Goal: Task Accomplishment & Management: Use online tool/utility

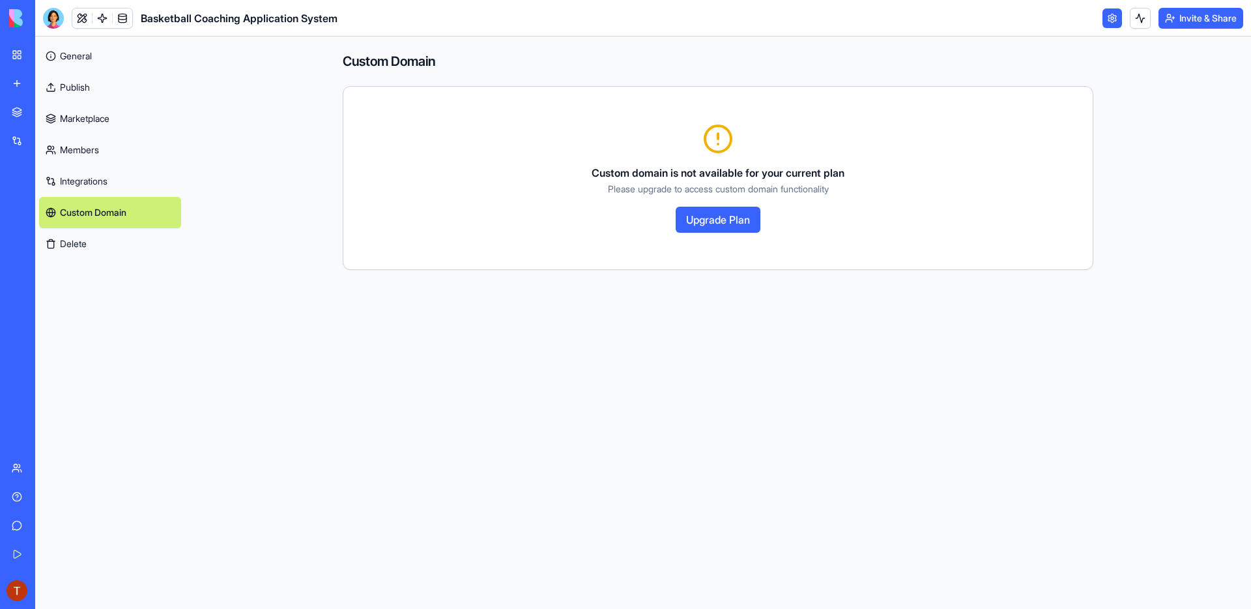
click at [715, 14] on header "Basketball Coaching Application System Invite & Share" at bounding box center [643, 18] width 1216 height 36
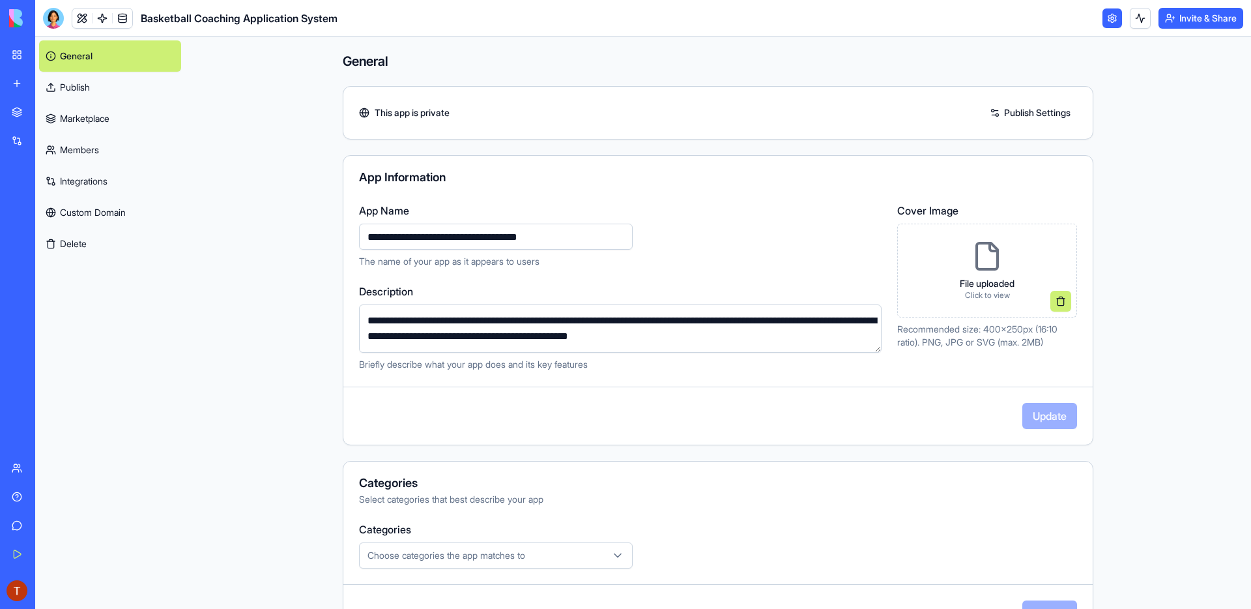
click at [48, 115] on div "Marketplace" at bounding box center [39, 112] width 17 height 13
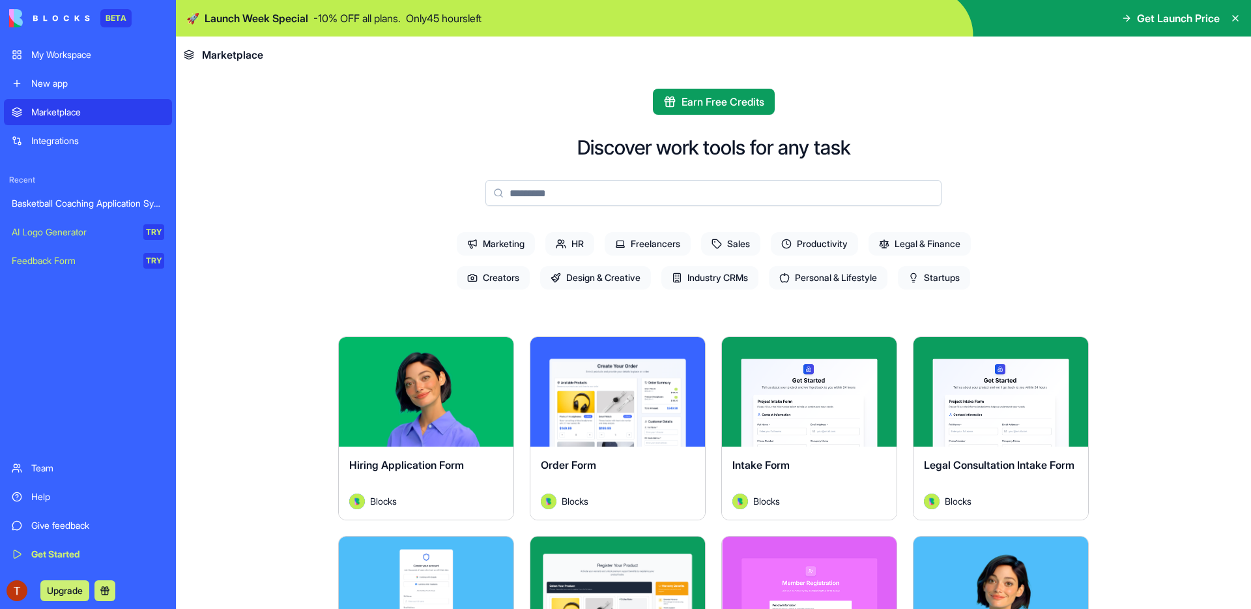
click at [52, 54] on div "My Workspace" at bounding box center [97, 54] width 133 height 13
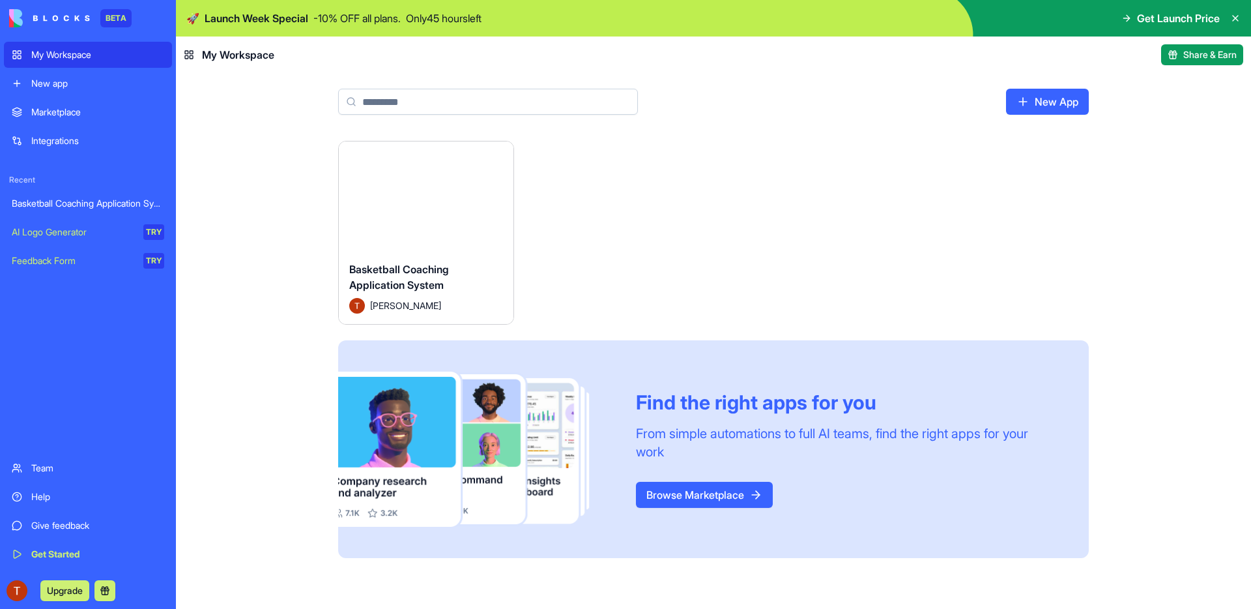
click at [426, 185] on button "Launch" at bounding box center [426, 196] width 98 height 26
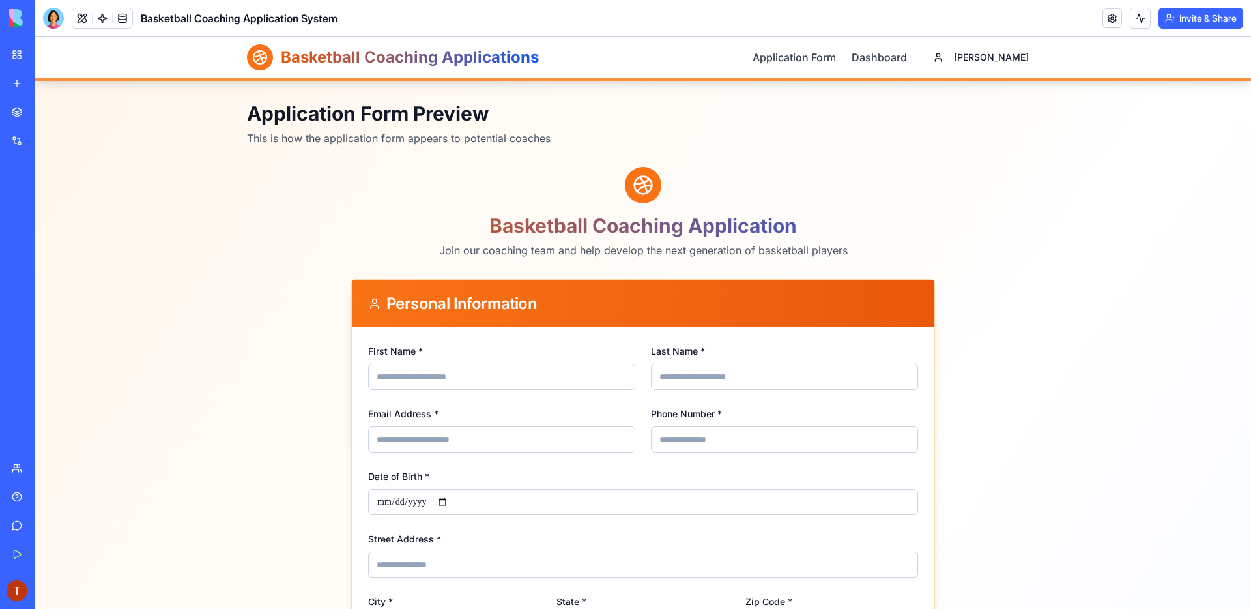
click at [585, 184] on div at bounding box center [643, 185] width 584 height 36
click at [436, 230] on h2 "Basketball Coaching Application" at bounding box center [643, 225] width 584 height 23
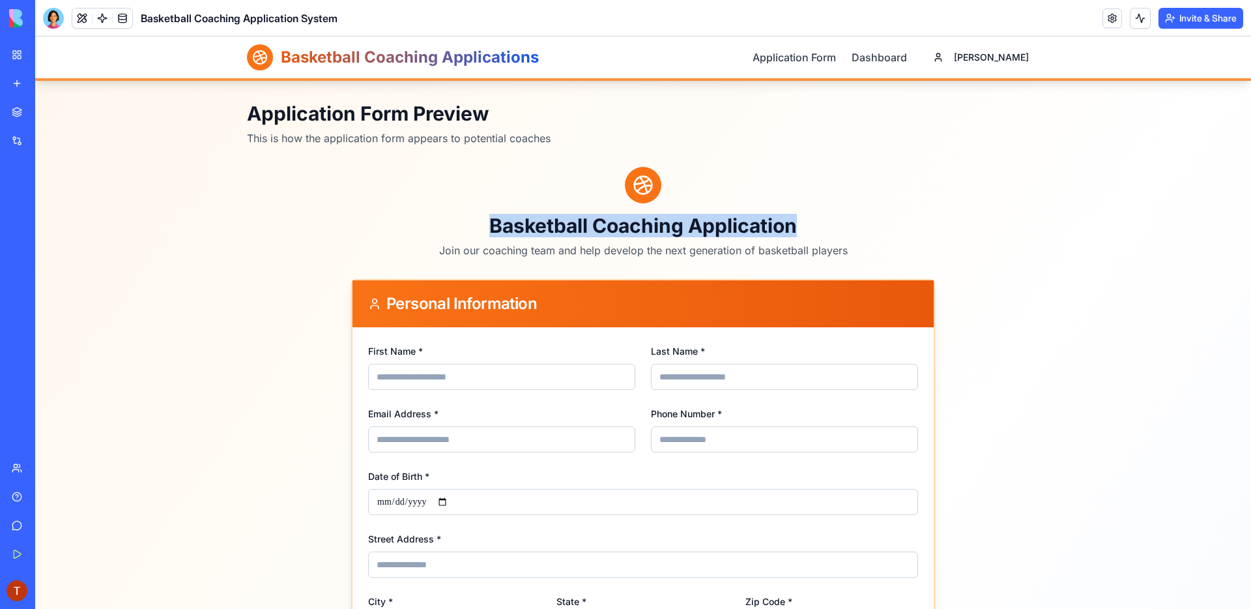
drag, startPoint x: 482, startPoint y: 224, endPoint x: 796, endPoint y: 227, distance: 314.0
click at [796, 227] on h2 "Basketball Coaching Application" at bounding box center [643, 225] width 584 height 23
click at [825, 227] on h2 "Basketball Coaching Application" at bounding box center [643, 225] width 584 height 23
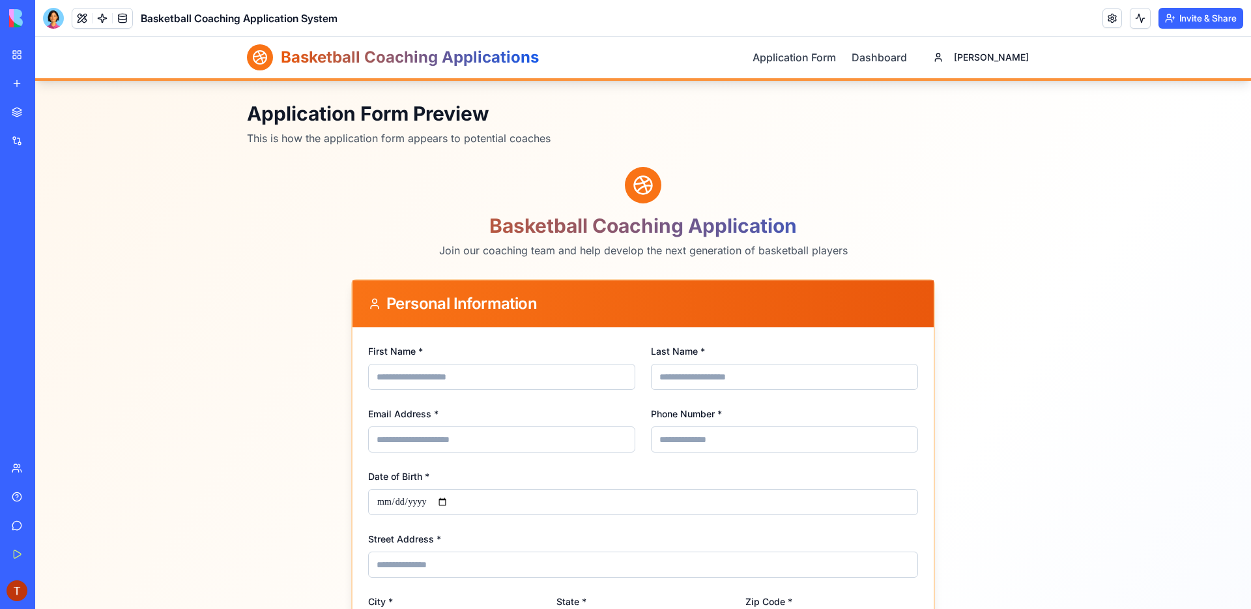
drag, startPoint x: 562, startPoint y: 183, endPoint x: 689, endPoint y: 187, distance: 127.8
click at [689, 187] on div at bounding box center [643, 185] width 584 height 36
click at [663, 143] on p "This is how the application form appears to potential coaches" at bounding box center [643, 138] width 792 height 16
click at [617, 132] on p "This is how the application form appears to potential coaches" at bounding box center [643, 138] width 792 height 16
click at [836, 53] on link "Application Form" at bounding box center [793, 58] width 83 height 16
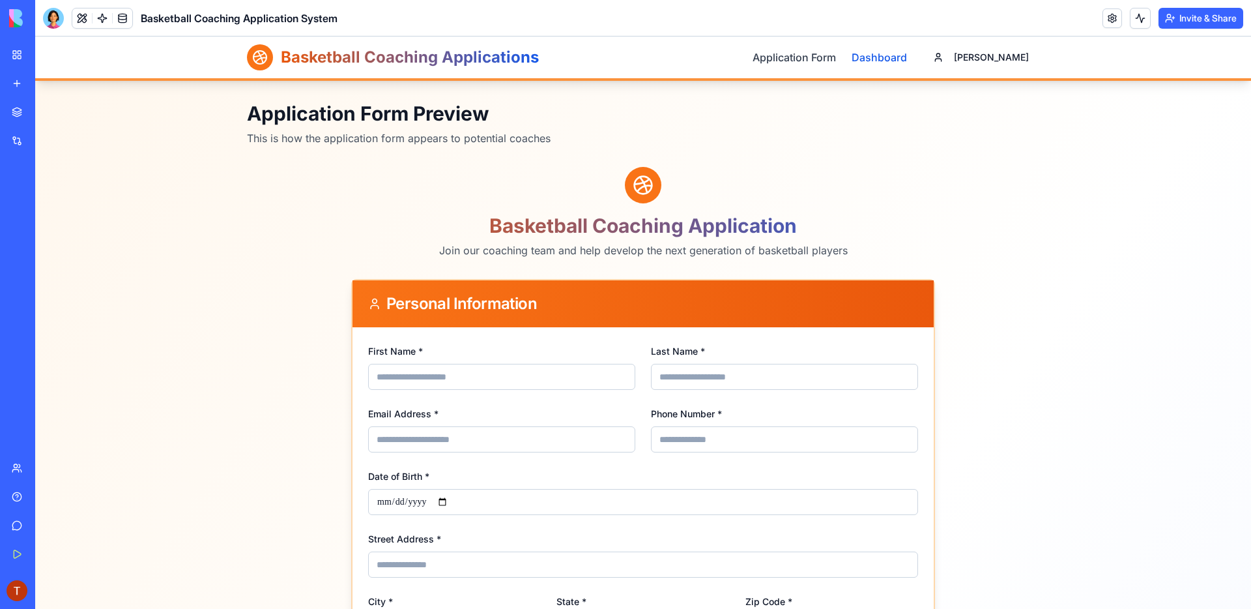
click at [907, 59] on link "Dashboard" at bounding box center [879, 58] width 55 height 16
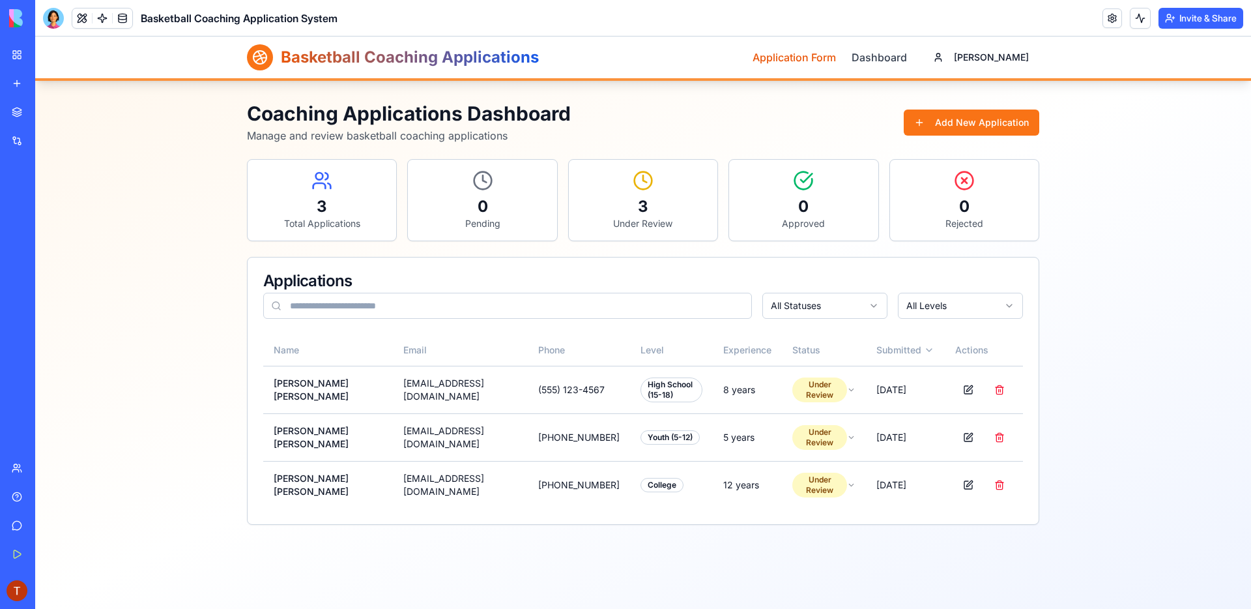
click at [836, 51] on link "Application Form" at bounding box center [793, 58] width 83 height 16
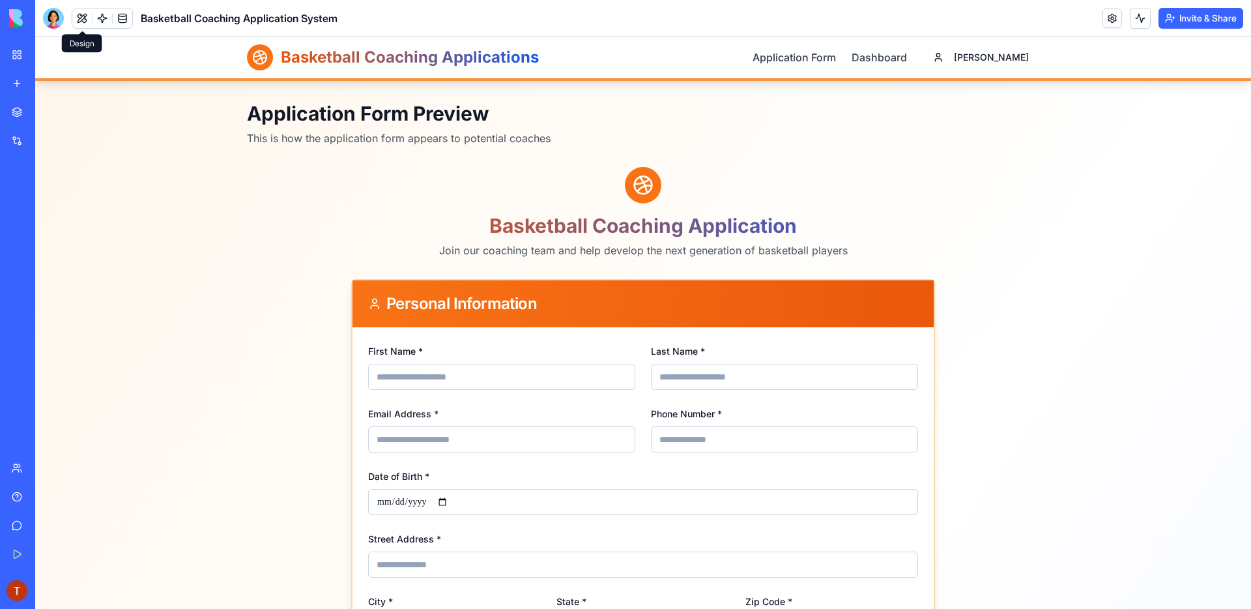
click at [88, 17] on button at bounding box center [82, 18] width 20 height 20
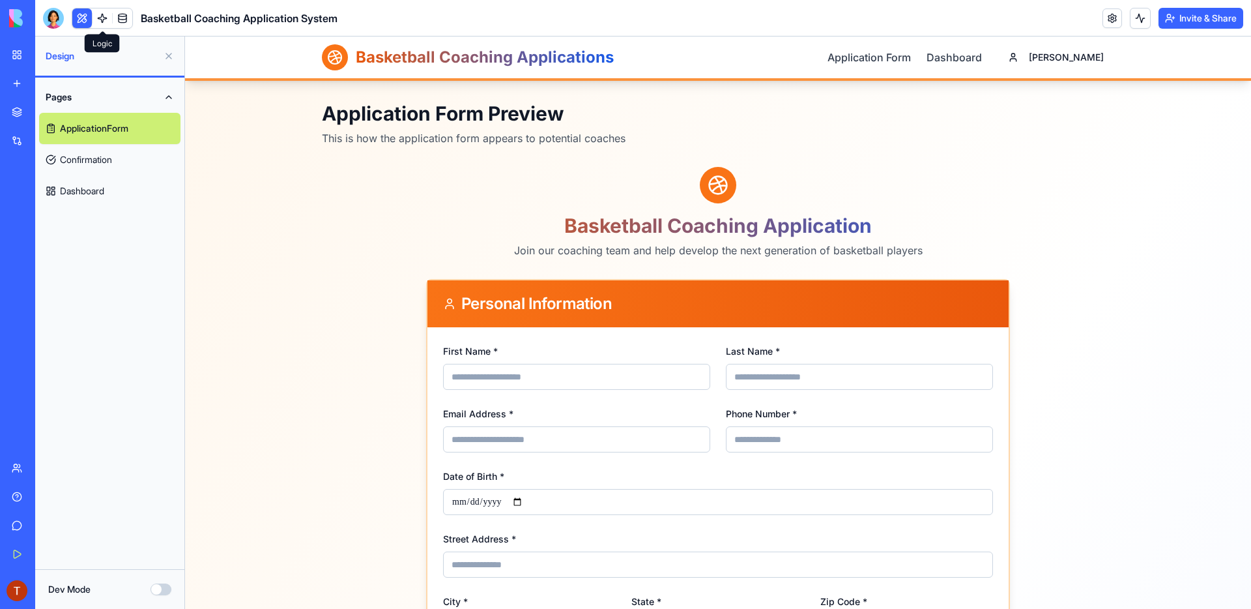
click at [104, 16] on link at bounding box center [103, 18] width 20 height 20
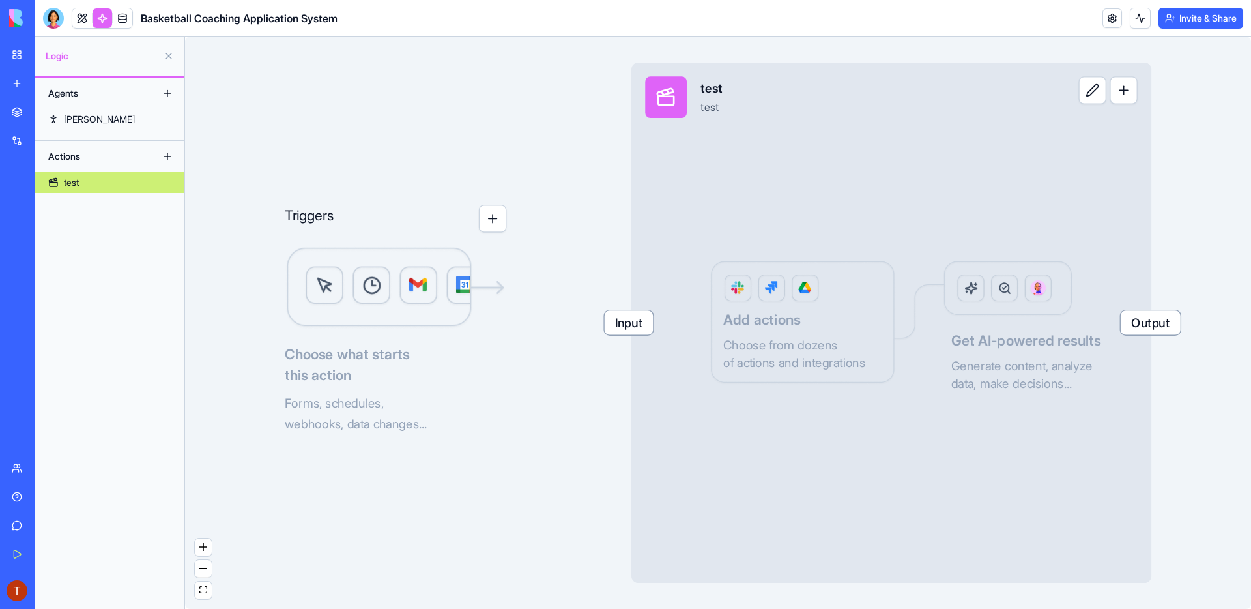
click at [495, 217] on button "button" at bounding box center [493, 219] width 28 height 28
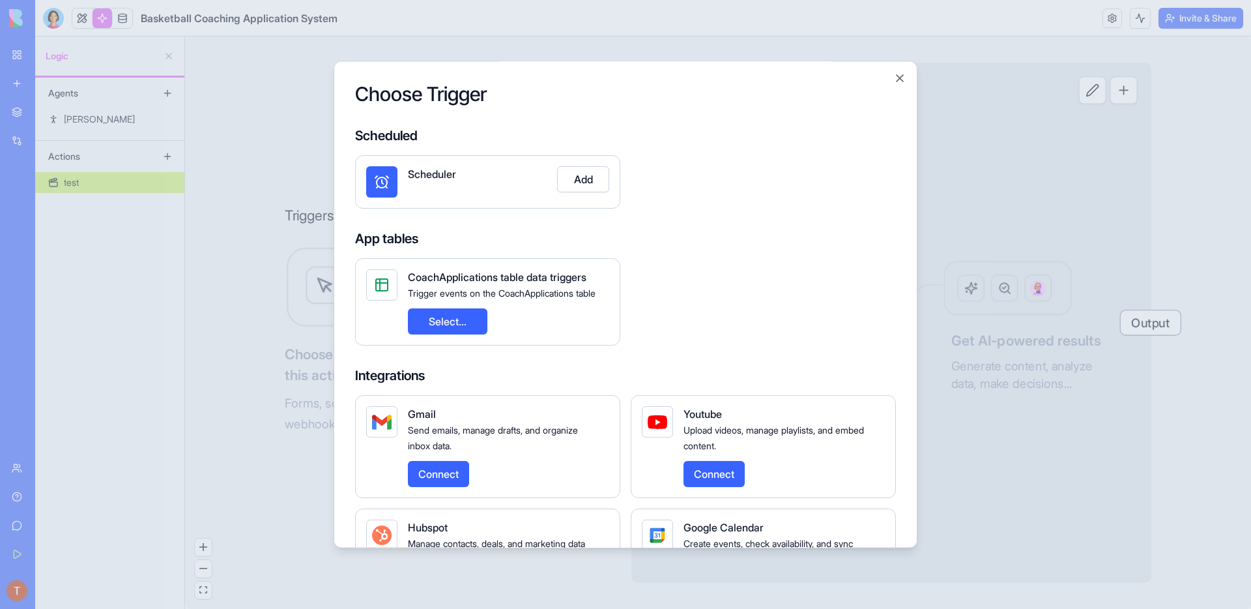
click at [282, 117] on div at bounding box center [625, 304] width 1251 height 609
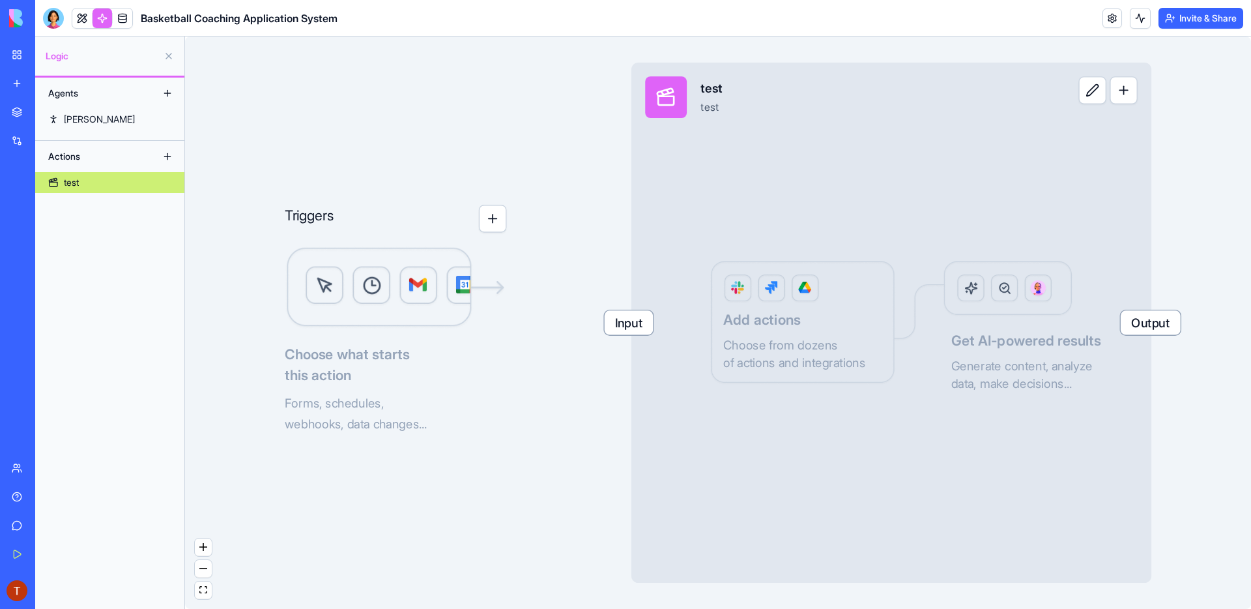
click at [1125, 98] on button "button" at bounding box center [1124, 90] width 28 height 28
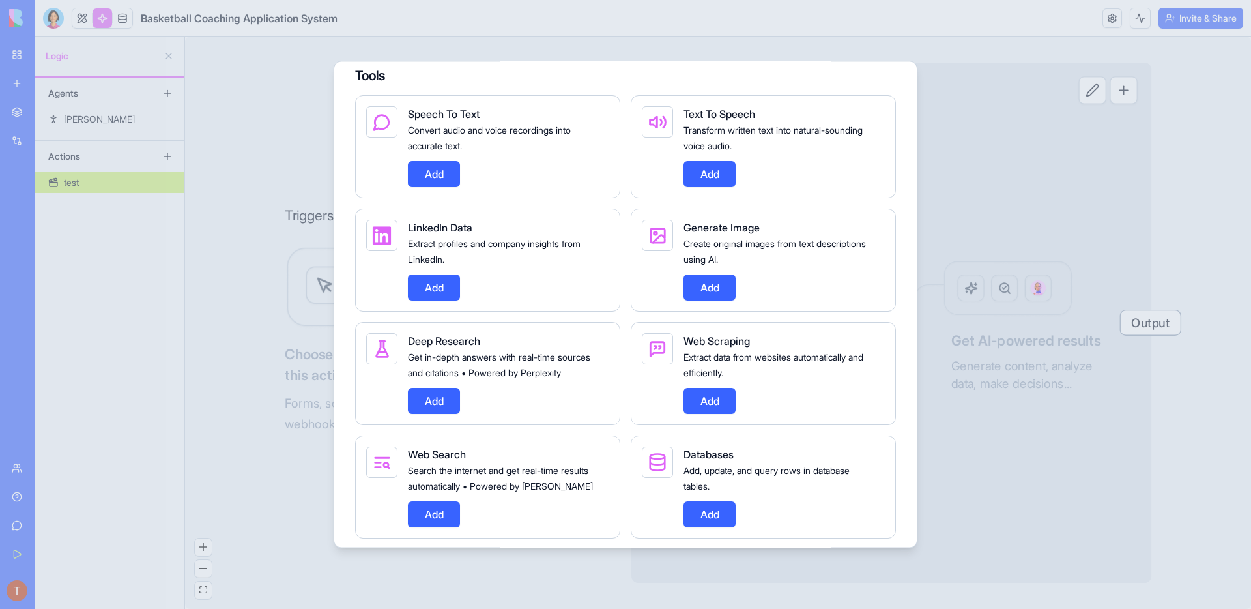
scroll to position [346, 0]
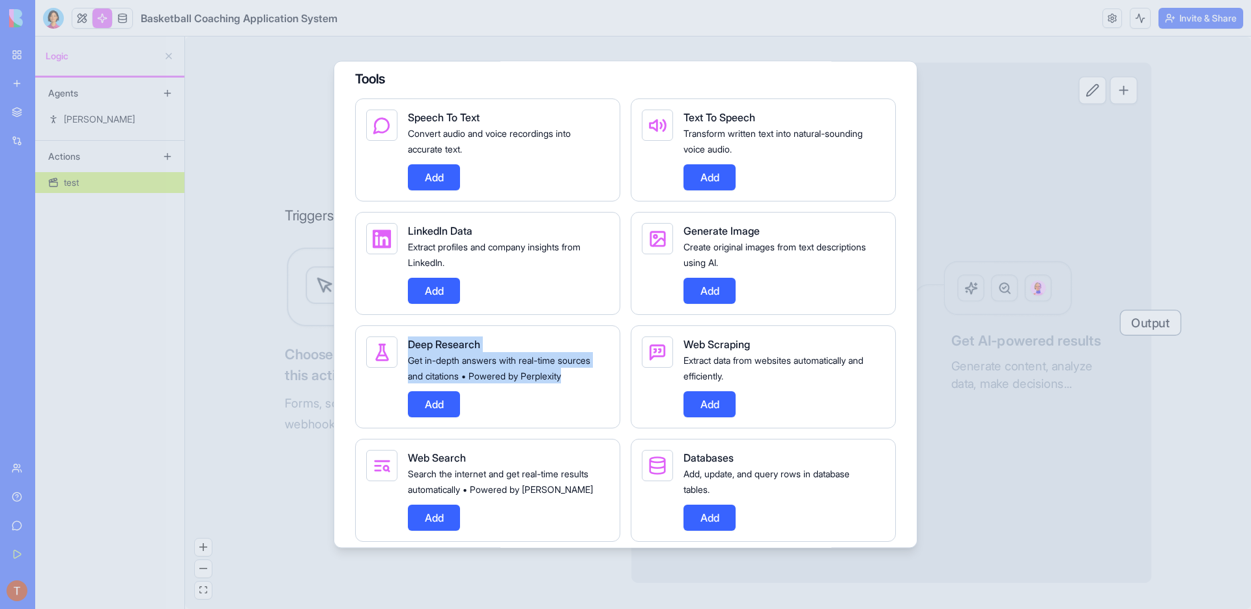
drag, startPoint x: 401, startPoint y: 353, endPoint x: 509, endPoint y: 414, distance: 124.3
click at [509, 414] on div "Deep Research Get in-depth answers with real-time sources and citations • Power…" at bounding box center [487, 376] width 265 height 103
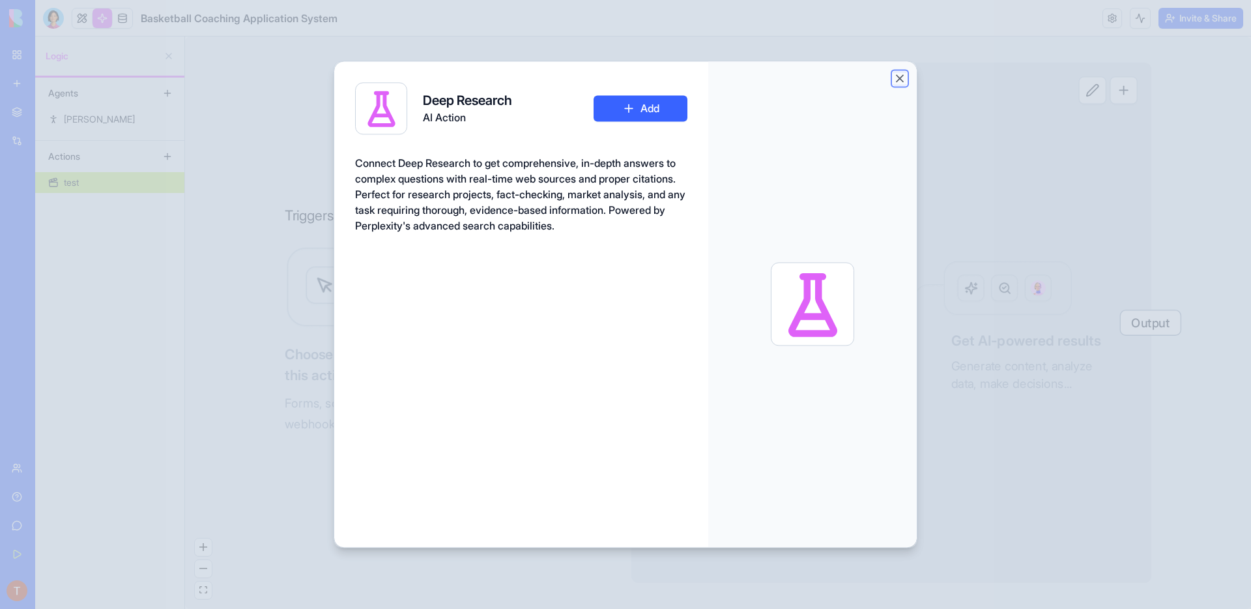
click at [897, 82] on button "Close" at bounding box center [899, 78] width 13 height 13
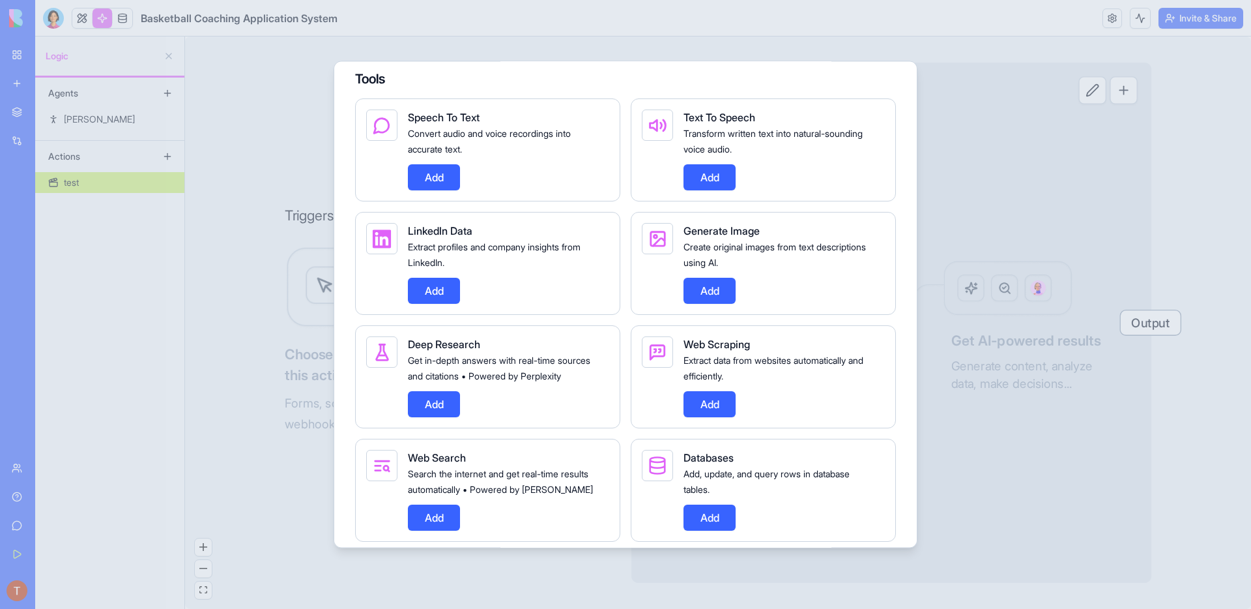
click at [850, 352] on div "Web Scraping" at bounding box center [778, 344] width 191 height 16
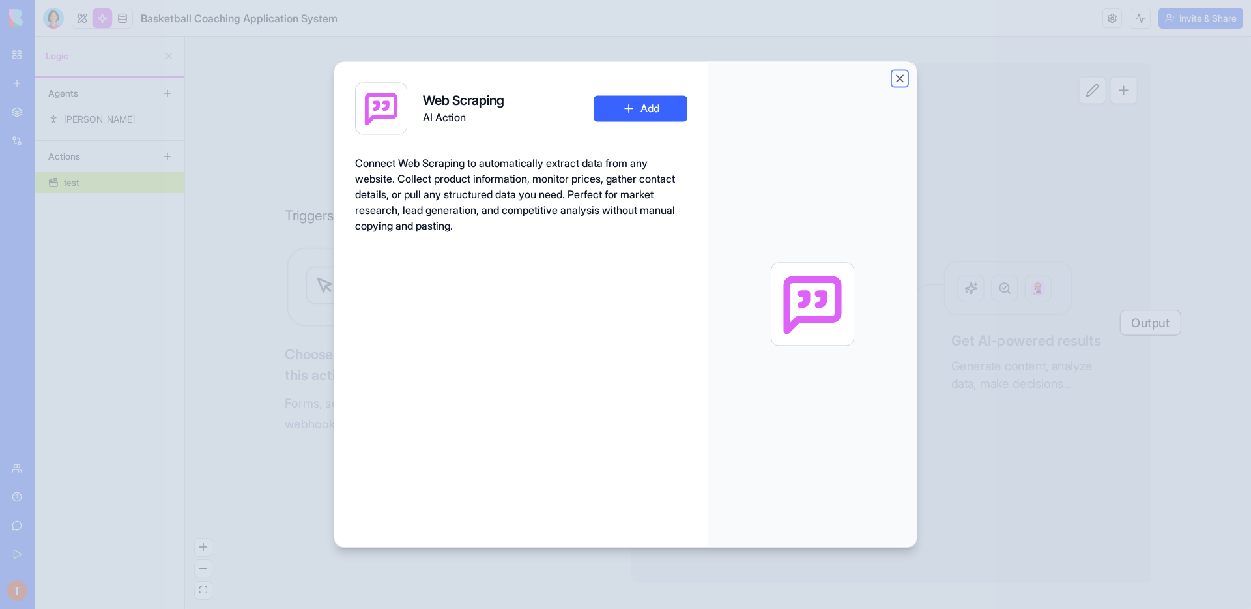
click at [900, 79] on button "Close" at bounding box center [899, 78] width 13 height 13
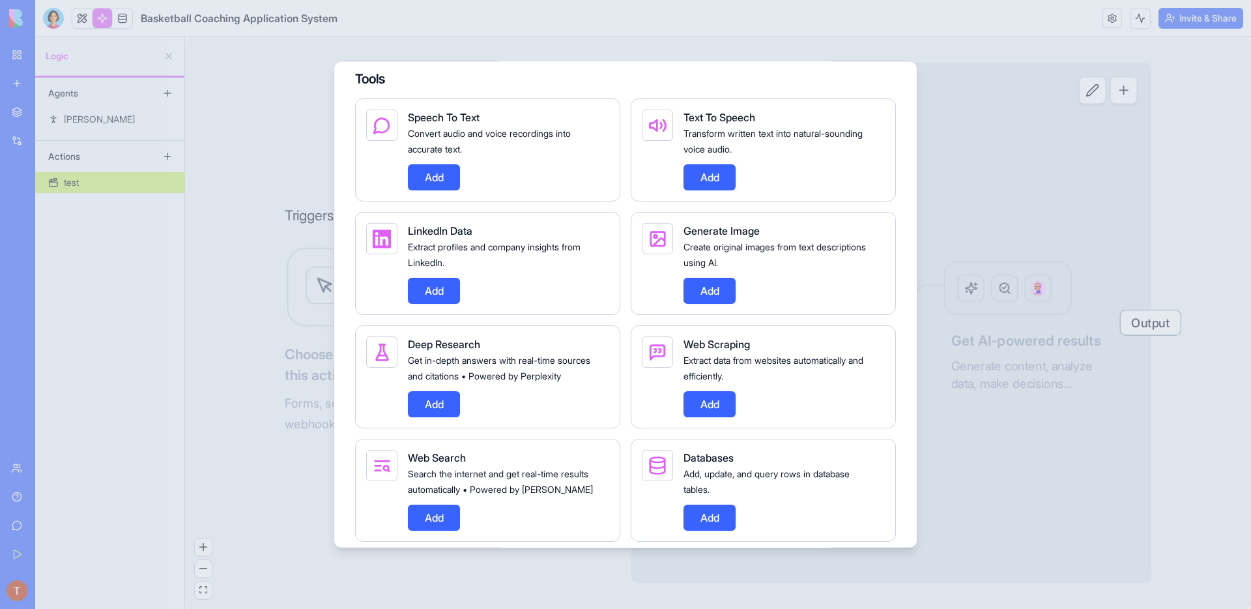
click at [966, 131] on div at bounding box center [625, 304] width 1251 height 609
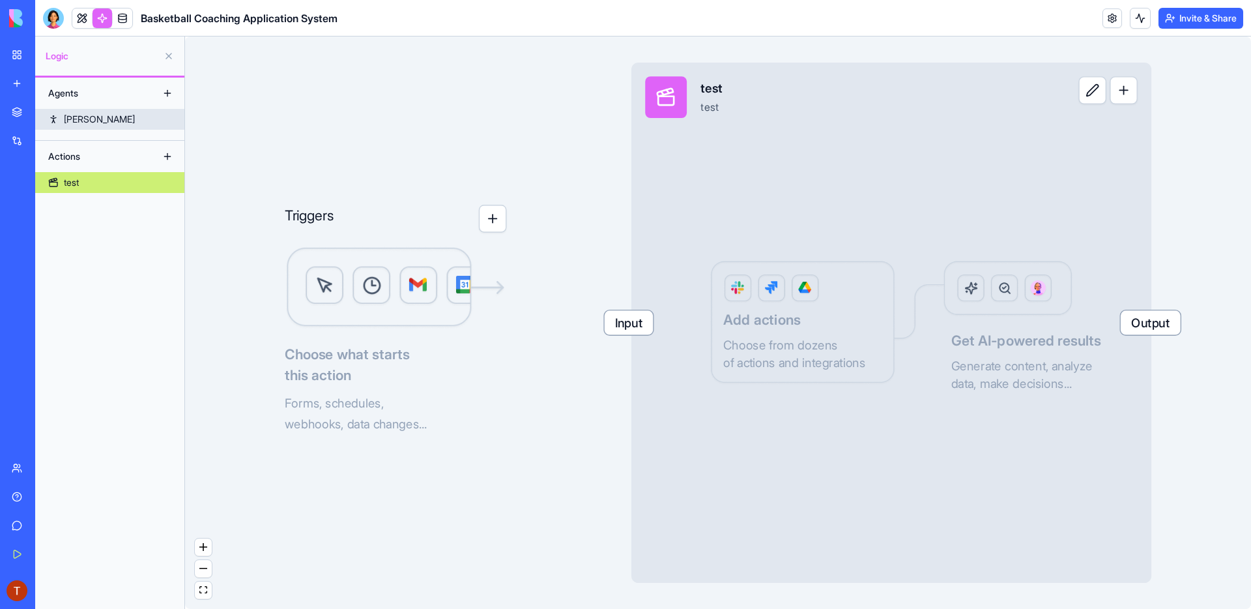
click at [97, 122] on link "Ryan" at bounding box center [109, 119] width 149 height 21
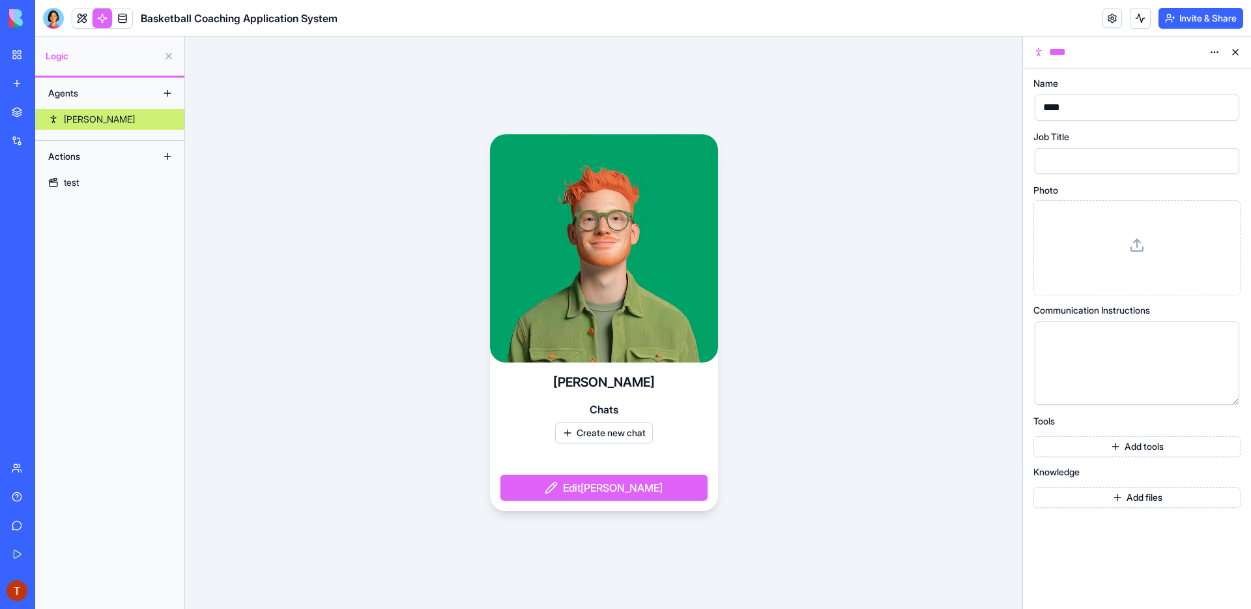
click at [733, 233] on div "Ryan Chats Create new chat Edit Ryan" at bounding box center [603, 322] width 837 height 572
click at [591, 289] on video at bounding box center [604, 248] width 228 height 228
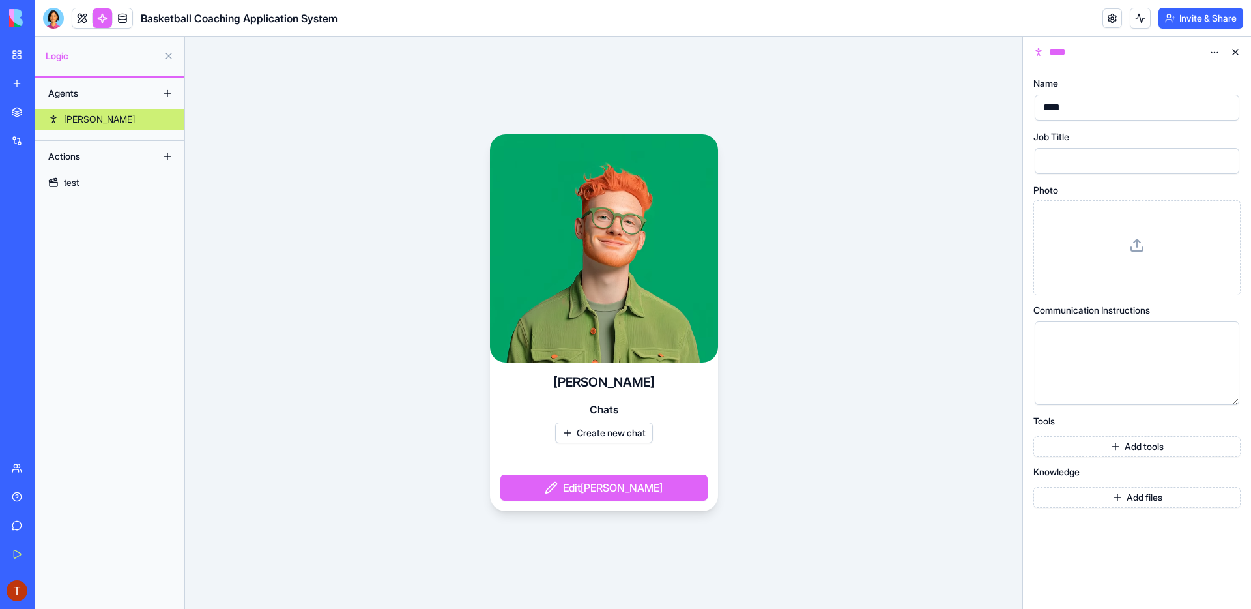
click at [743, 240] on div "Ryan Chats Create new chat Edit Ryan" at bounding box center [603, 322] width 837 height 572
click at [343, 278] on div "Ryan Chats Create new chat Edit Ryan" at bounding box center [603, 322] width 837 height 572
click at [408, 236] on div "Ryan Chats Create new chat Edit Ryan" at bounding box center [603, 322] width 837 height 572
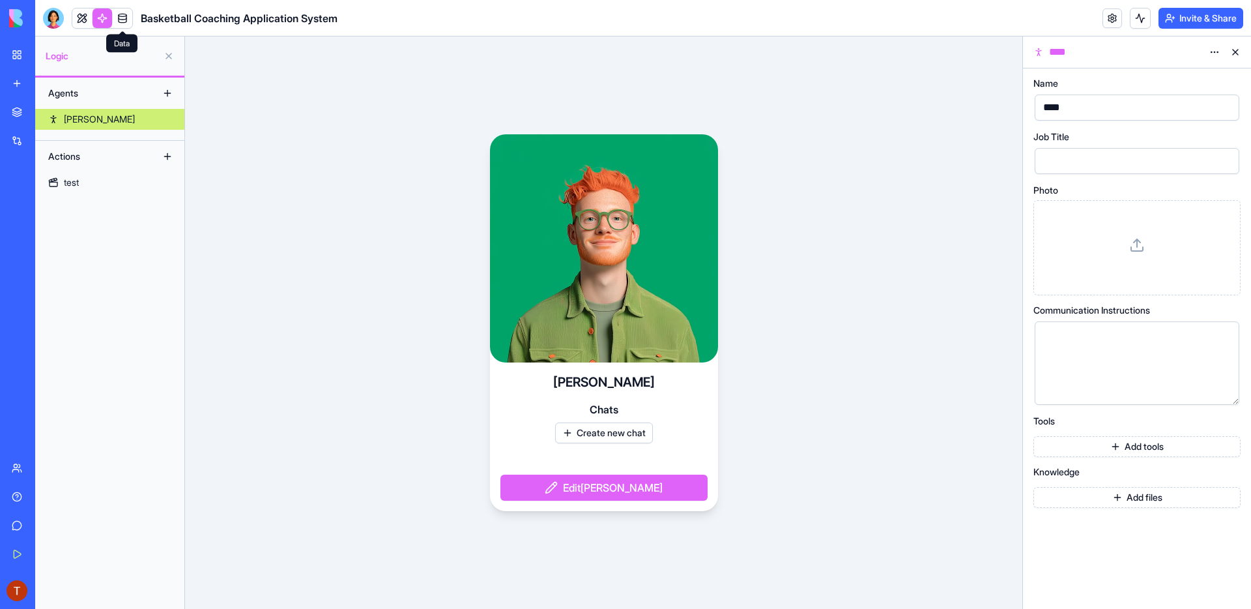
click at [122, 22] on link at bounding box center [123, 18] width 20 height 20
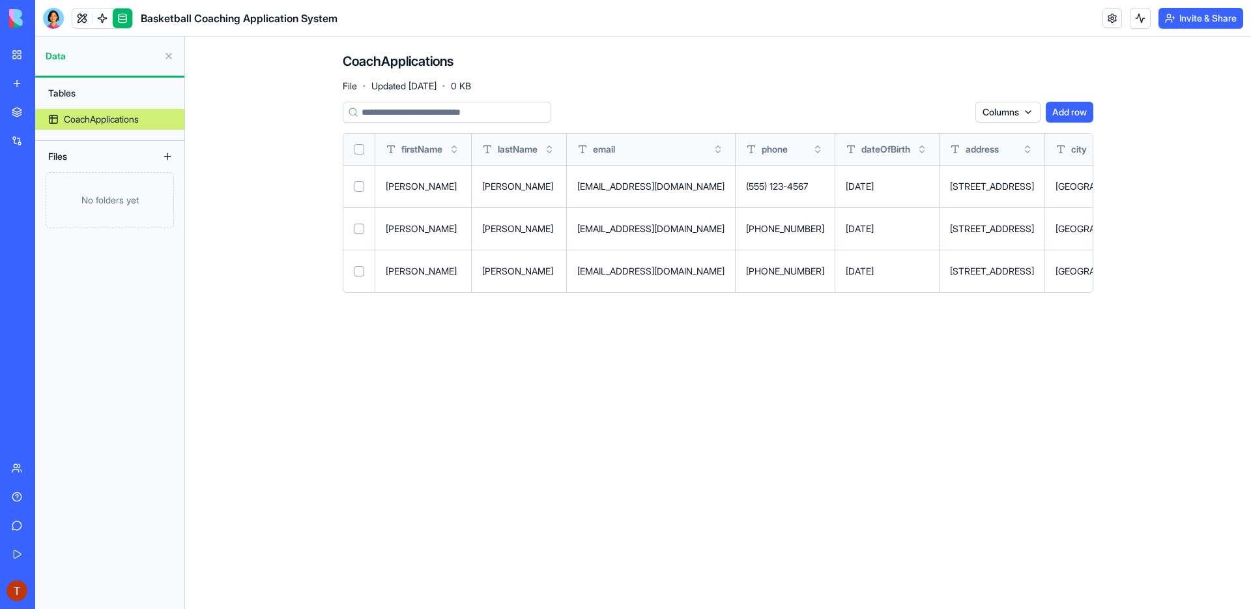
click at [728, 102] on div "Columns Add row" at bounding box center [718, 112] width 751 height 21
click at [609, 104] on div "Columns Add row" at bounding box center [718, 112] width 751 height 21
click at [81, 21] on link at bounding box center [82, 18] width 20 height 20
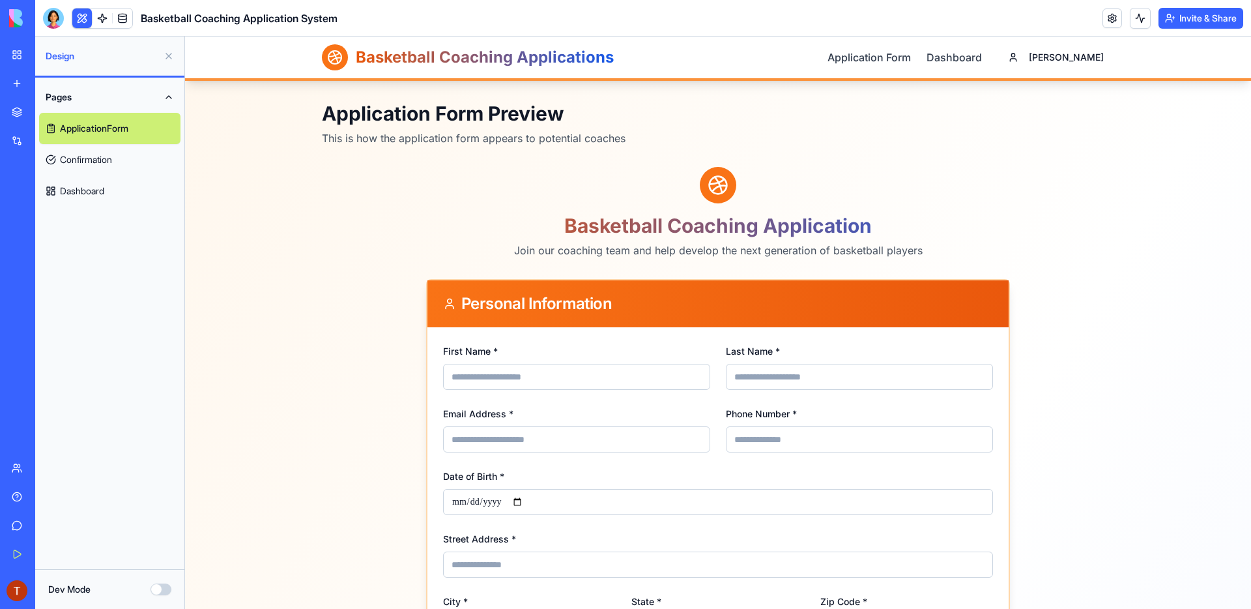
click at [523, 386] on input "First Name *" at bounding box center [576, 377] width 267 height 26
click at [517, 331] on div "First Name * Last Name * Email Address * Phone Number * Date of Birth * Street …" at bounding box center [717, 491] width 581 height 328
click at [518, 307] on span "Personal Information" at bounding box center [536, 304] width 150 height 16
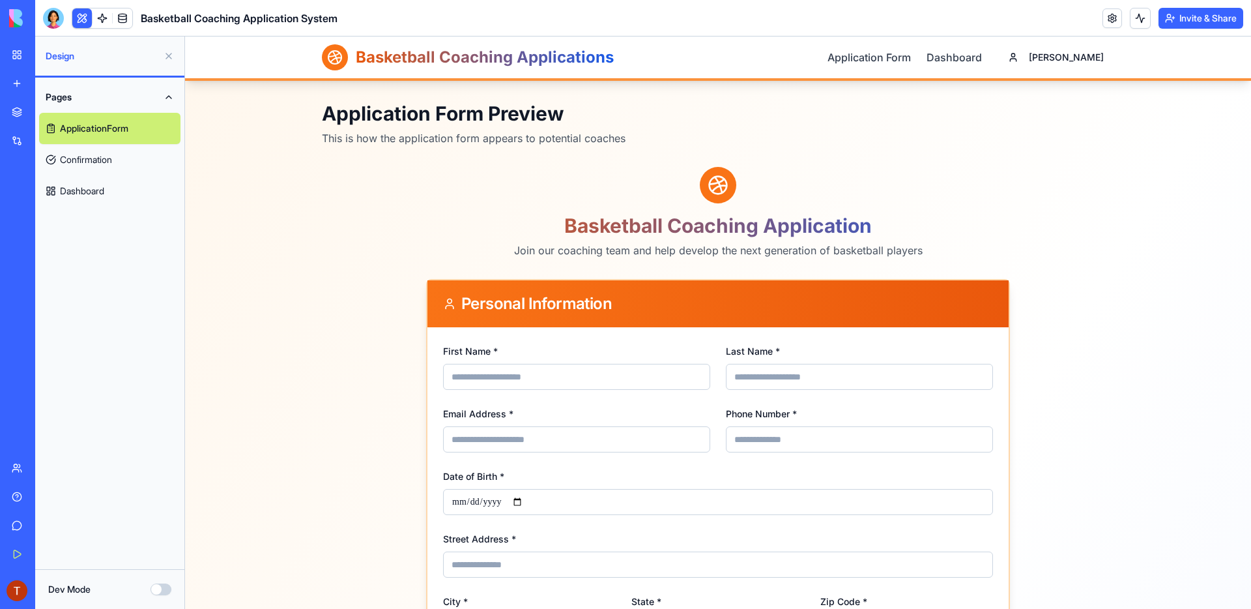
click at [160, 595] on div "Dev Mode" at bounding box center [109, 588] width 123 height 13
click at [153, 583] on div "Dev Mode" at bounding box center [109, 588] width 123 height 13
click at [159, 588] on button "Dev Mode" at bounding box center [160, 589] width 21 height 12
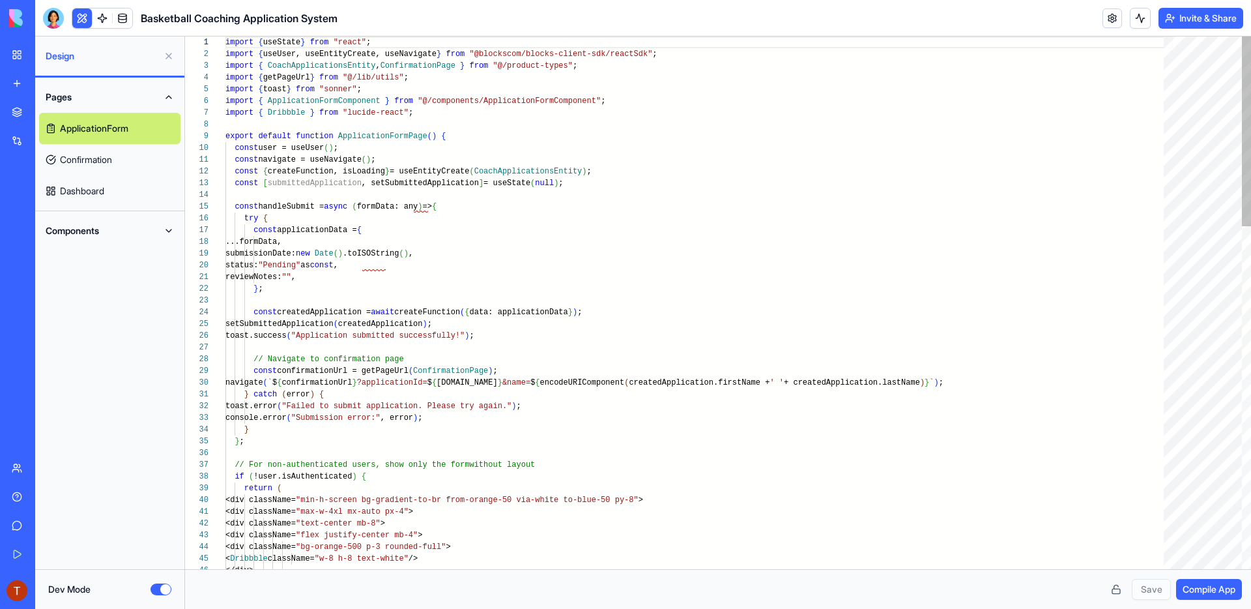
scroll to position [0, 113]
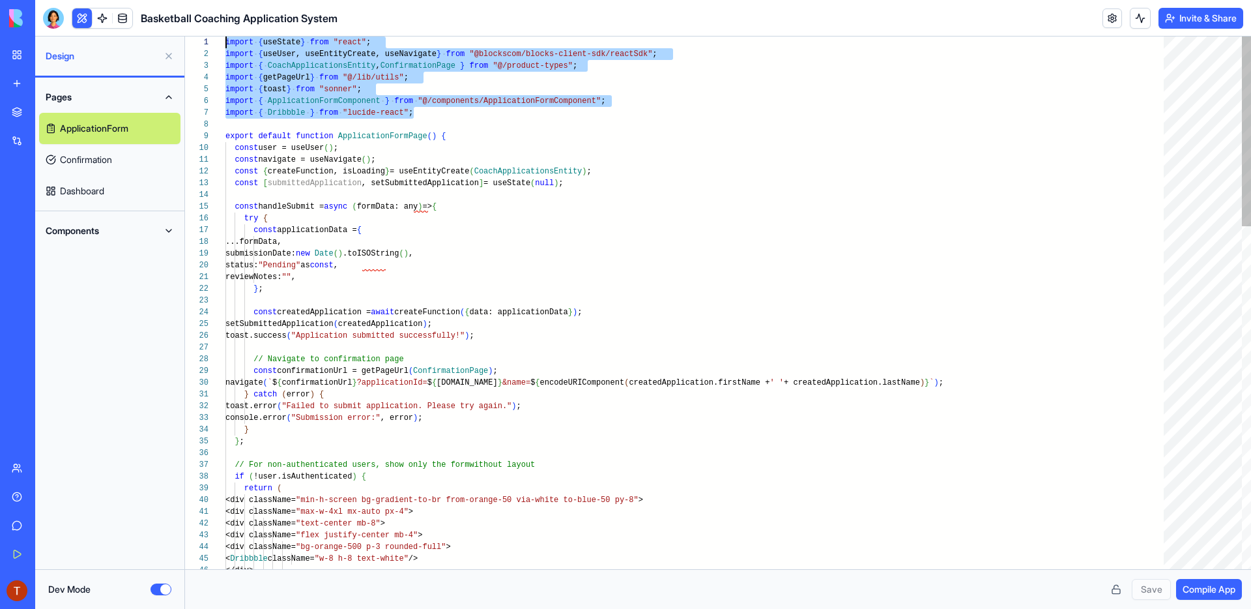
drag, startPoint x: 515, startPoint y: 113, endPoint x: 219, endPoint y: 32, distance: 307.3
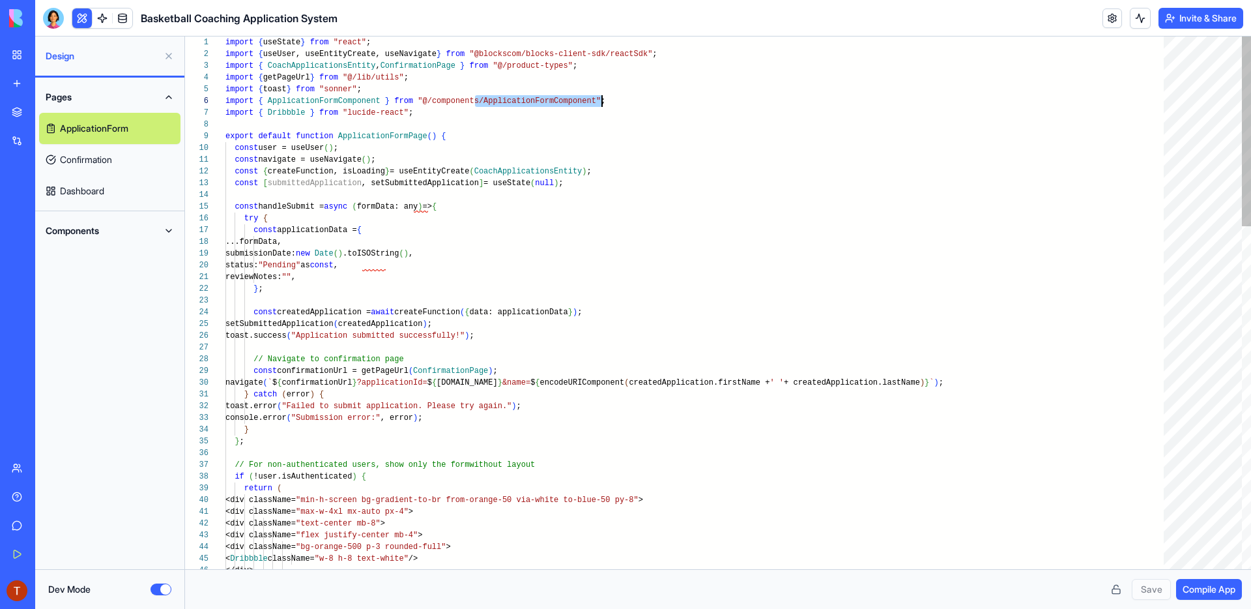
drag, startPoint x: 476, startPoint y: 106, endPoint x: 602, endPoint y: 104, distance: 126.4
drag, startPoint x: 619, startPoint y: 104, endPoint x: 484, endPoint y: 101, distance: 134.9
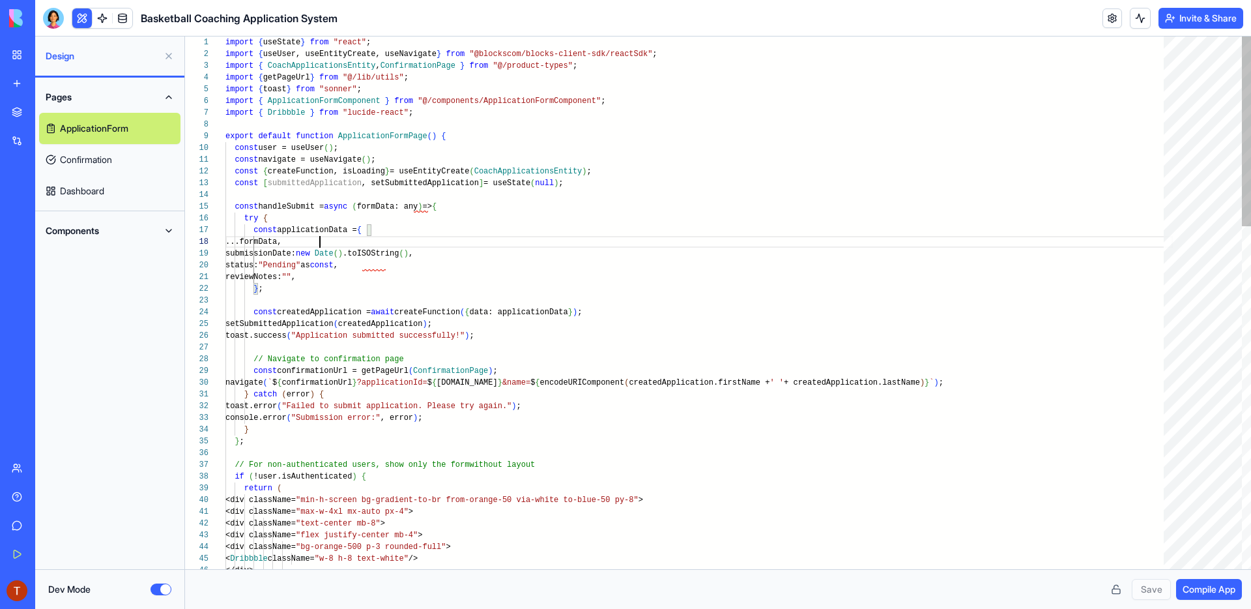
click at [159, 263] on div "Pages ApplicationForm Confirmation Dashboard Components" at bounding box center [109, 323] width 149 height 491
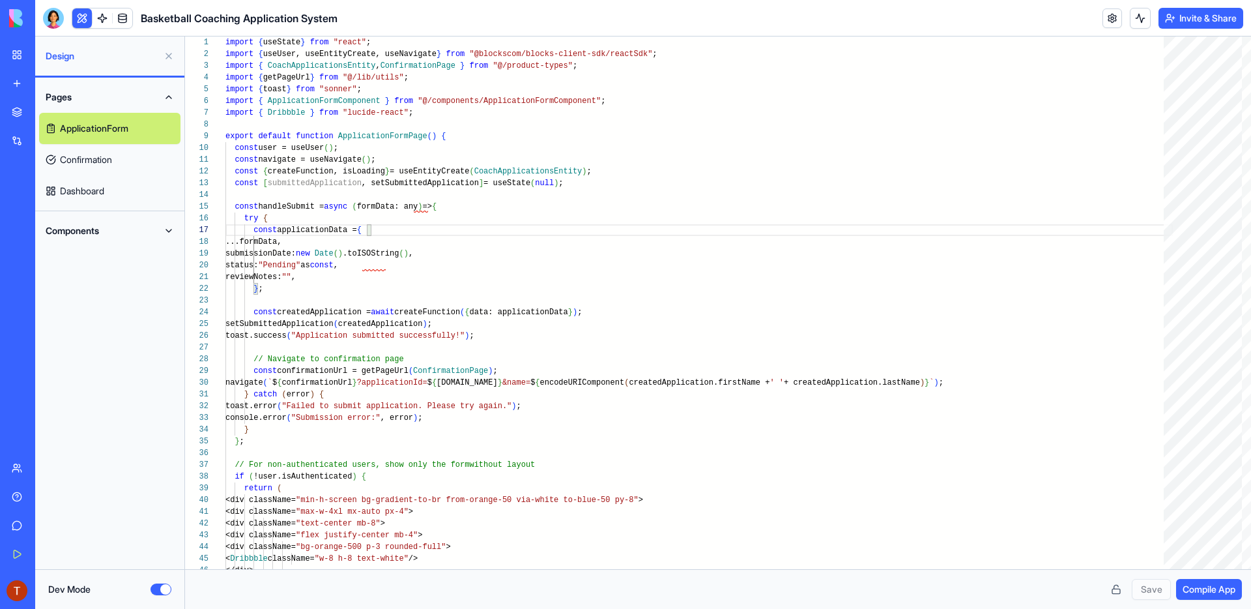
click at [131, 156] on link "Confirmation" at bounding box center [109, 159] width 141 height 31
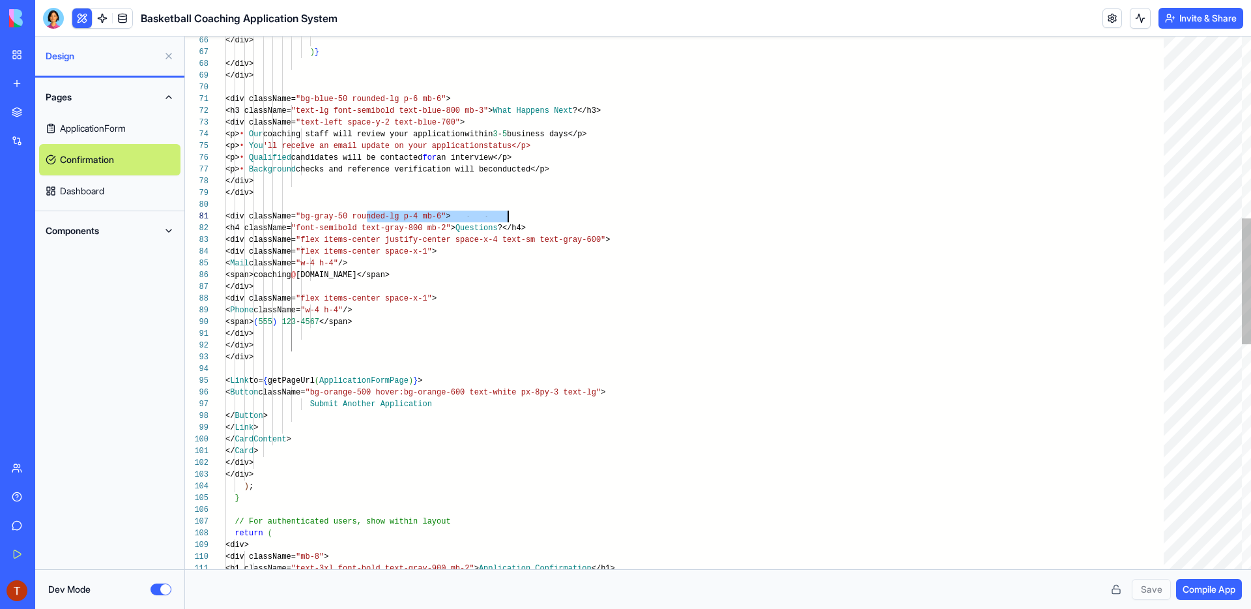
scroll to position [94, 0]
drag, startPoint x: 367, startPoint y: 217, endPoint x: 509, endPoint y: 213, distance: 141.4
click at [509, 213] on div "</div> ) } </div> </div> <div className= "bg-blue-50 rounded-lg p-6 mb-6" > <h3…" at bounding box center [698, 394] width 947 height 2244
drag, startPoint x: 530, startPoint y: 217, endPoint x: 293, endPoint y: 217, distance: 237.8
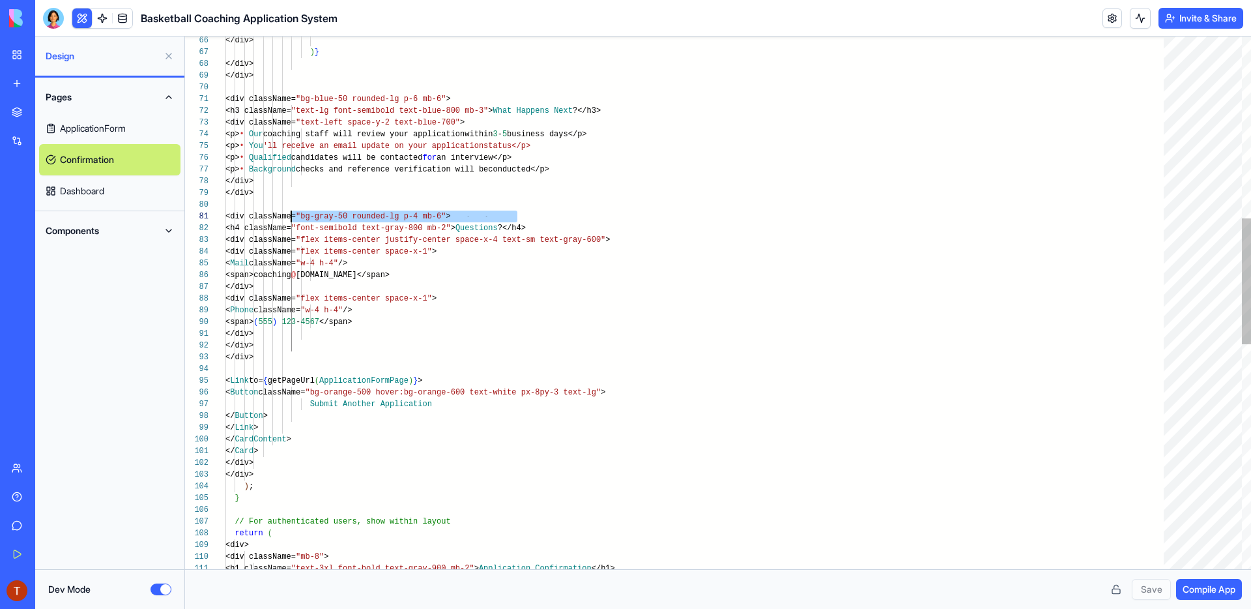
click at [293, 217] on div "</div> ) } </div> </div> <div className= "bg-blue-50 rounded-lg p-6 mb-6" > <h3…" at bounding box center [698, 394] width 947 height 2244
drag, startPoint x: 298, startPoint y: 228, endPoint x: 602, endPoint y: 230, distance: 304.3
click at [602, 230] on div "</div> ) } </div> </div> <div className= "bg-blue-50 rounded-lg p-6 mb-6" > <h3…" at bounding box center [698, 394] width 947 height 2244
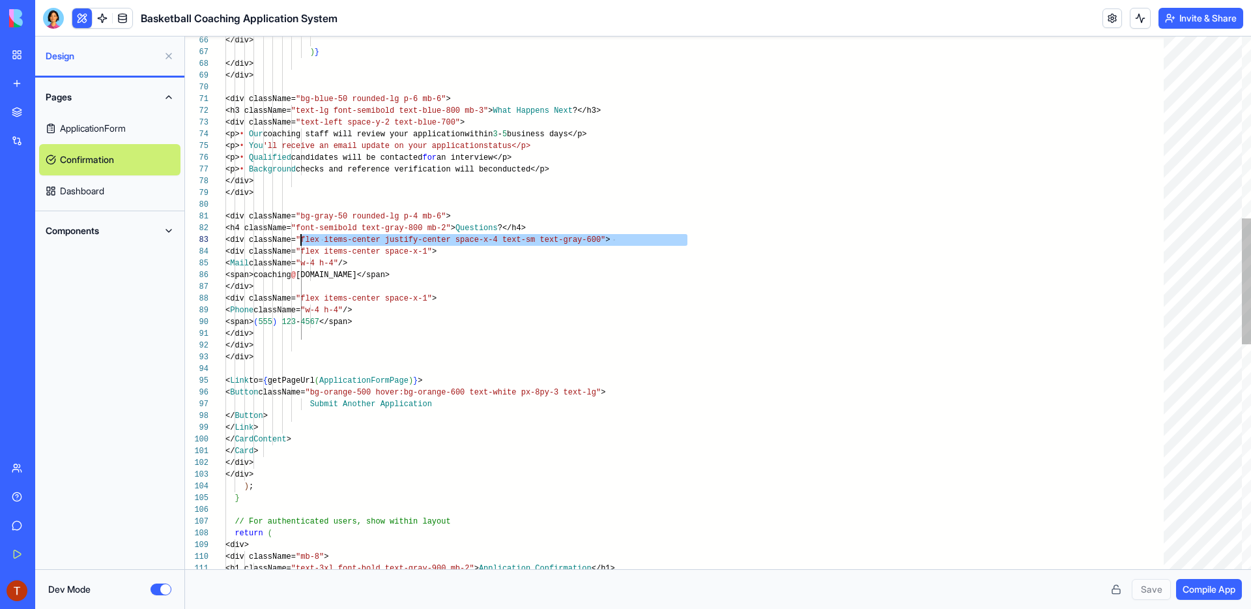
drag, startPoint x: 696, startPoint y: 238, endPoint x: 302, endPoint y: 244, distance: 394.2
click at [302, 244] on div "</div> ) } </div> </div> <div className= "bg-blue-50 rounded-lg p-6 mb-6" > <h3…" at bounding box center [698, 394] width 947 height 2244
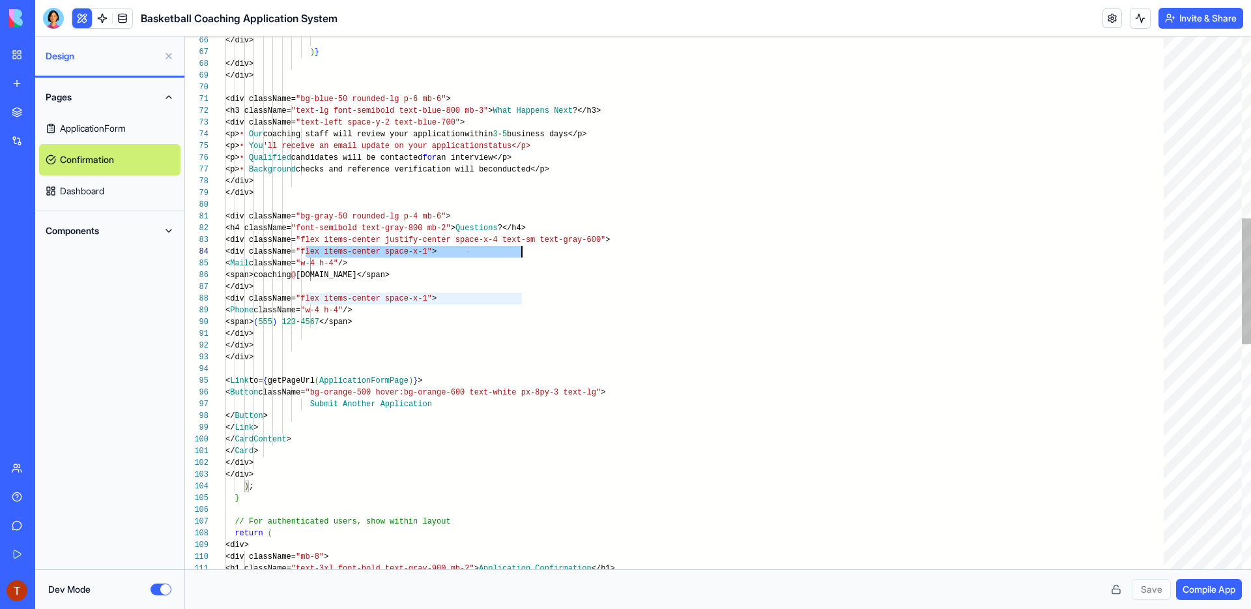
scroll to position [35, 296]
drag, startPoint x: 306, startPoint y: 254, endPoint x: 532, endPoint y: 248, distance: 226.2
click at [532, 248] on div "</div> ) } </div> </div> <div className= "bg-blue-50 rounded-lg p-6 mb-6" > <h3…" at bounding box center [698, 394] width 947 height 2244
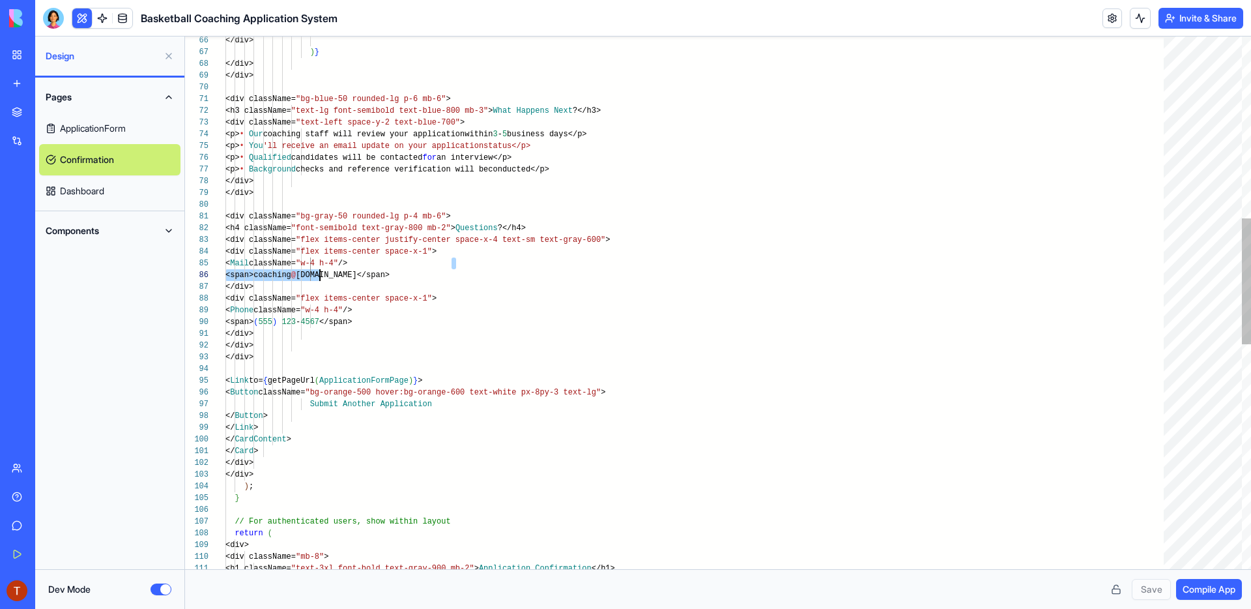
scroll to position [47, 94]
drag, startPoint x: 515, startPoint y: 263, endPoint x: 319, endPoint y: 265, distance: 195.5
click at [319, 265] on div "</div> ) } </div> </div> <div className= "bg-blue-50 rounded-lg p-6 mb-6" > <h3…" at bounding box center [698, 394] width 947 height 2244
click at [339, 286] on div "</div> ) } </div> </div> <div className= "bg-blue-50 rounded-lg p-6 mb-6" > <h3…" at bounding box center [698, 394] width 947 height 2244
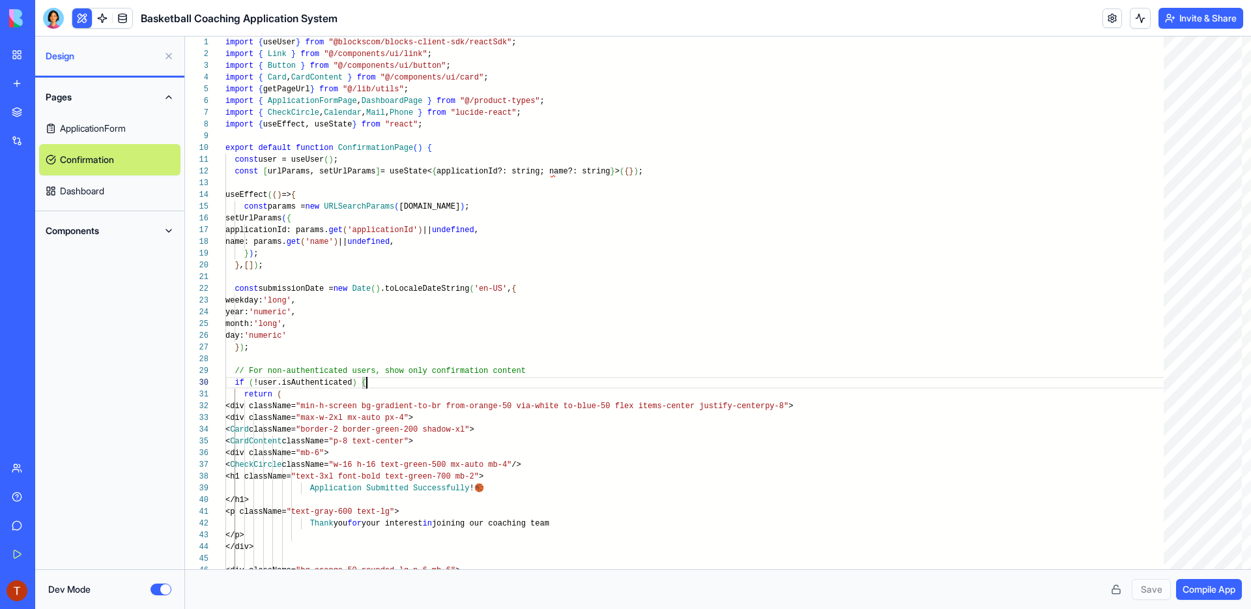
click at [111, 136] on link "ApplicationForm" at bounding box center [109, 128] width 141 height 31
type textarea "****** **** *"
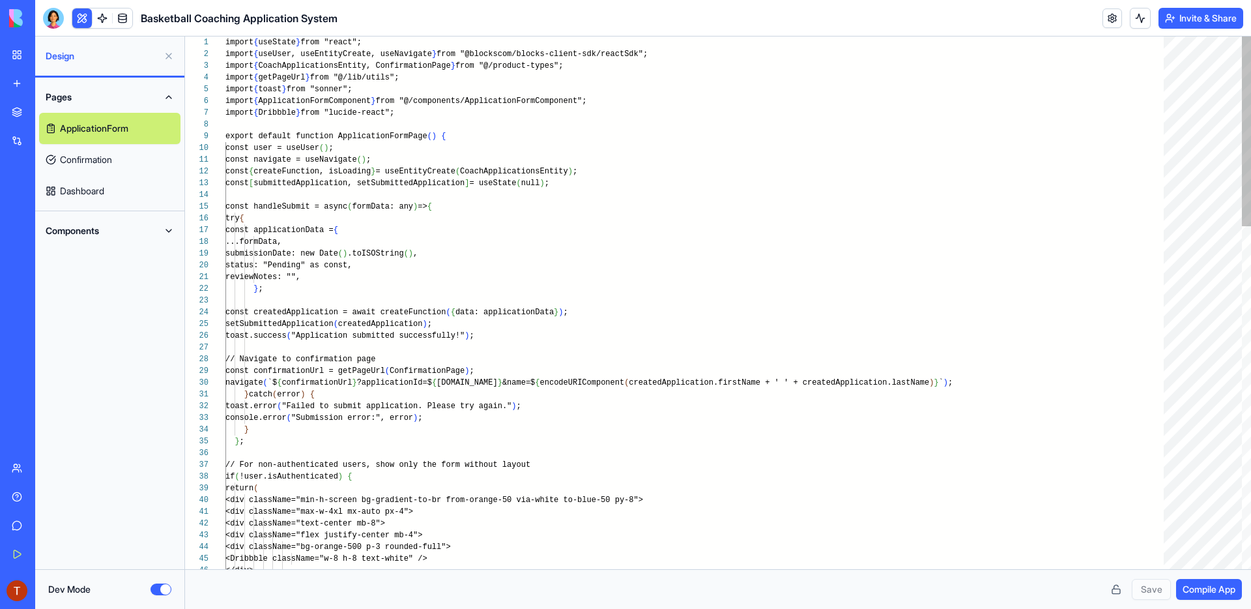
scroll to position [23, 46]
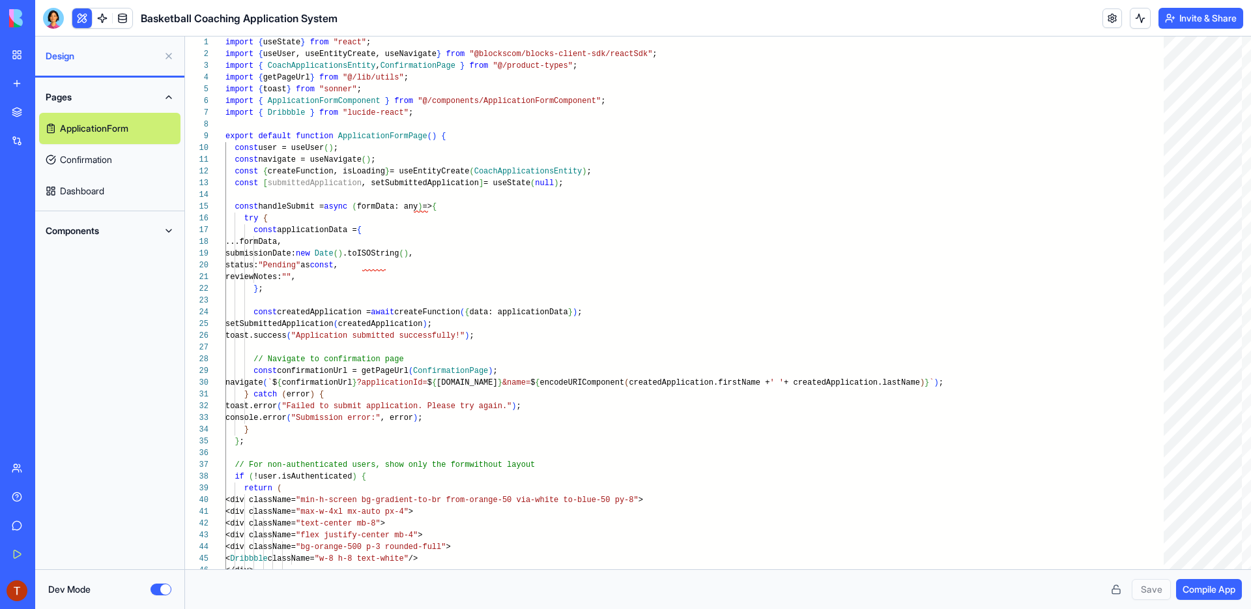
click at [167, 587] on button "Dev Mode" at bounding box center [160, 589] width 21 height 12
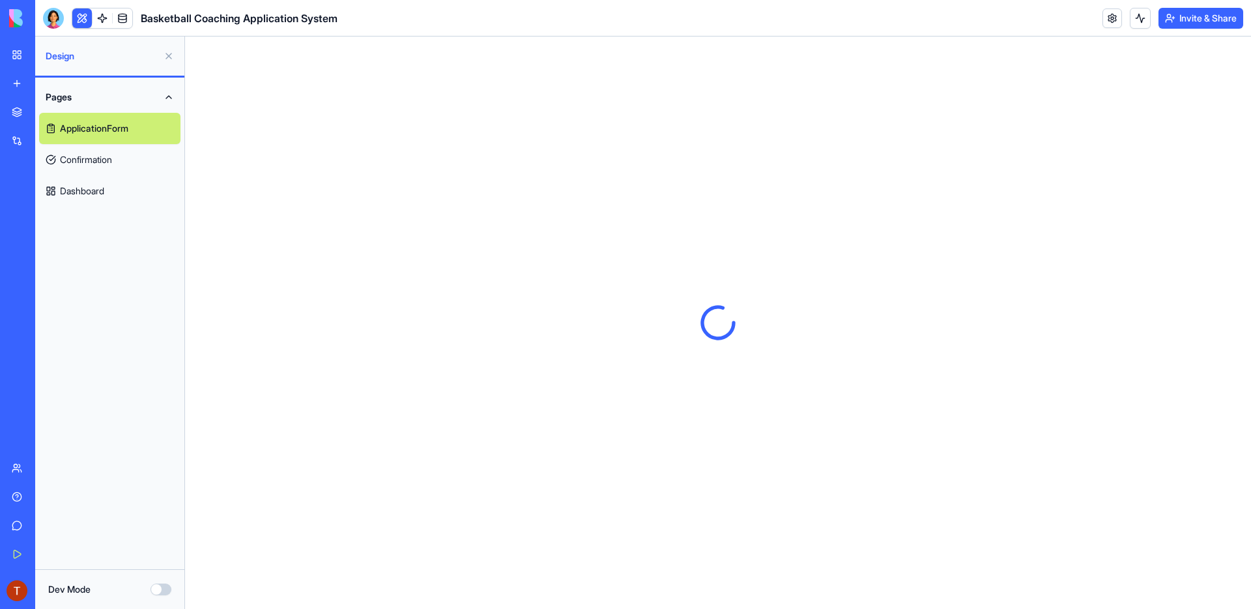
scroll to position [0, 0]
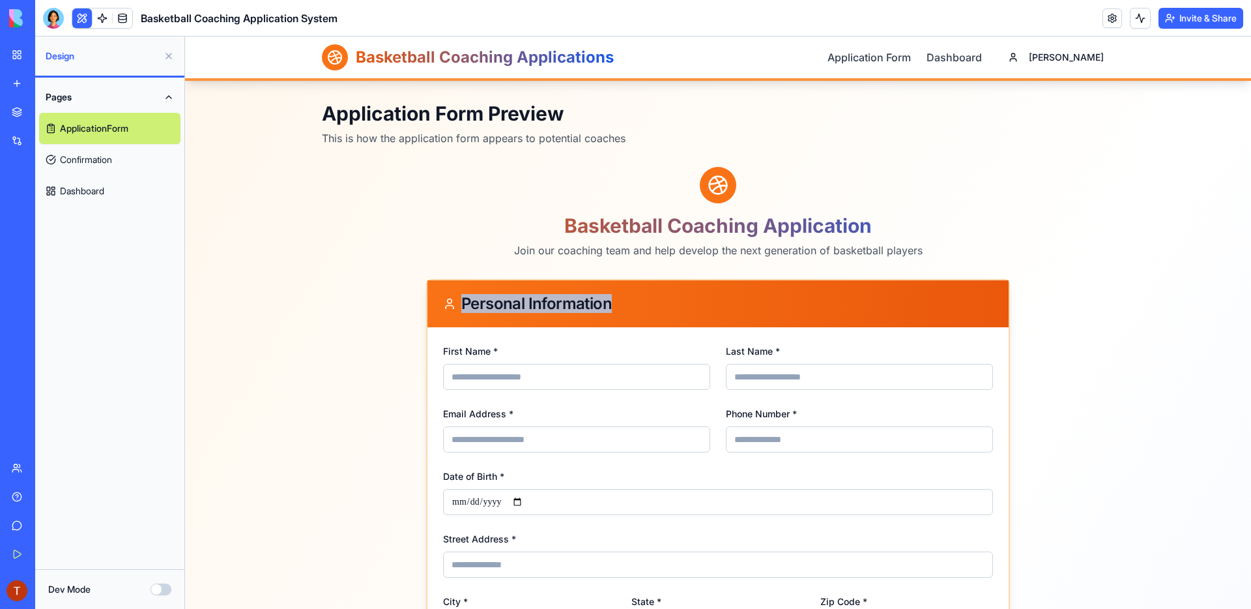
drag, startPoint x: 465, startPoint y: 303, endPoint x: 632, endPoint y: 303, distance: 167.4
click at [632, 303] on div "Personal Information" at bounding box center [718, 304] width 550 height 16
click at [491, 350] on label "First Name *" at bounding box center [470, 350] width 55 height 11
click at [491, 364] on input "First Name *" at bounding box center [576, 377] width 267 height 26
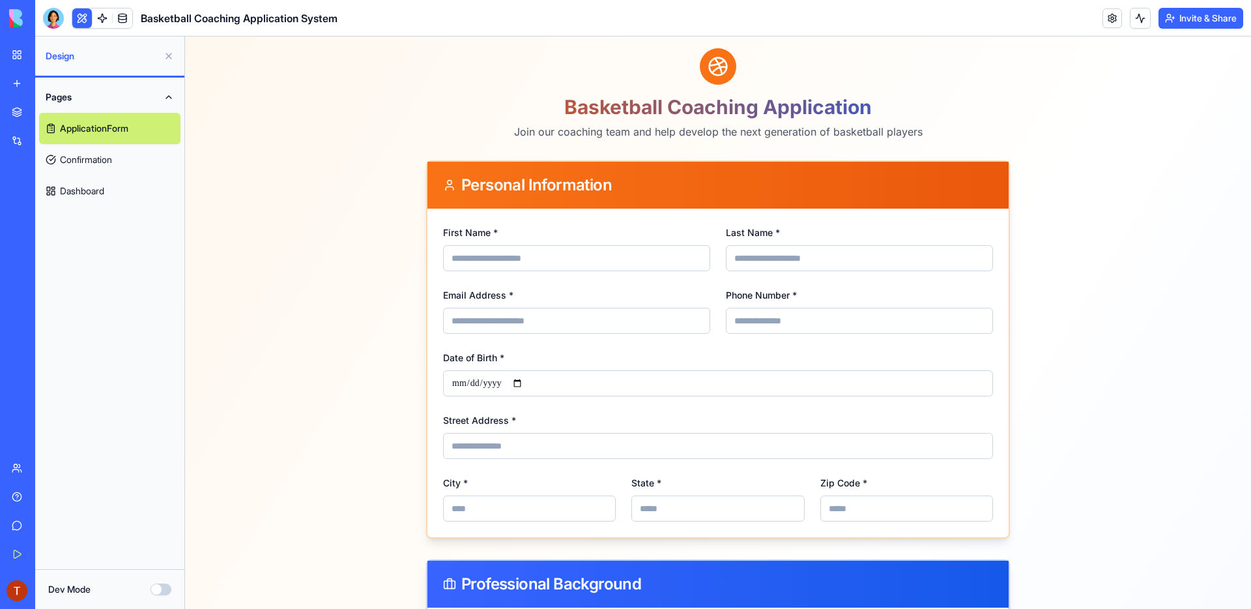
scroll to position [122, 0]
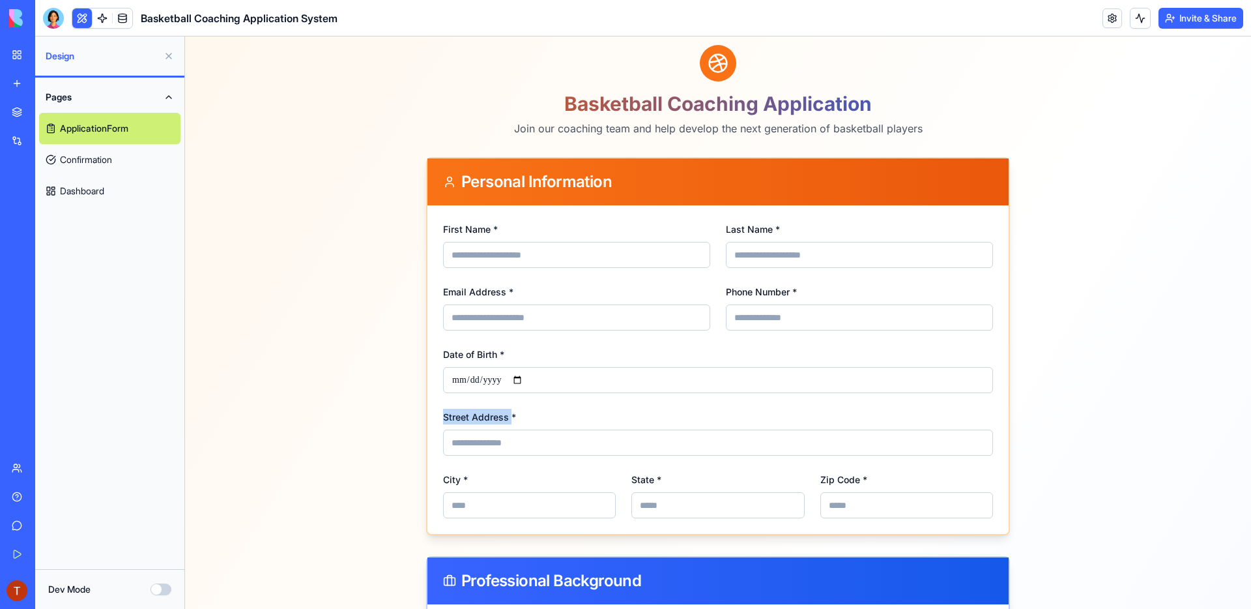
drag, startPoint x: 510, startPoint y: 419, endPoint x: 440, endPoint y: 420, distance: 69.7
click at [440, 420] on div "First Name * Last Name * Email Address * Phone Number * Date of Birth * Street …" at bounding box center [717, 369] width 581 height 328
click at [435, 428] on div "First Name * Last Name * Email Address * Phone Number * Date of Birth * Street …" at bounding box center [717, 369] width 581 height 328
click at [160, 586] on button "Dev Mode" at bounding box center [160, 589] width 21 height 12
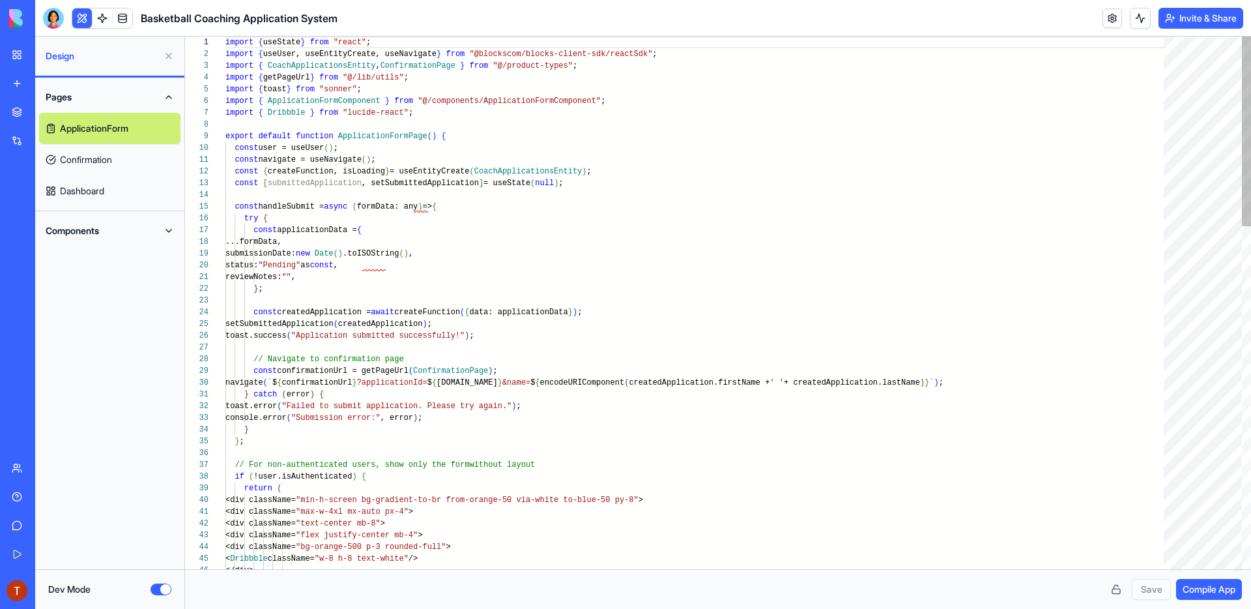
scroll to position [117, 0]
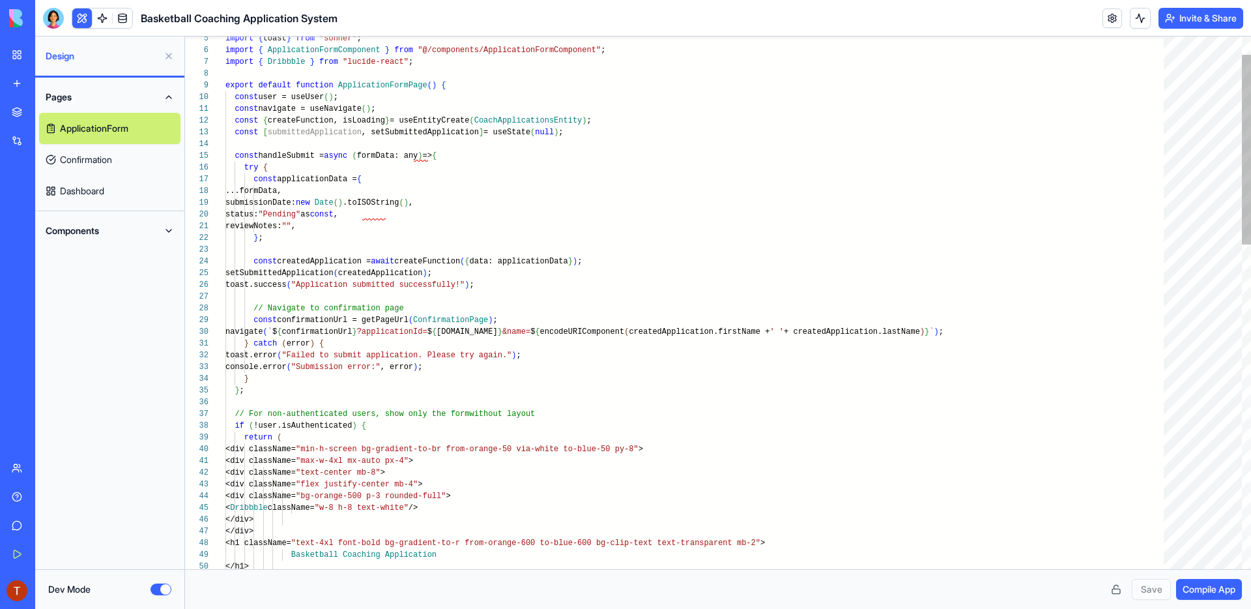
type textarea "**********"
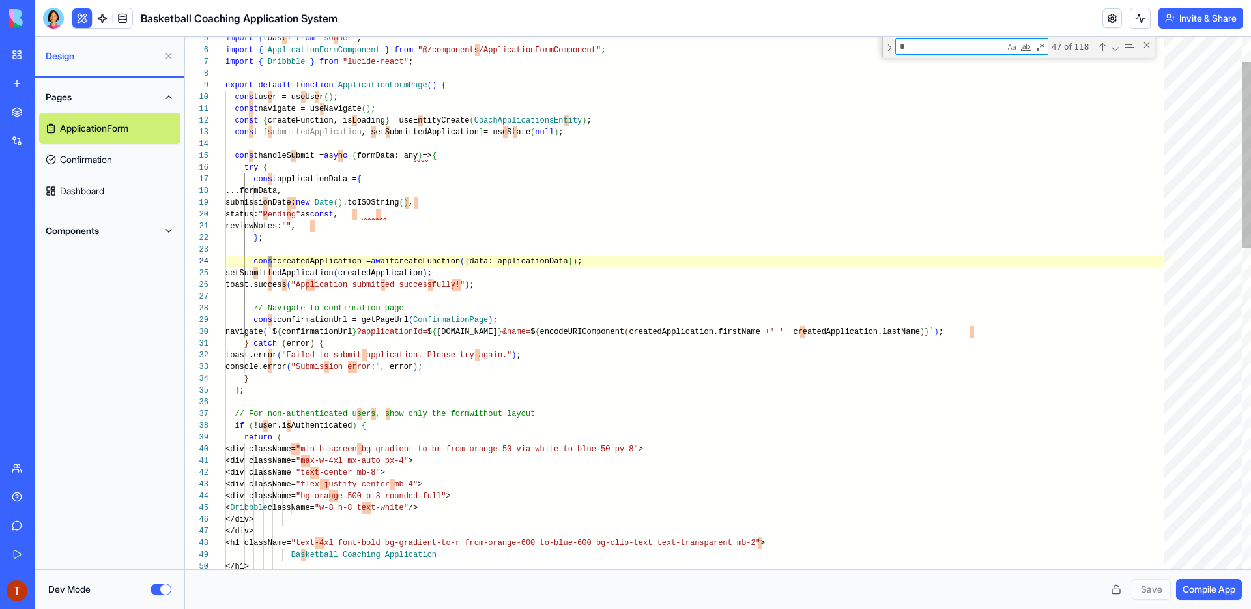
type textarea "**"
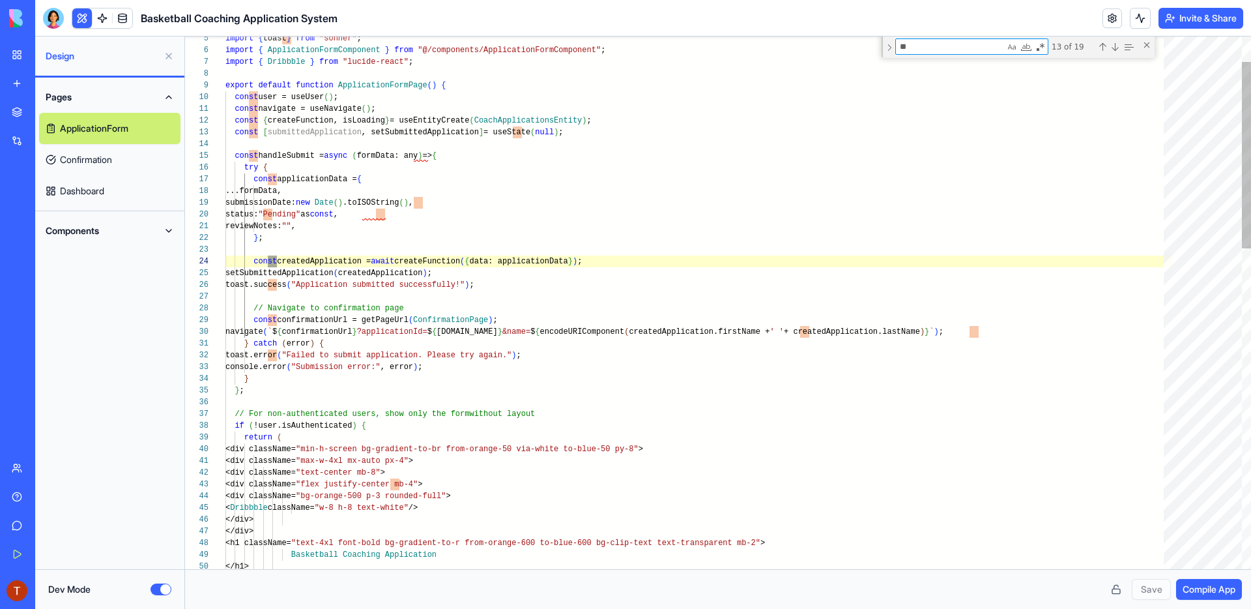
type textarea "**********"
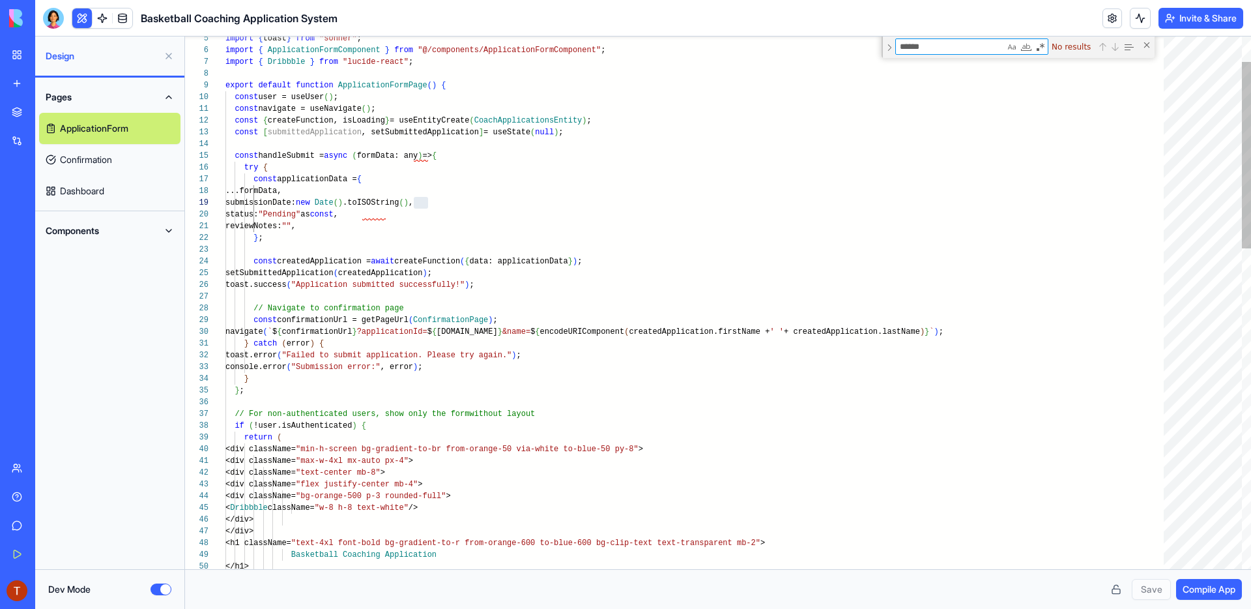
type textarea "*****"
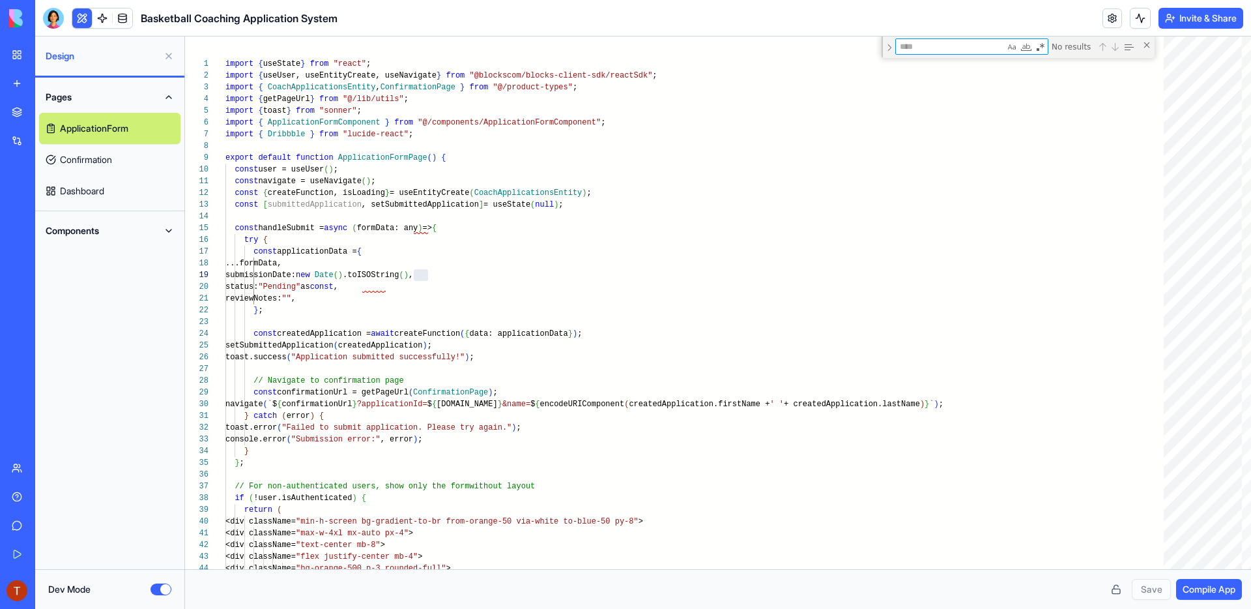
click at [131, 150] on link "Confirmation" at bounding box center [109, 159] width 141 height 31
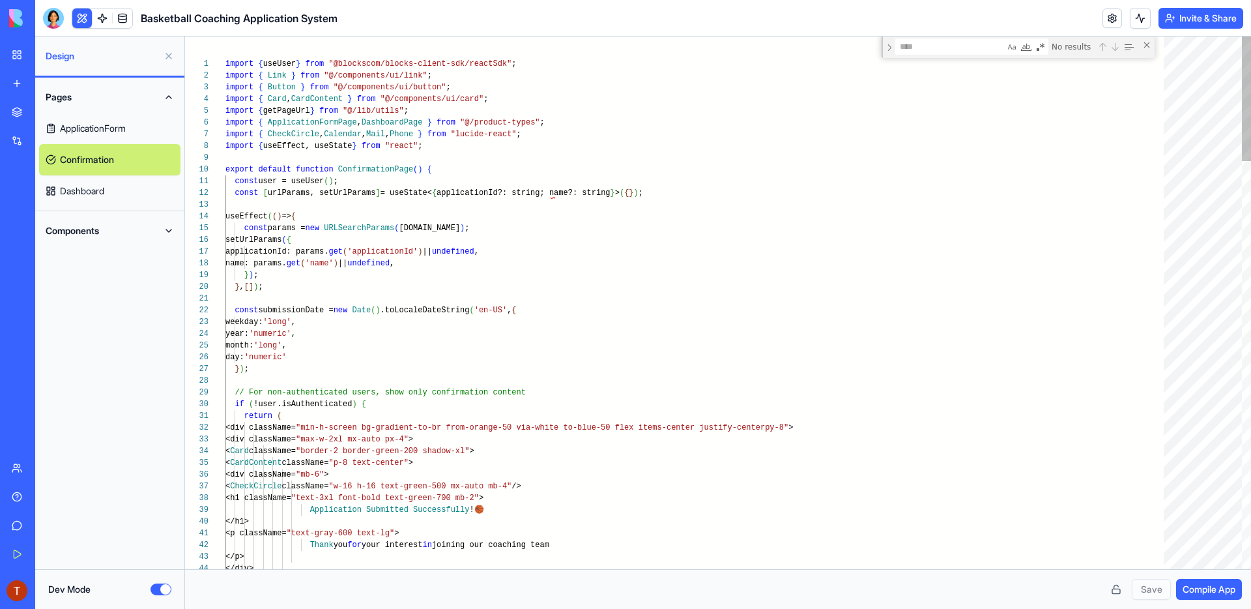
type textarea "**********"
type textarea "*"
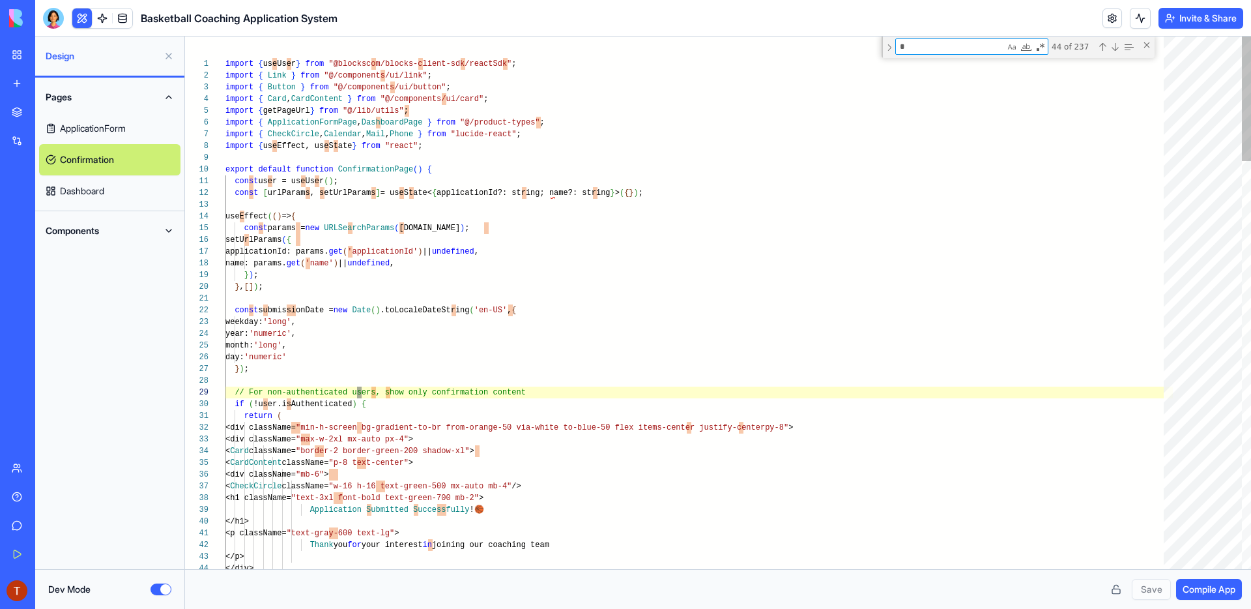
type textarea "**********"
type textarea "**"
type textarea "**********"
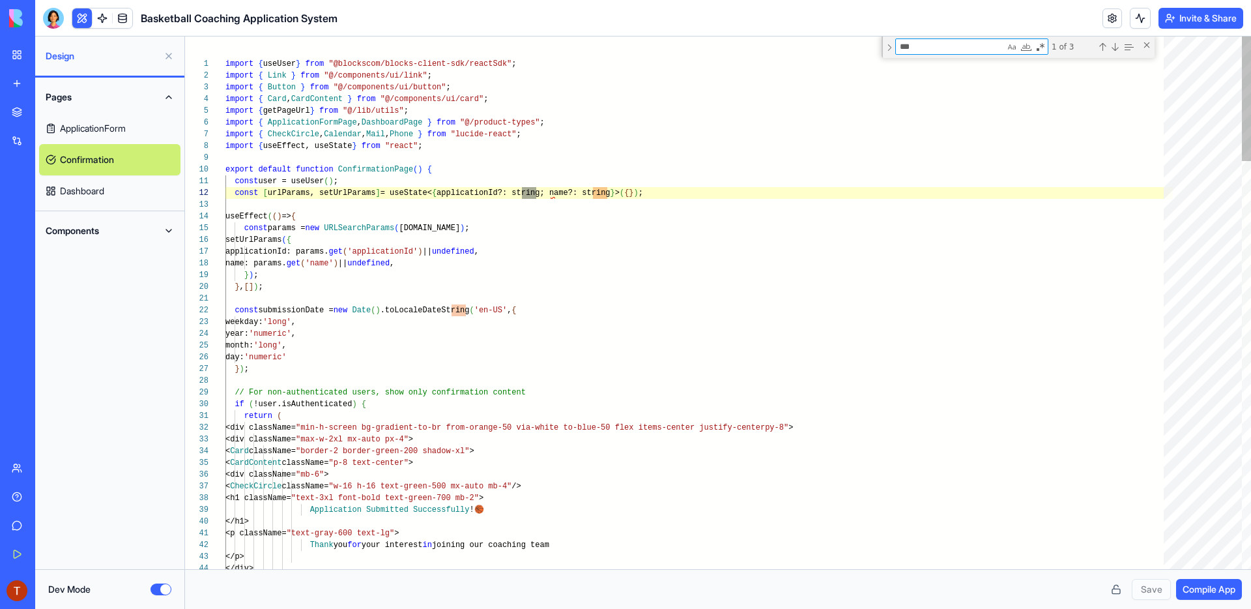
scroll to position [117, 311]
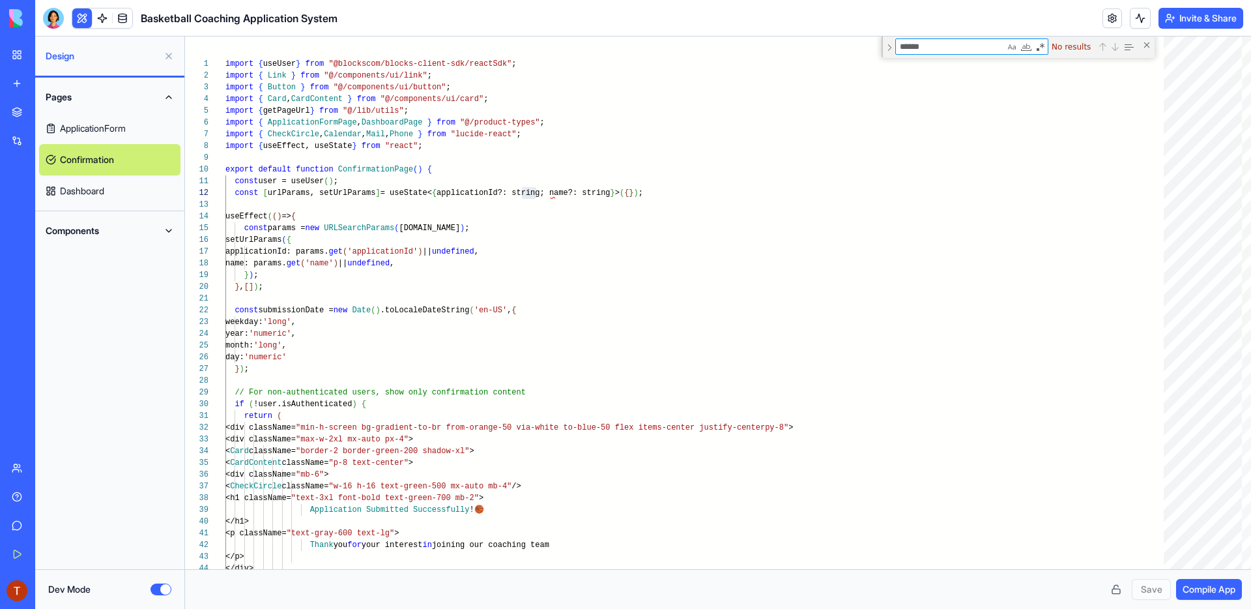
type textarea "******"
click at [127, 196] on link "Dashboard" at bounding box center [109, 190] width 141 height 31
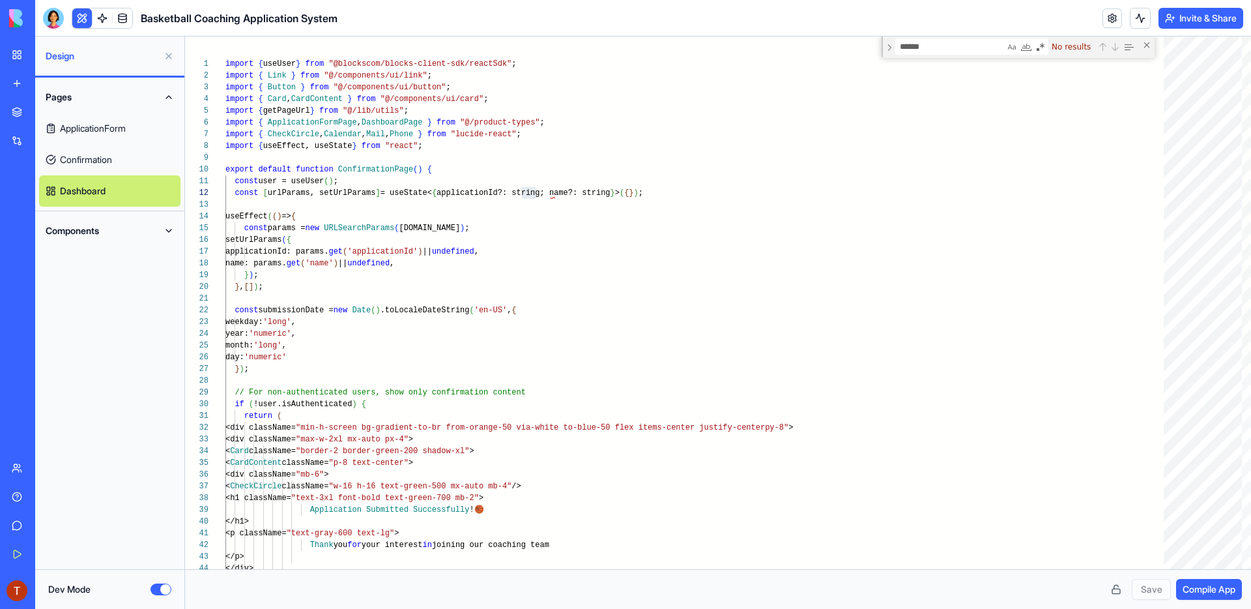
scroll to position [106, 244]
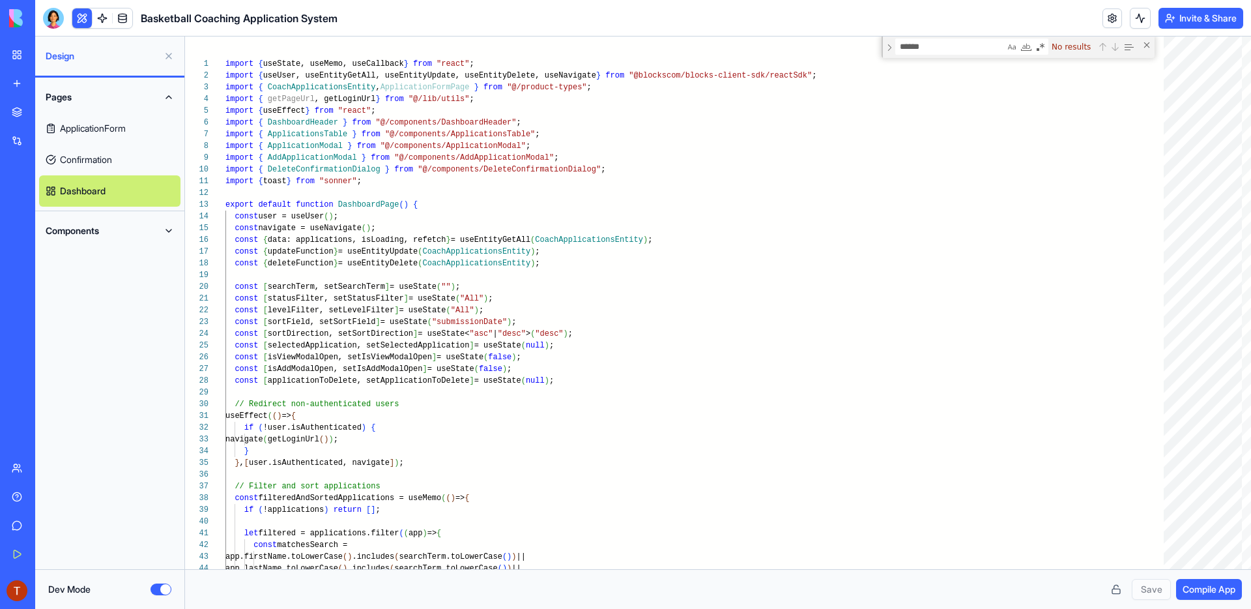
click at [141, 131] on link "ApplicationForm" at bounding box center [109, 128] width 141 height 31
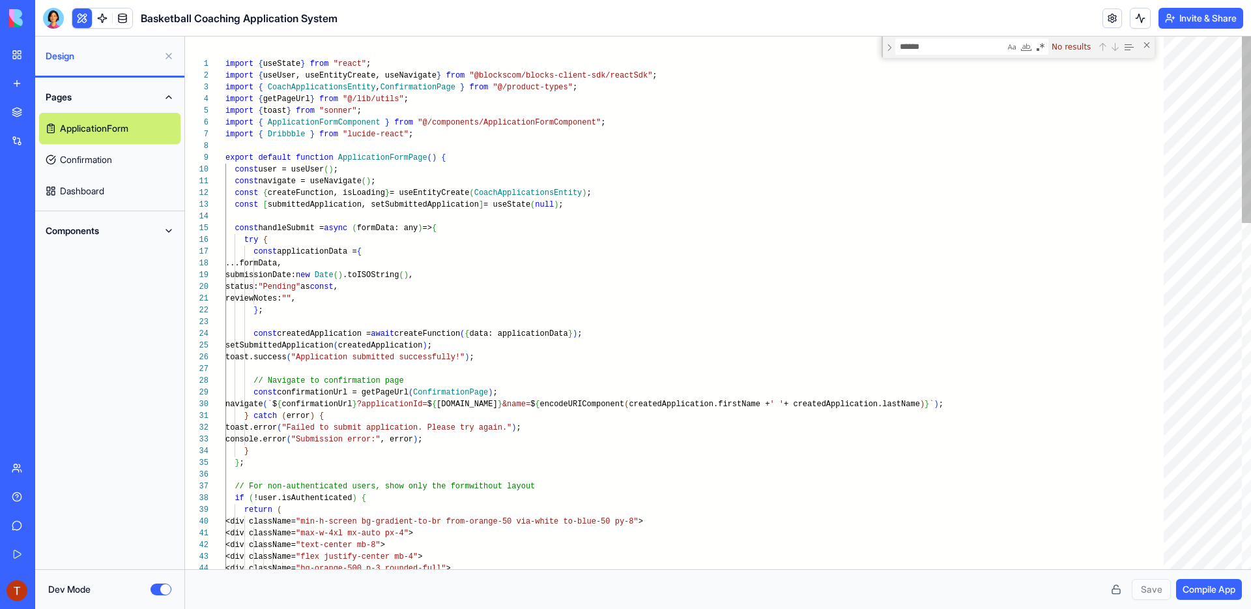
type textarea "**********"
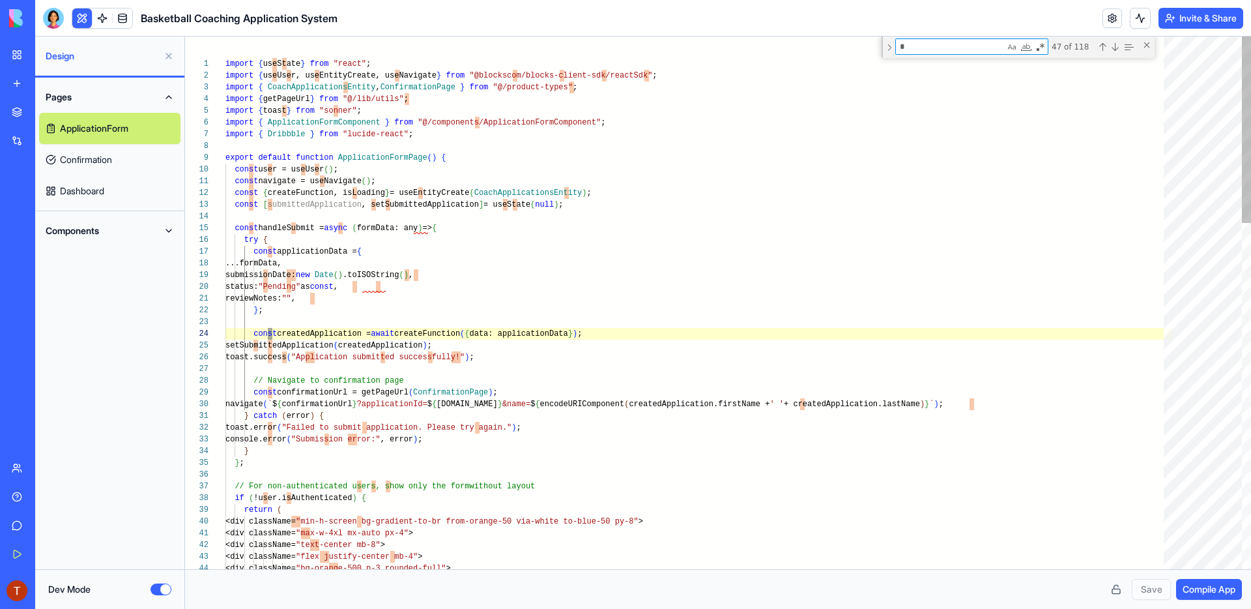
type textarea "**"
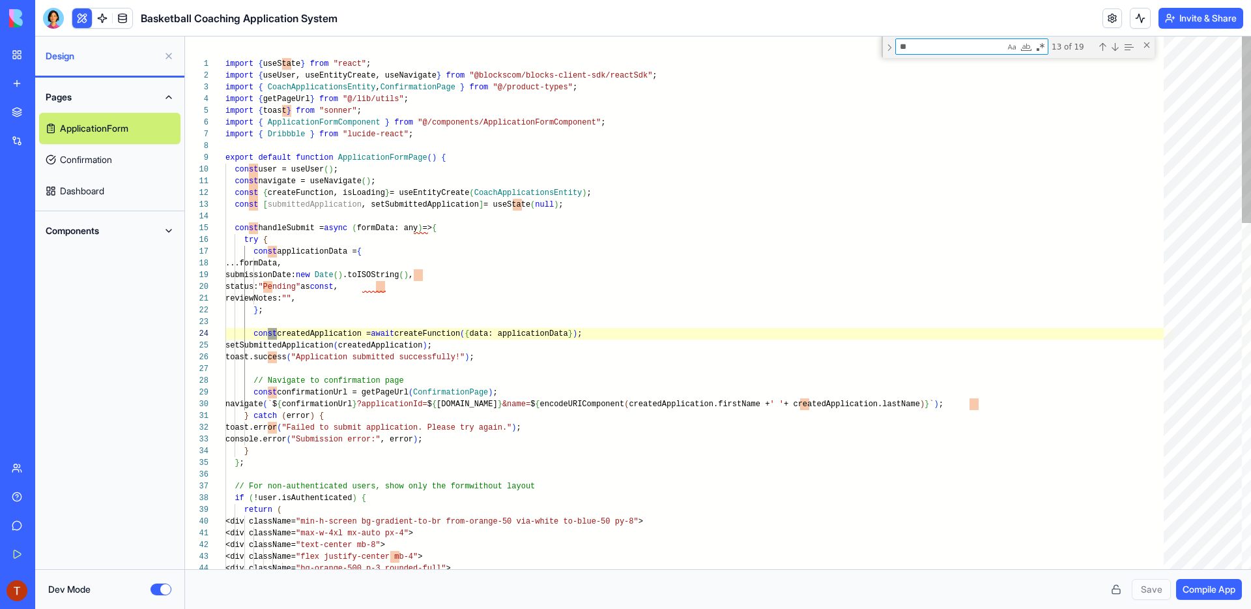
type textarea "**********"
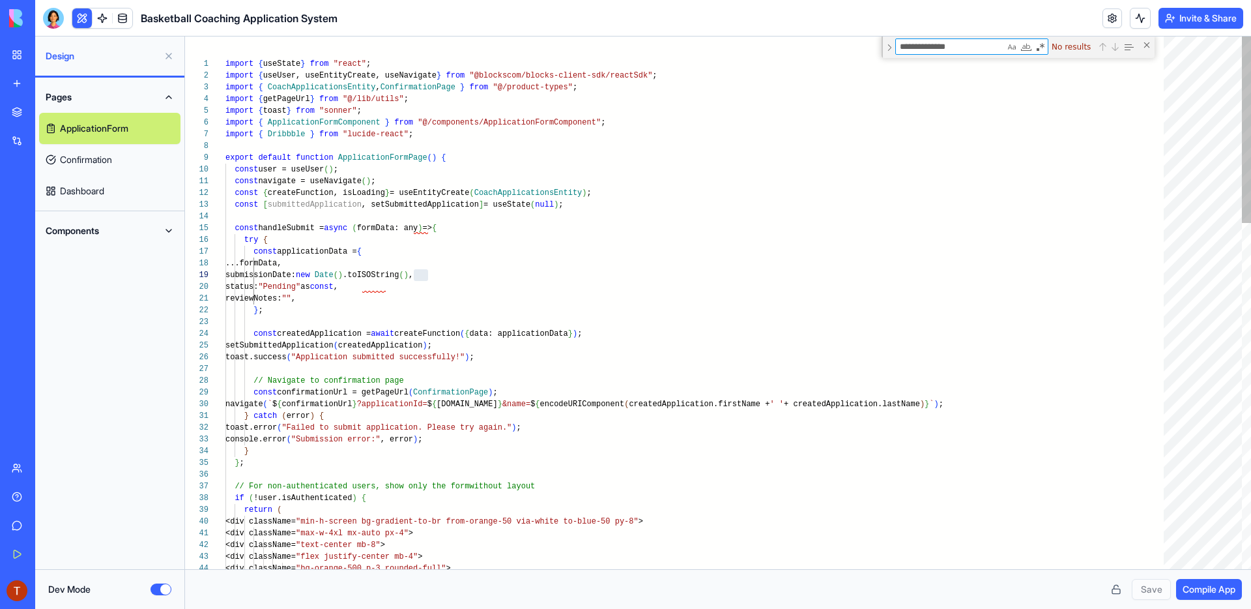
type textarea "**********"
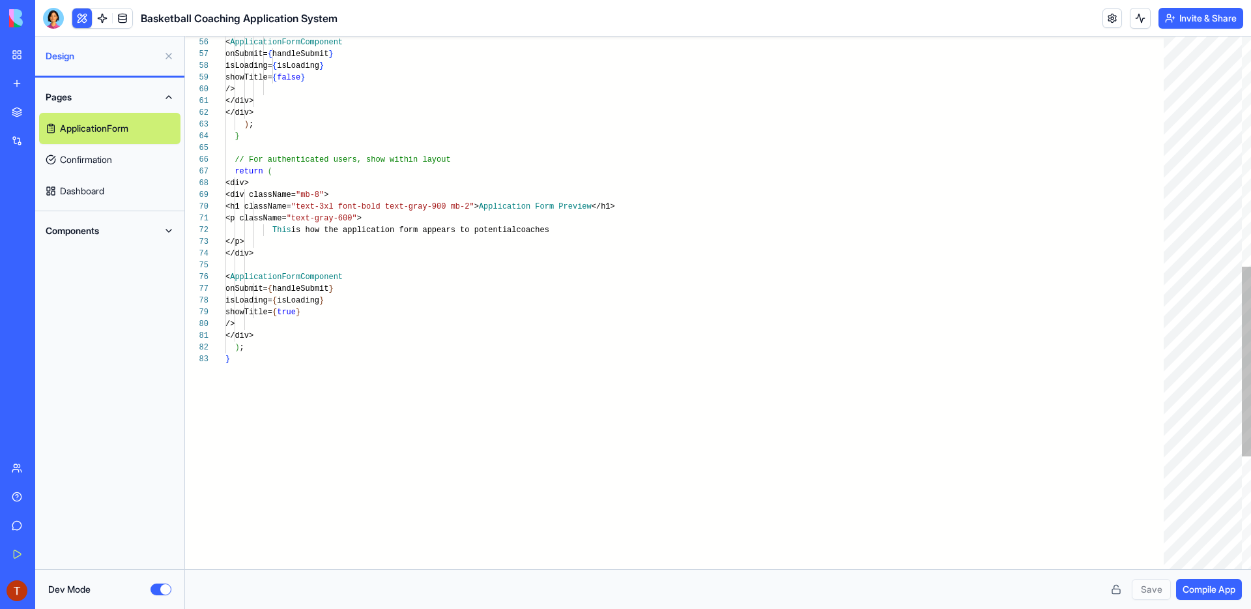
click at [417, 352] on div ") ; } showTitle= { true } /> </div> </div> < ApplicationFormComponent onSubmit=…" at bounding box center [698, 138] width 947 height 1494
click at [410, 366] on div ") ; } showTitle= { true } /> </div> </div> < ApplicationFormComponent onSubmit=…" at bounding box center [698, 138] width 947 height 1494
click at [406, 394] on div ") ; } showTitle= { true } /> </div> </div> < ApplicationFormComponent onSubmit=…" at bounding box center [698, 138] width 947 height 1494
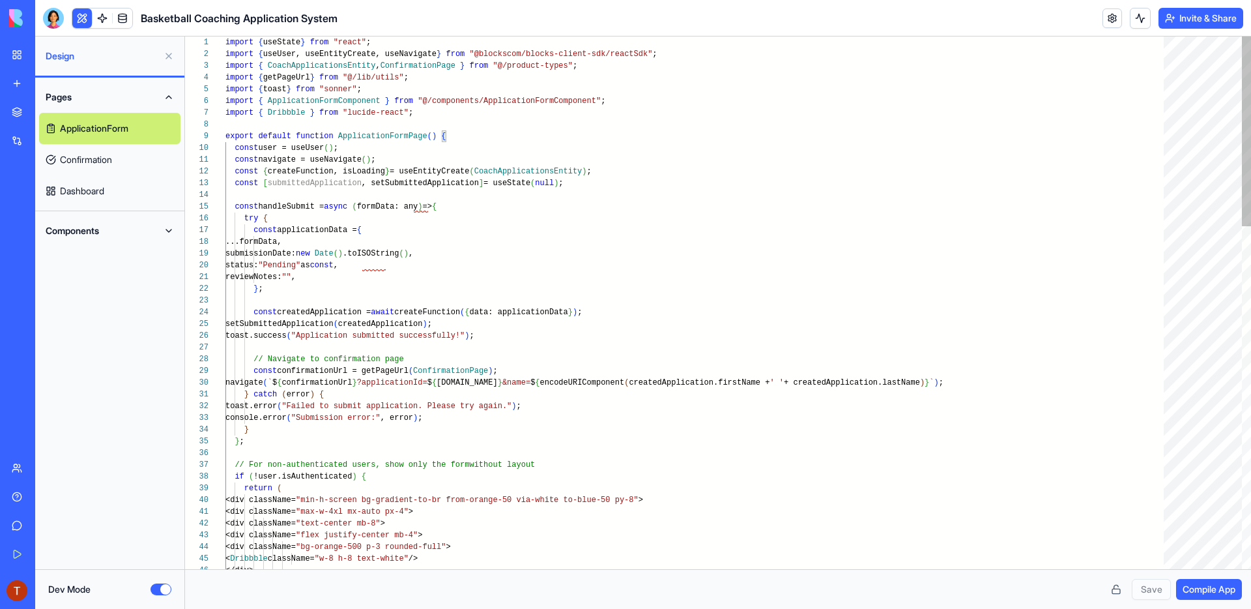
type textarea "**********"
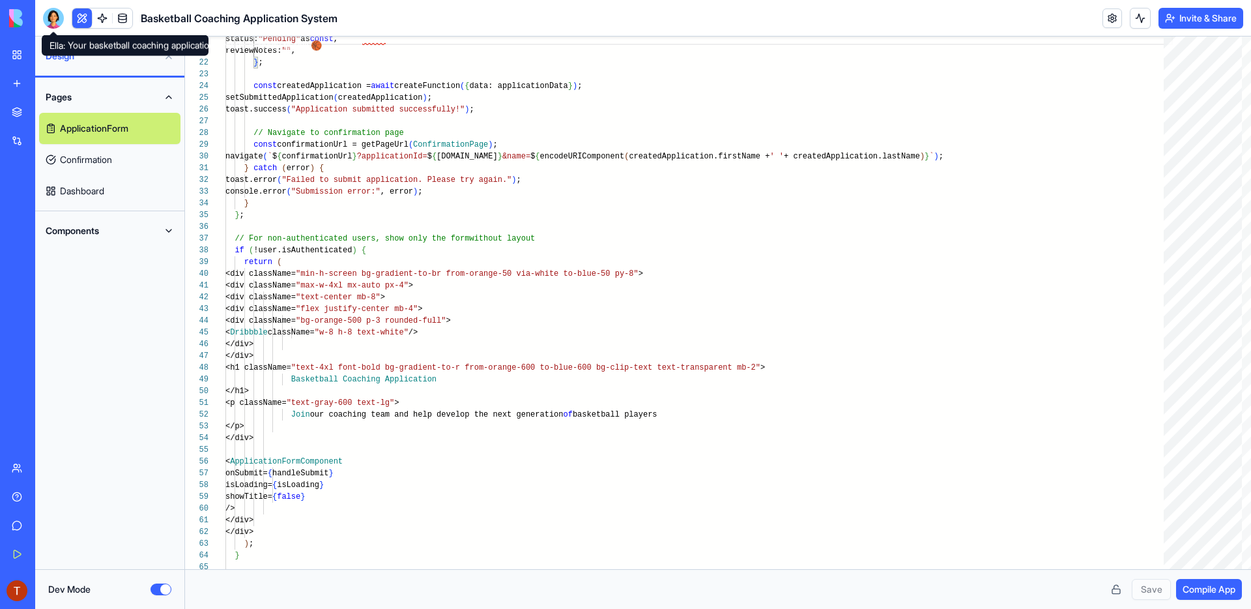
click at [51, 17] on div at bounding box center [53, 18] width 21 height 21
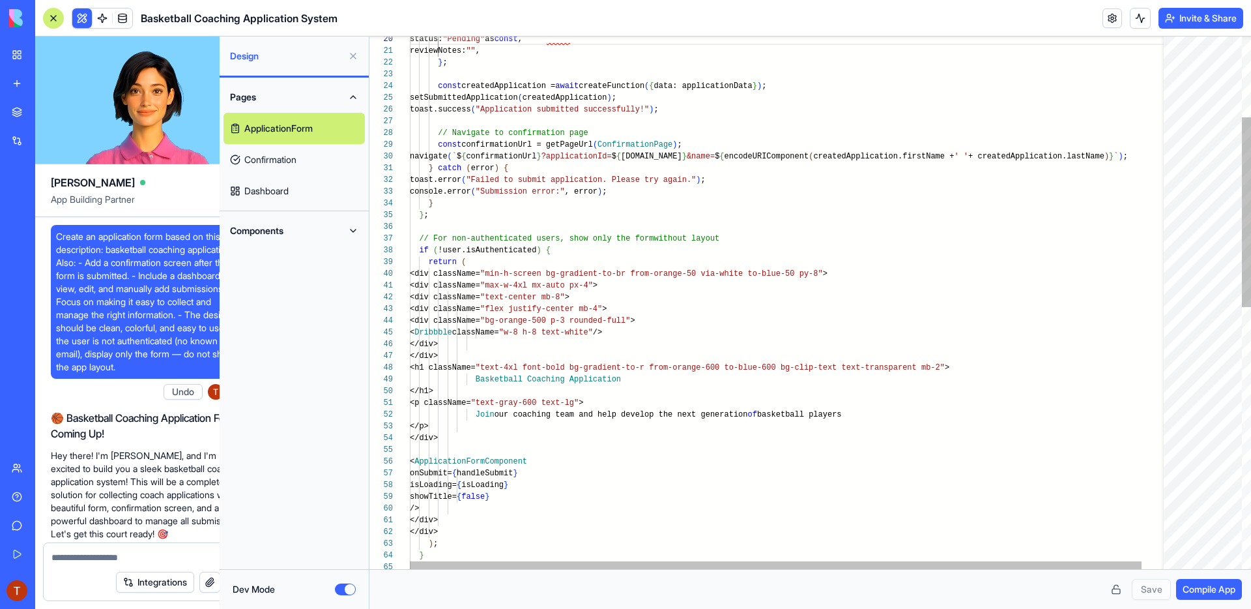
scroll to position [425, 0]
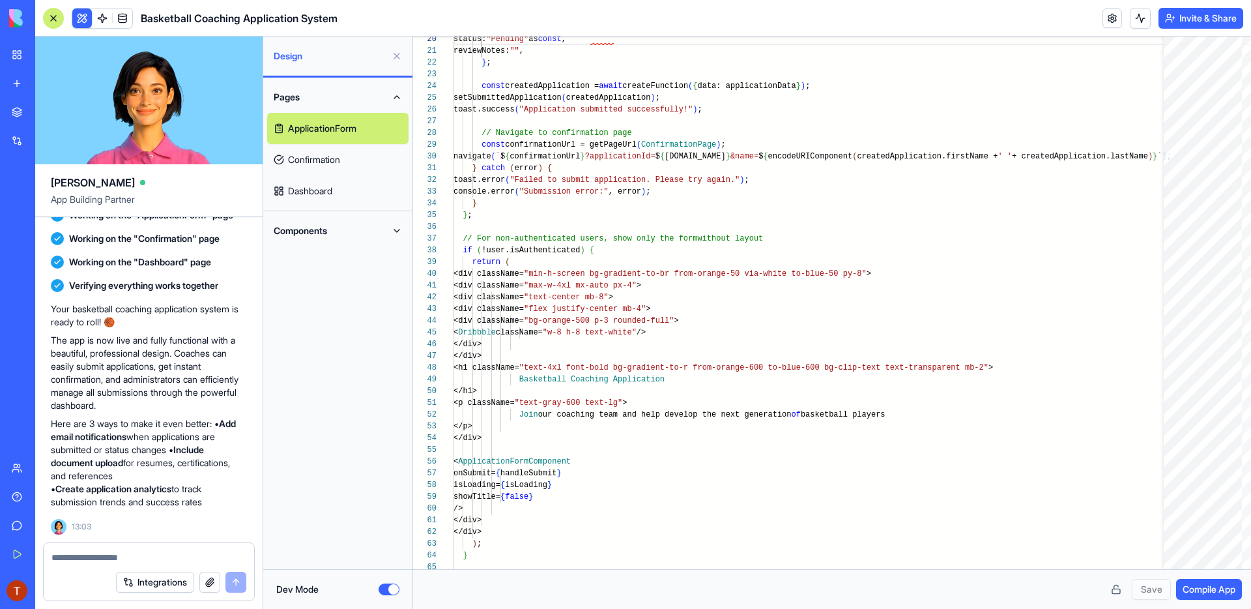
click at [106, 558] on textarea at bounding box center [148, 557] width 195 height 13
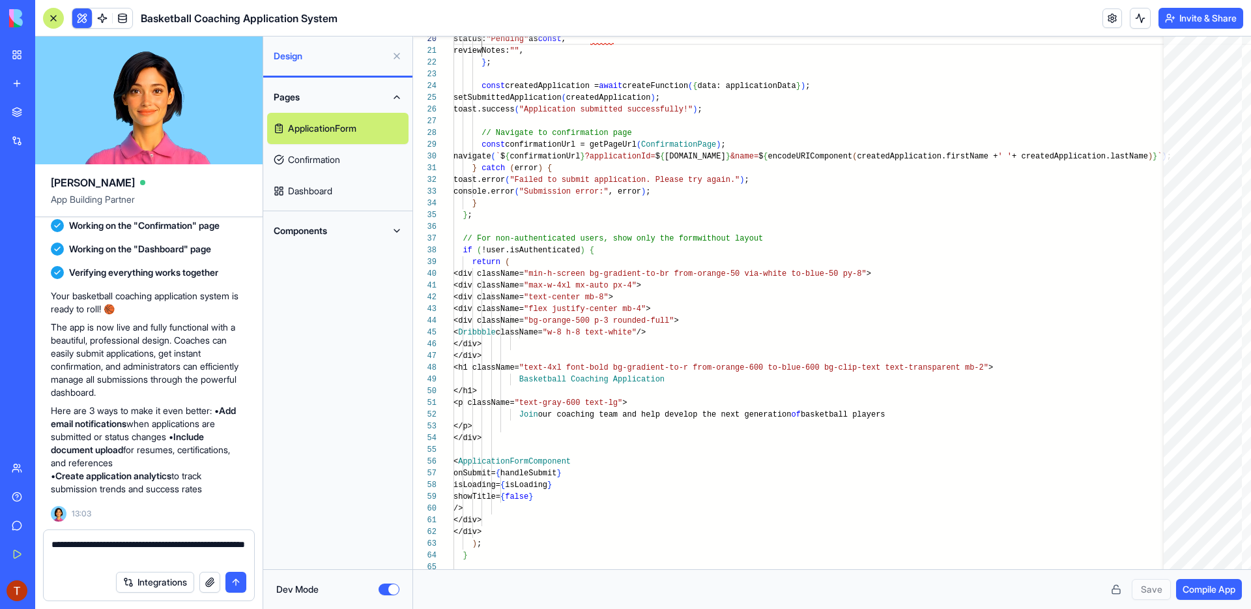
type textarea "**********"
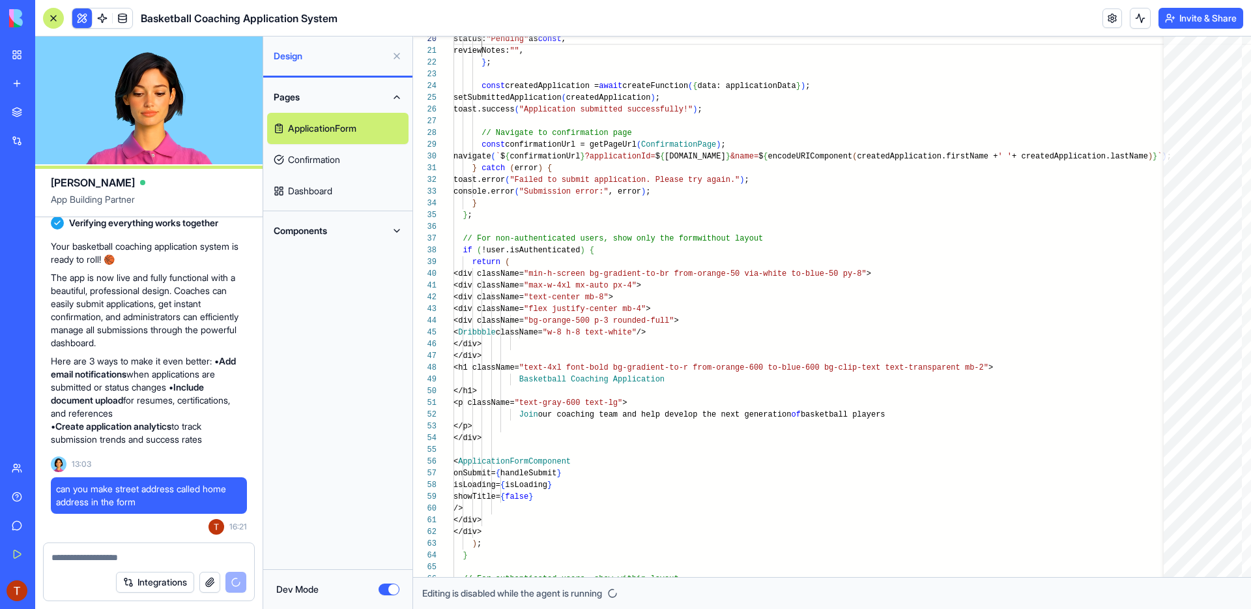
click at [398, 58] on button at bounding box center [396, 56] width 21 height 21
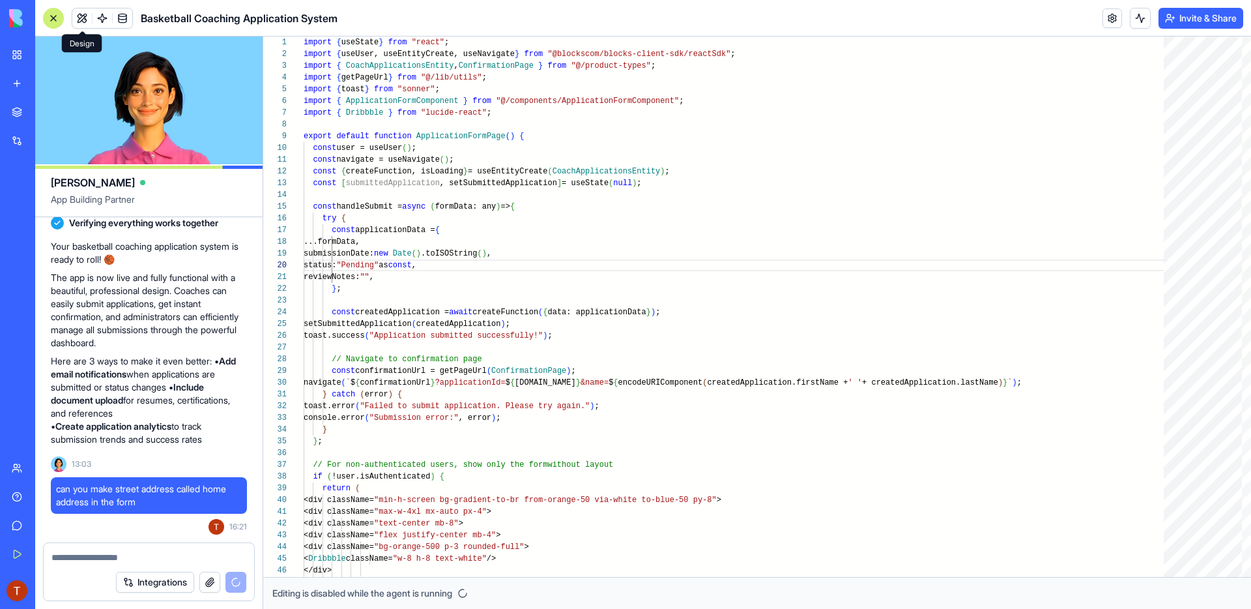
click at [78, 19] on button at bounding box center [82, 18] width 20 height 20
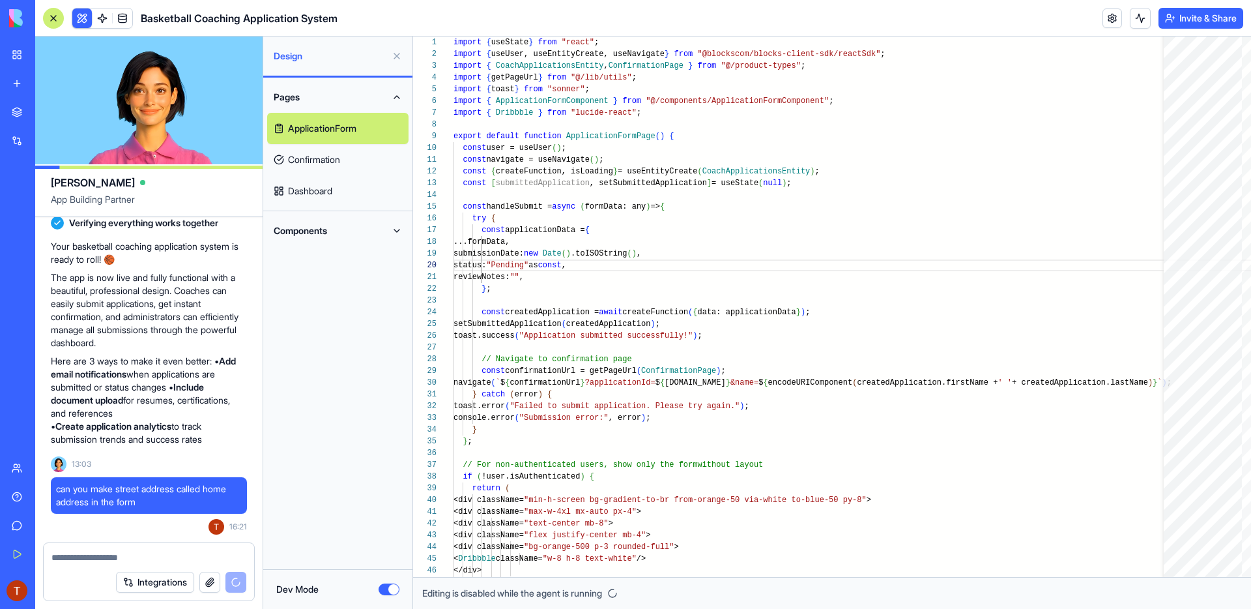
click at [395, 592] on button "Dev Mode" at bounding box center [389, 589] width 21 height 12
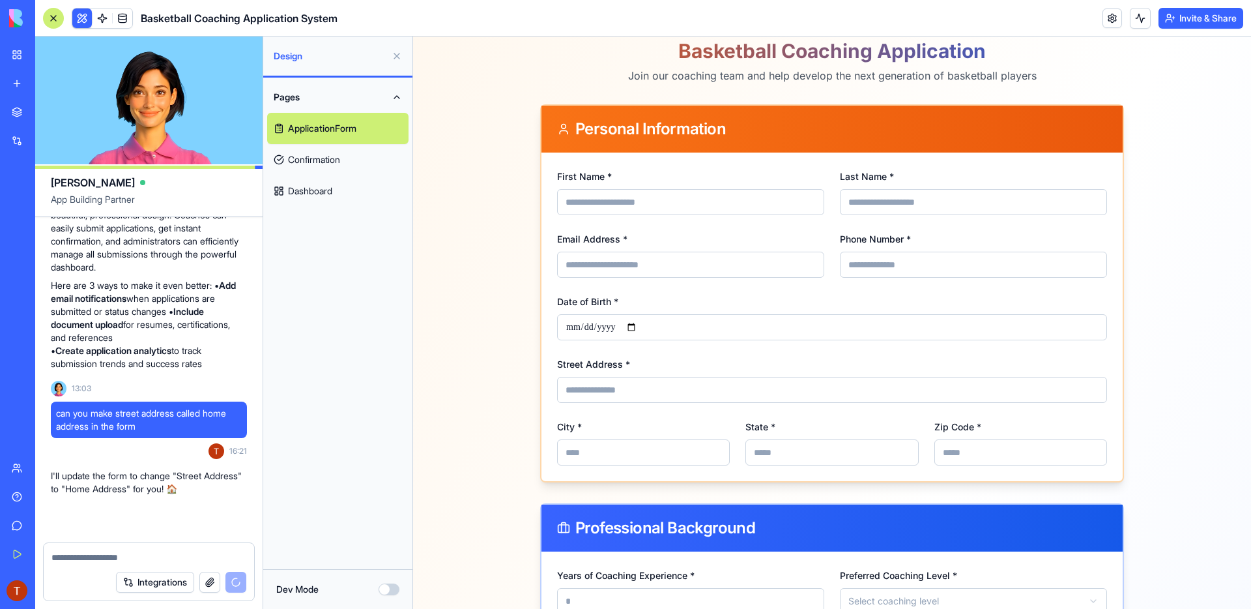
scroll to position [574, 0]
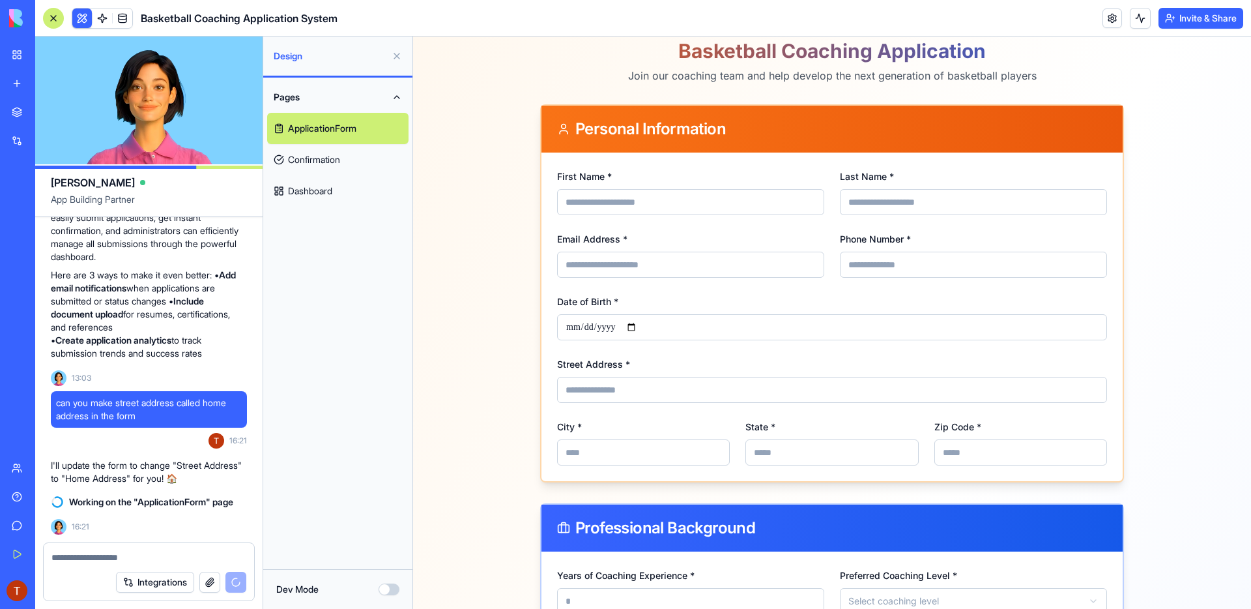
click at [130, 442] on div "can you make street address called home address in the form 16:21" at bounding box center [149, 422] width 196 height 63
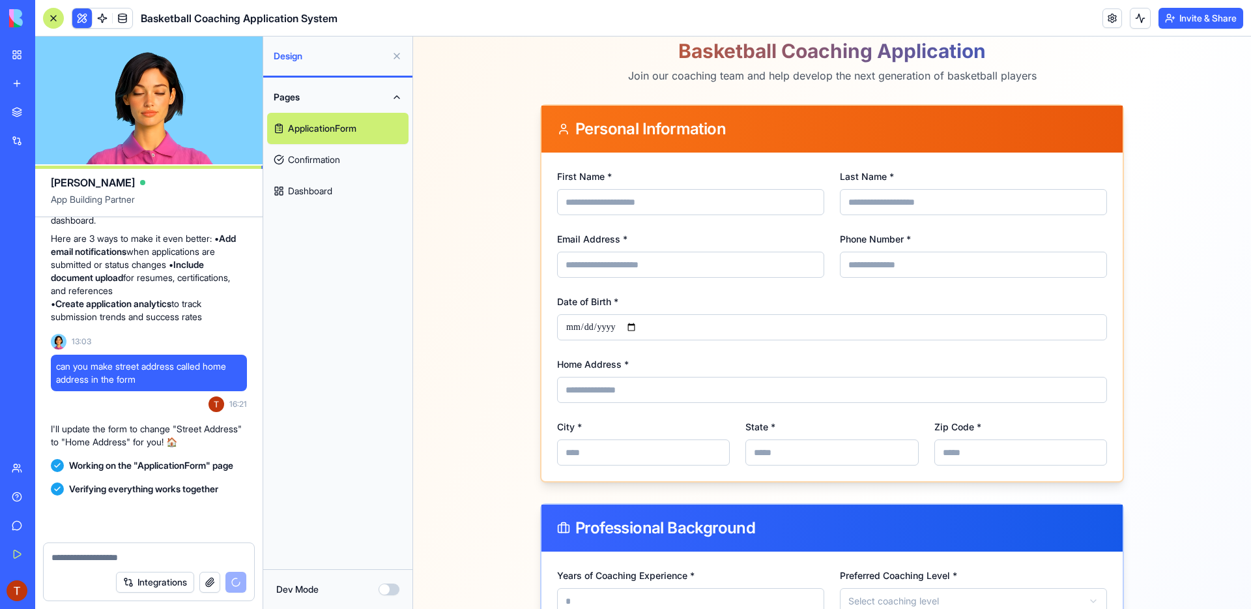
scroll to position [660, 0]
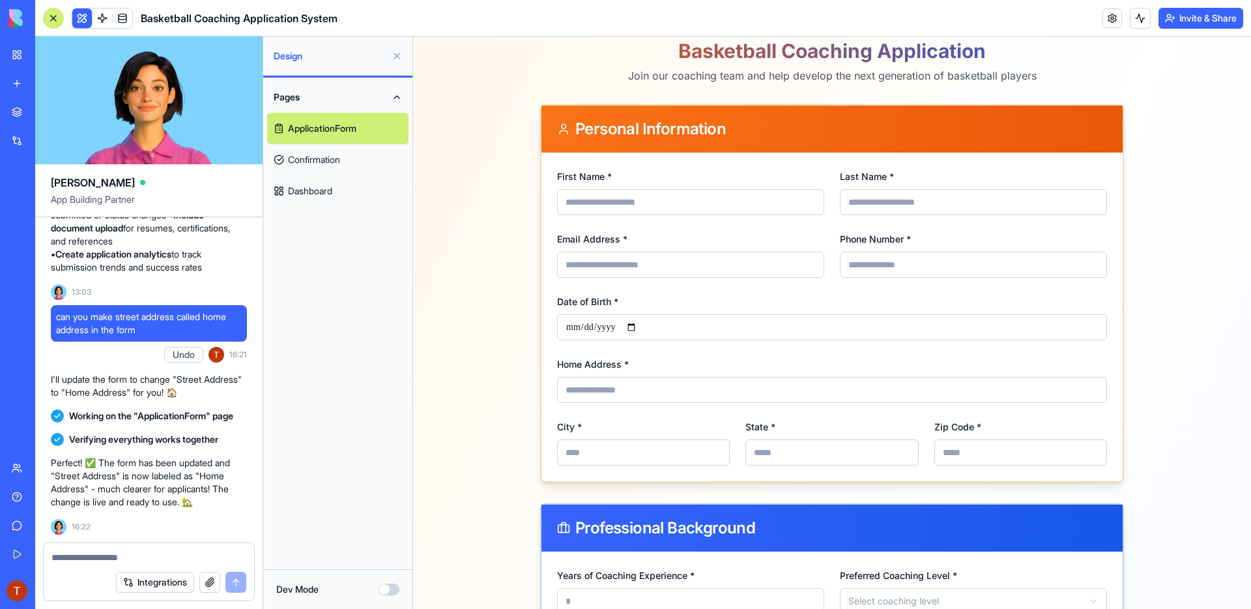
click at [187, 578] on button "Integrations" at bounding box center [155, 581] width 78 height 21
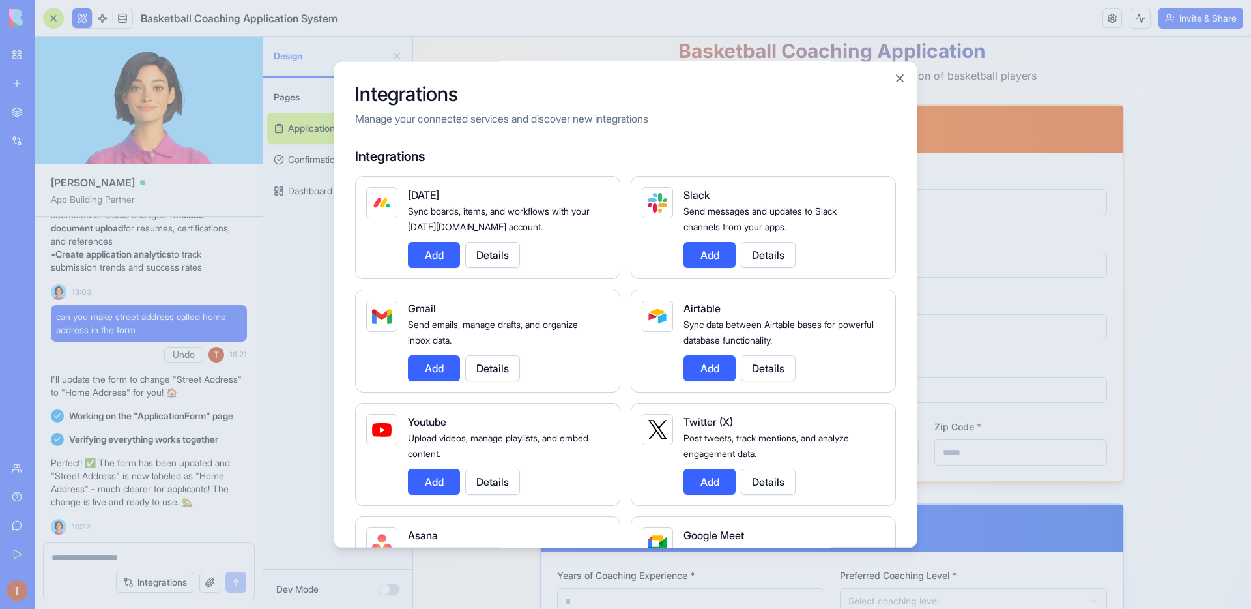
click at [214, 468] on div at bounding box center [625, 304] width 1251 height 609
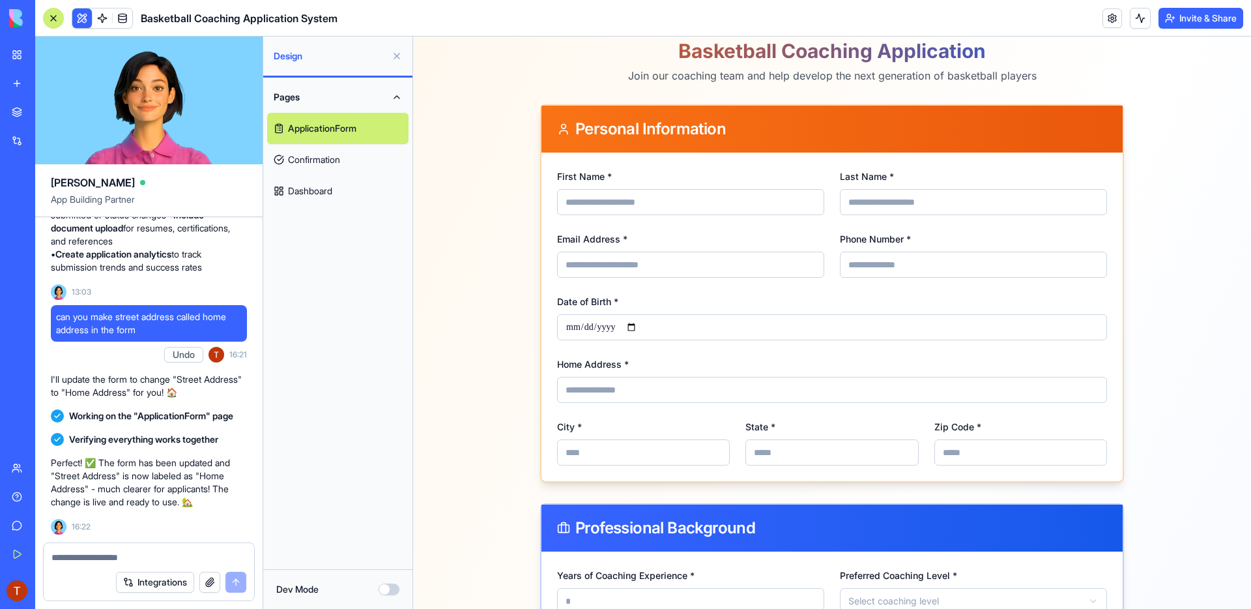
click at [207, 583] on button "button" at bounding box center [209, 581] width 21 height 21
drag, startPoint x: 554, startPoint y: 364, endPoint x: 676, endPoint y: 360, distance: 122.5
click at [676, 360] on div "First Name * Last Name * Email Address * Phone Number * Date of Birth * Home Ad…" at bounding box center [831, 316] width 581 height 328
click at [385, 589] on button "Dev Mode" at bounding box center [389, 589] width 21 height 12
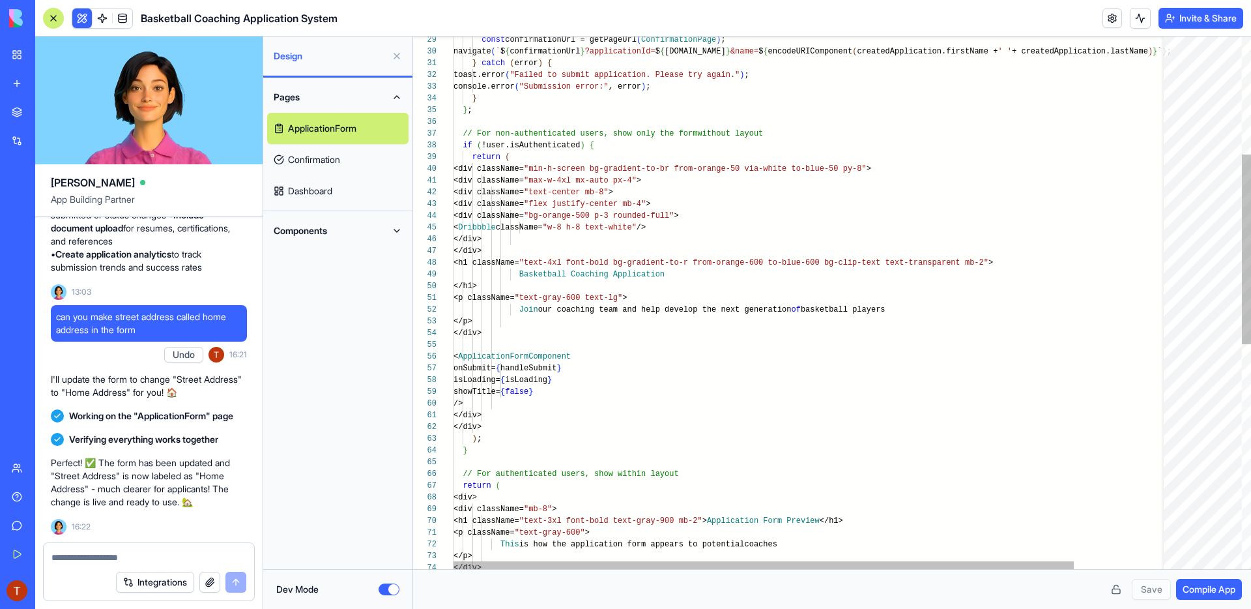
scroll to position [59, 146]
click at [598, 356] on div "const confirmationUrl = getPageUrl ( ConfirmationPage ) ; navigate ( ` $ { conf…" at bounding box center [864, 453] width 823 height 1494
click at [604, 356] on div "const confirmationUrl = getPageUrl ( ConfirmationPage ) ; navigate ( ` $ { conf…" at bounding box center [864, 453] width 823 height 1494
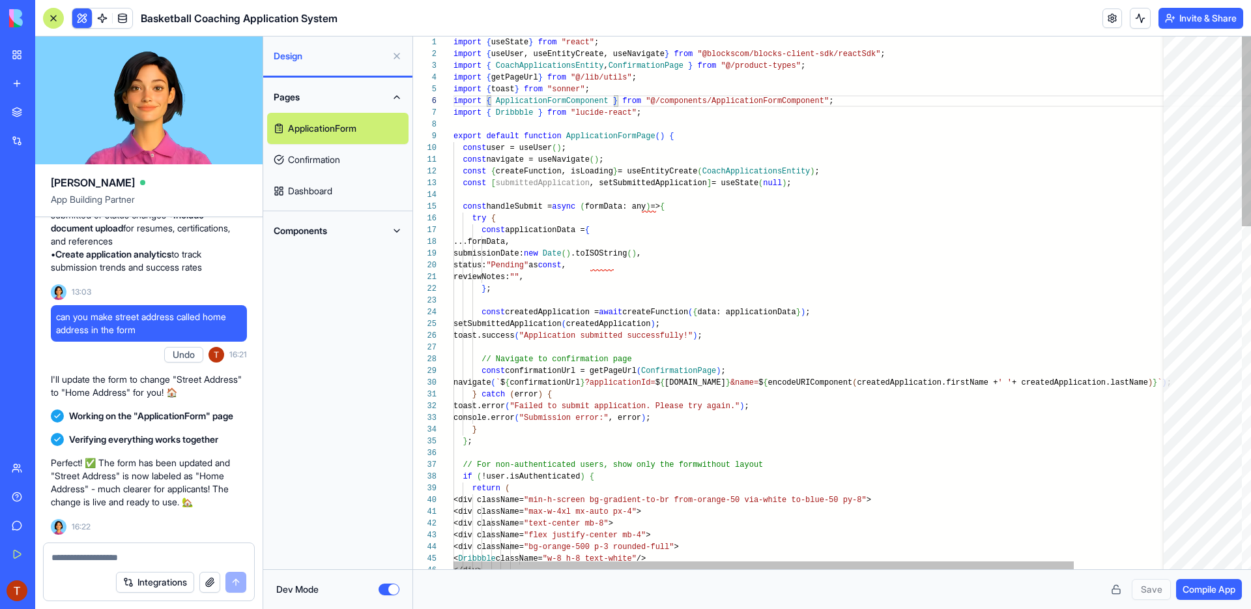
scroll to position [59, 283]
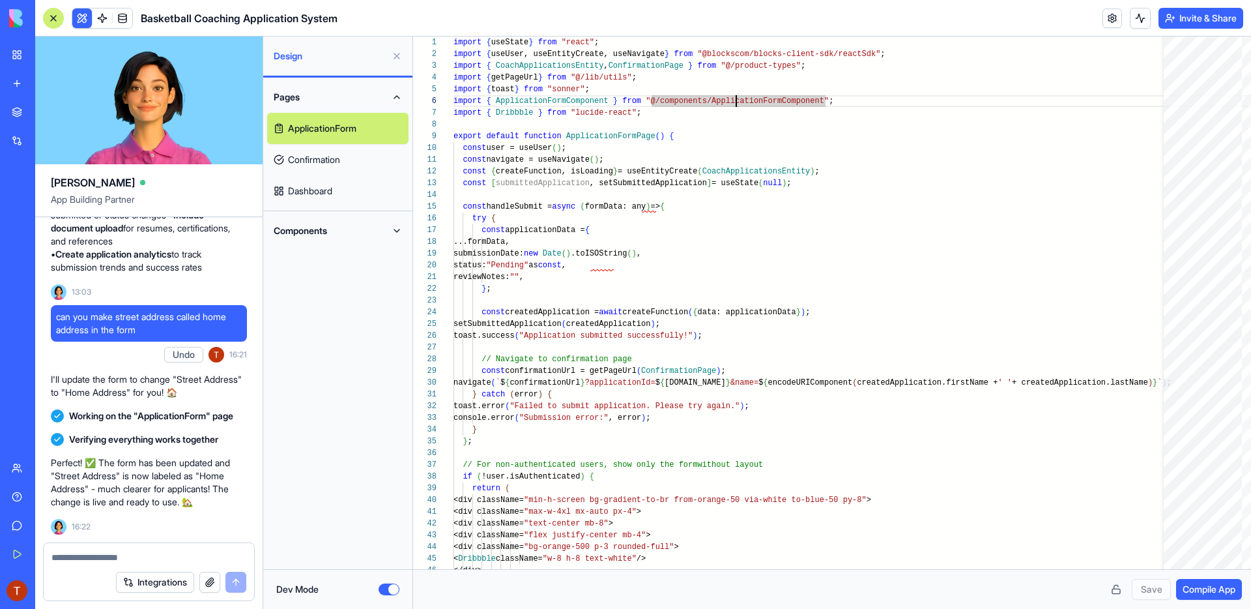
click at [1207, 592] on span "Compile App" at bounding box center [1208, 588] width 53 height 13
click at [334, 160] on link "Confirmation" at bounding box center [337, 159] width 141 height 31
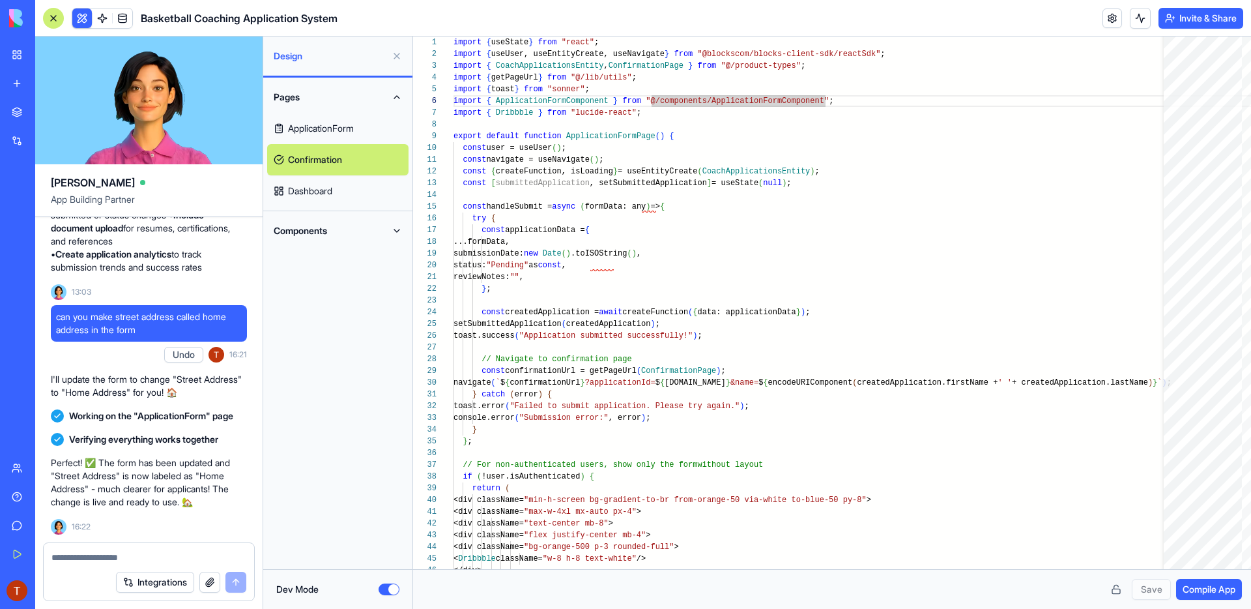
scroll to position [59, 103]
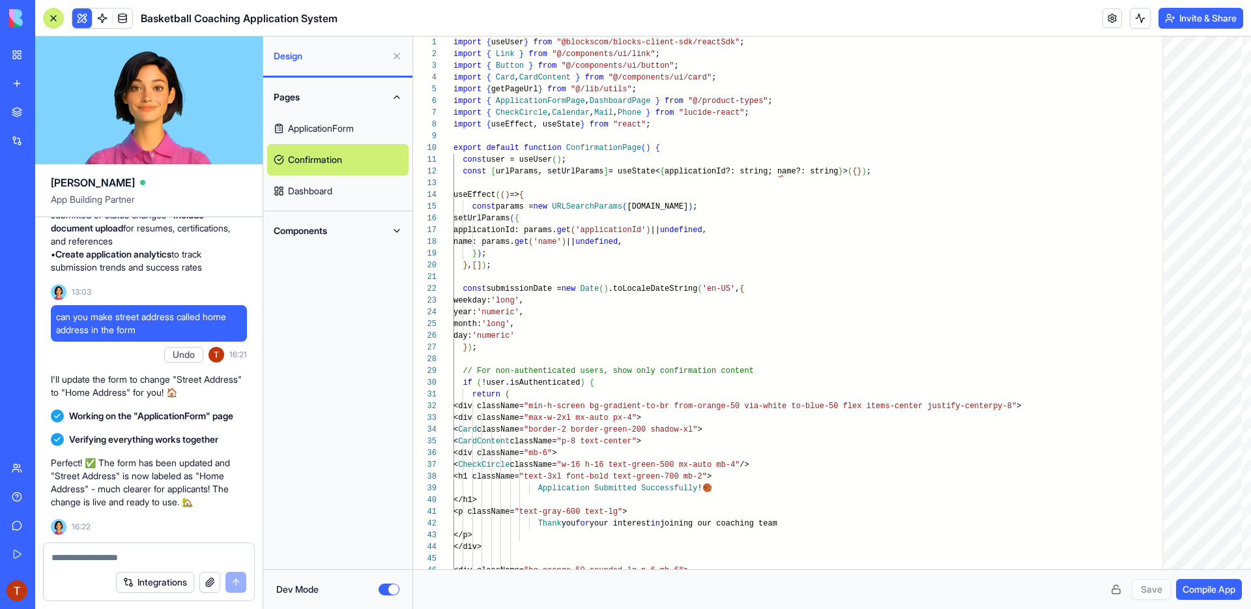
click at [340, 197] on link "Dashboard" at bounding box center [337, 190] width 141 height 31
type textarea "**********"
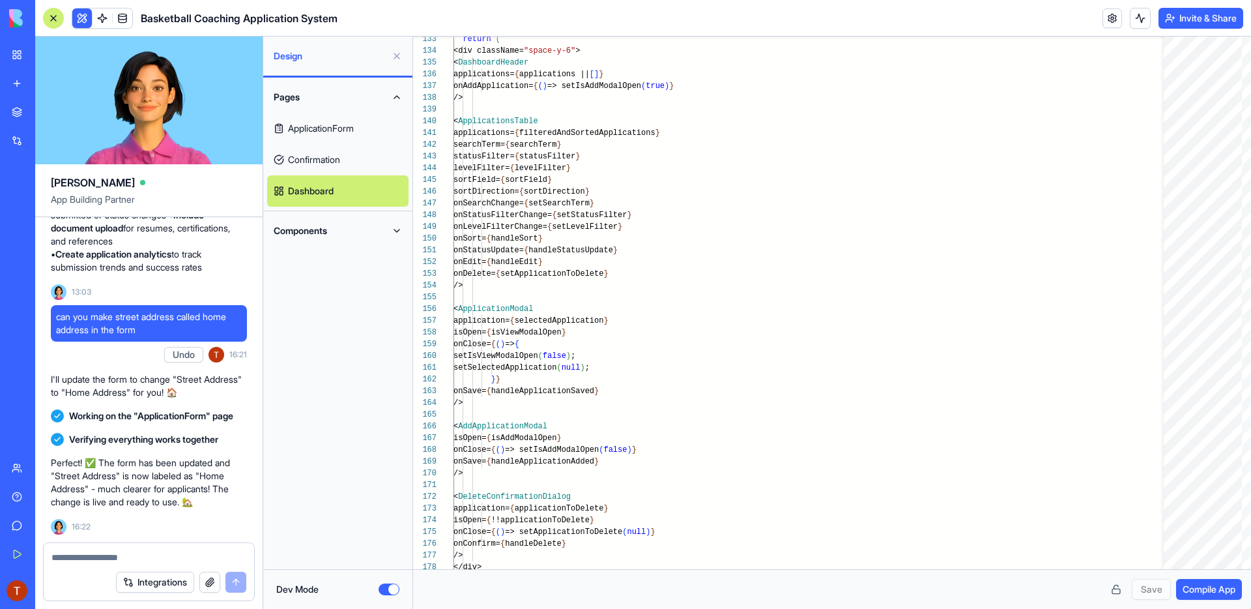
click at [379, 587] on button "Dev Mode" at bounding box center [389, 589] width 21 height 12
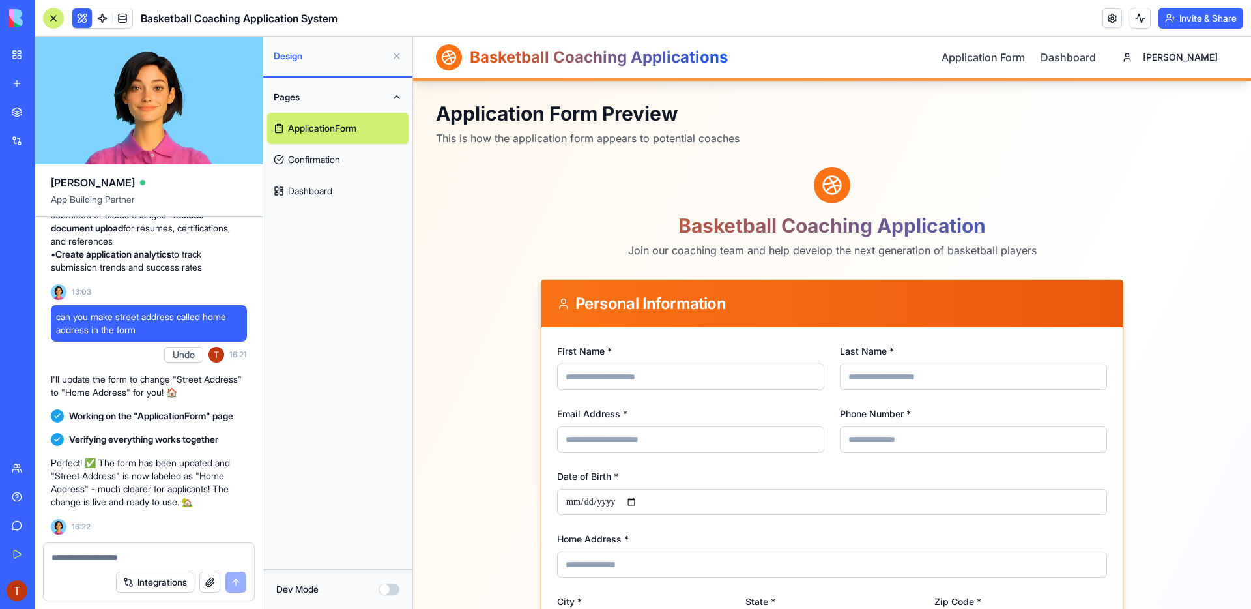
click at [308, 189] on link "Dashboard" at bounding box center [337, 190] width 141 height 31
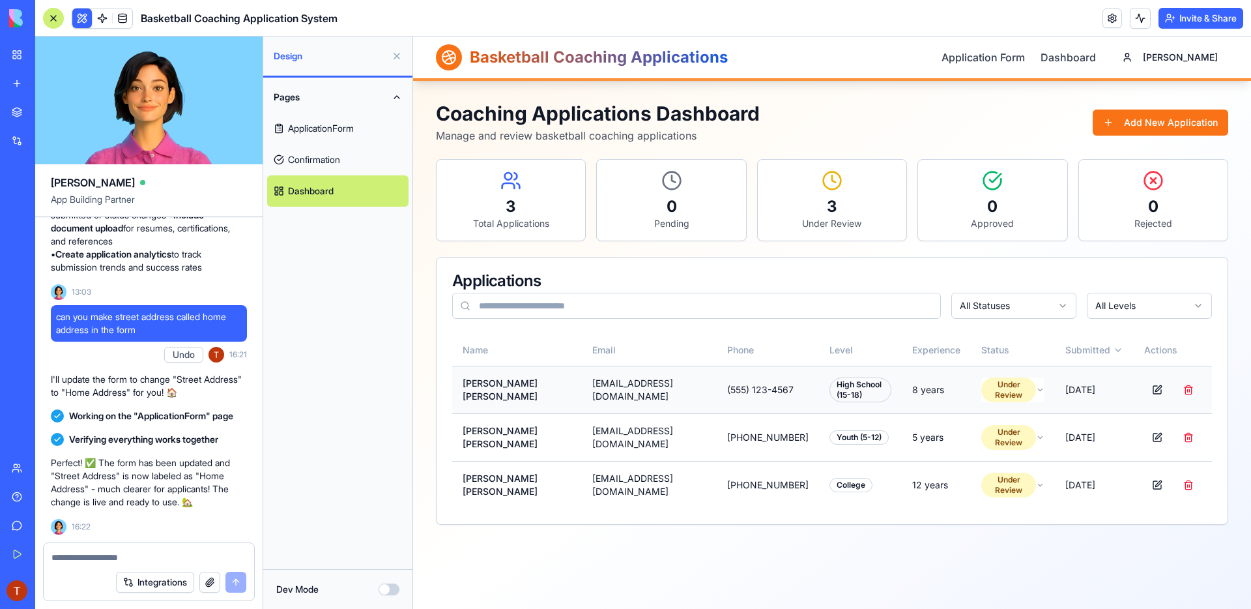
click at [1025, 377] on td "Under Review" at bounding box center [1013, 389] width 84 height 48
click at [1031, 389] on html "Basketball Coaching Applications Application Form Dashboard Tom Coaching Applic…" at bounding box center [832, 322] width 838 height 572
click at [1017, 439] on html "Basketball Coaching Applications Application Form Dashboard Tom Coaching Applic…" at bounding box center [832, 322] width 838 height 572
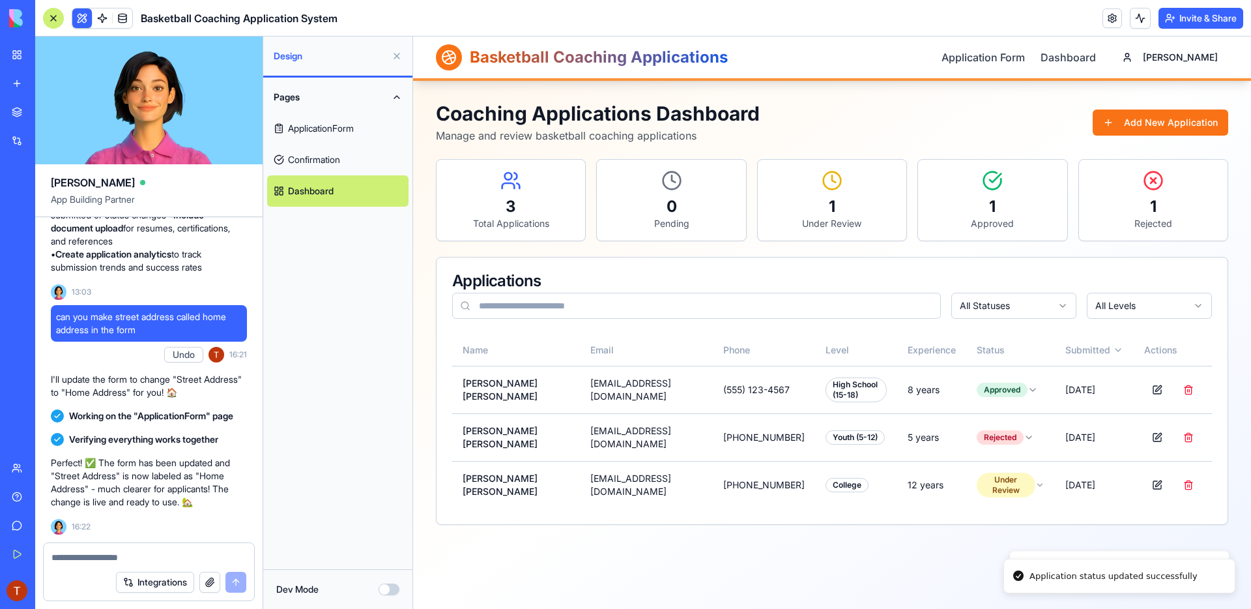
click at [951, 514] on div "Name Email Phone Level Experience Status Submitted Actions Michael Johnson mjoh…" at bounding box center [832, 429] width 791 height 190
click at [489, 225] on div "Total Applications" at bounding box center [511, 223] width 128 height 13
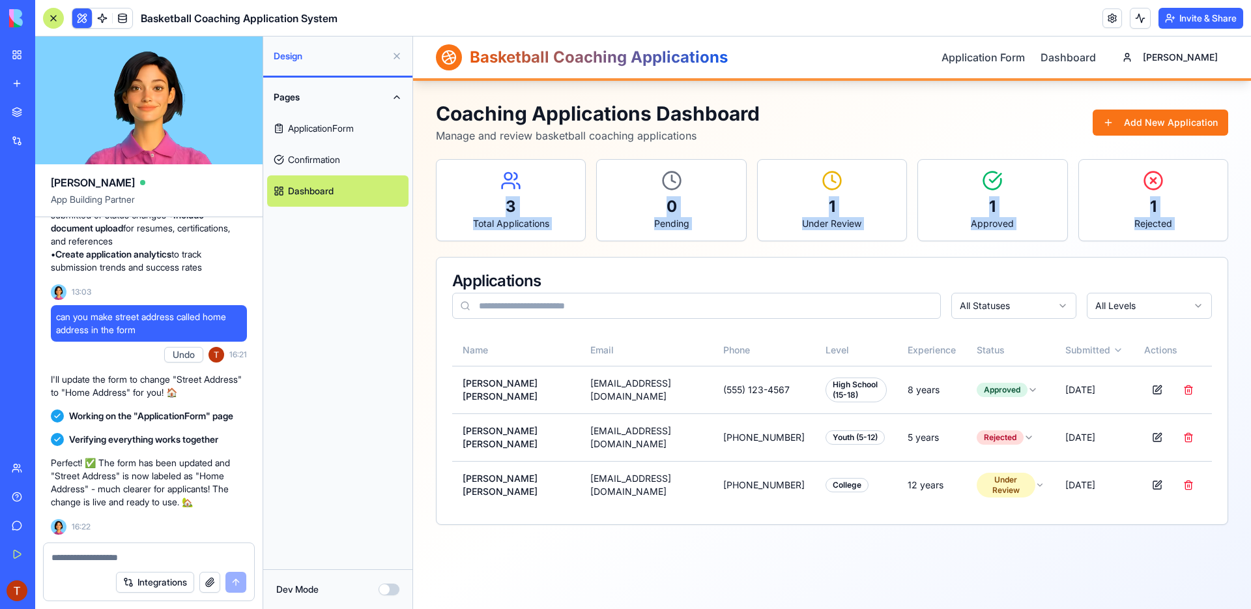
drag, startPoint x: 455, startPoint y: 175, endPoint x: 577, endPoint y: 250, distance: 143.0
click at [577, 250] on div "Coaching Applications Dashboard Manage and review basketball coaching applicati…" at bounding box center [832, 313] width 792 height 423
click at [562, 250] on div "Coaching Applications Dashboard Manage and review basketball coaching applicati…" at bounding box center [832, 313] width 792 height 423
click at [574, 308] on input at bounding box center [696, 306] width 489 height 26
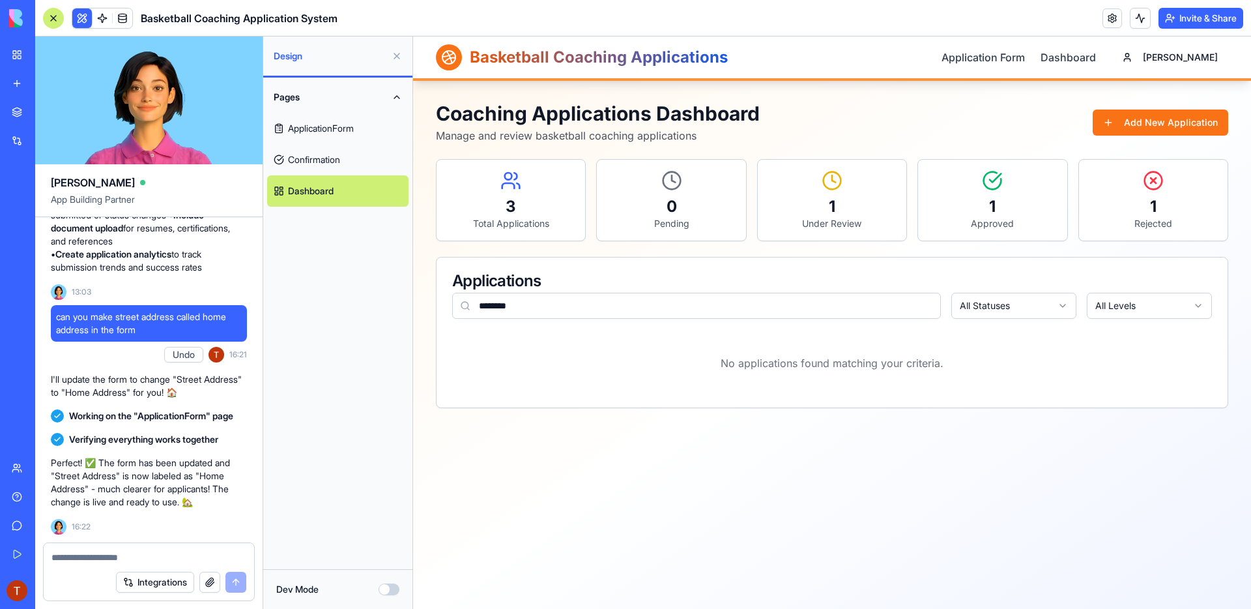
type input "*******"
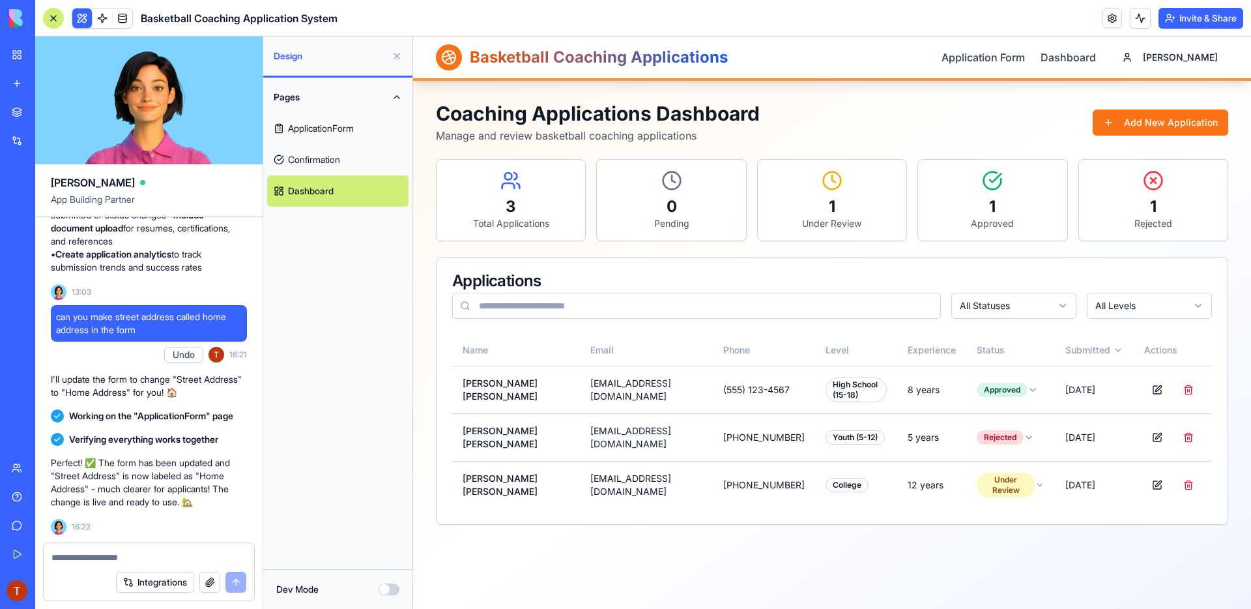
click at [577, 309] on input at bounding box center [696, 306] width 489 height 26
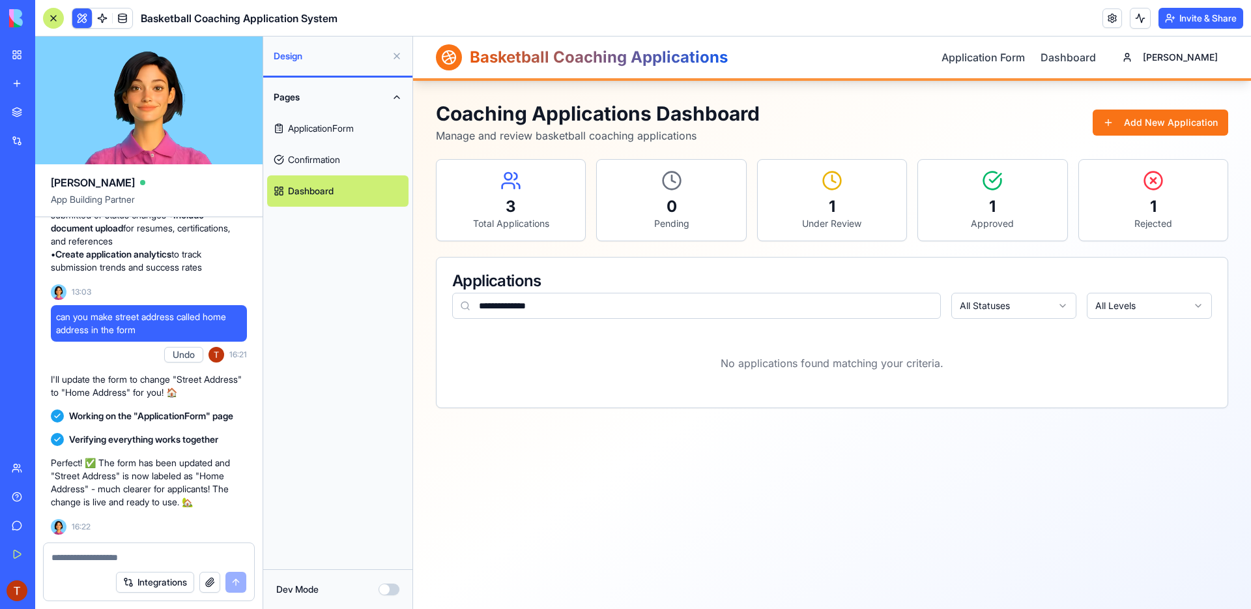
click at [580, 304] on input "**********" at bounding box center [696, 306] width 489 height 26
type input "**********"
click at [588, 274] on div "Applications" at bounding box center [832, 281] width 760 height 16
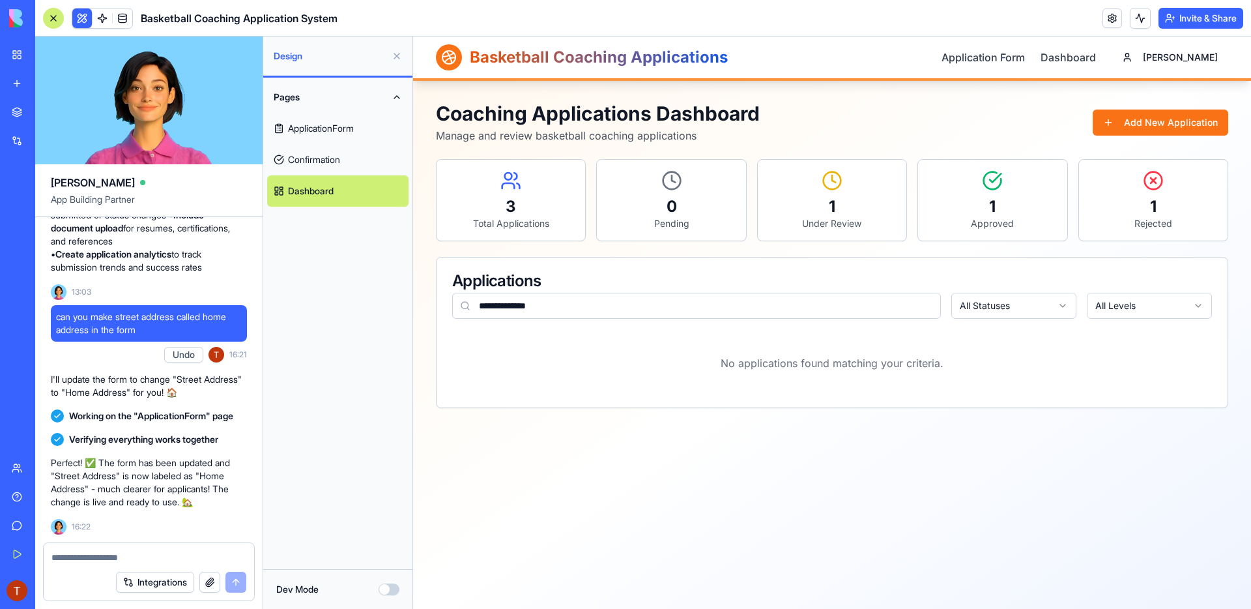
click at [588, 274] on div "Applications" at bounding box center [832, 281] width 760 height 16
click at [496, 495] on div "**********" at bounding box center [832, 322] width 838 height 572
click at [545, 366] on div "No applications found matching your criteria." at bounding box center [832, 362] width 760 height 57
drag, startPoint x: 578, startPoint y: 360, endPoint x: 945, endPoint y: 373, distance: 367.0
click at [945, 373] on div "No applications found matching your criteria." at bounding box center [832, 362] width 760 height 57
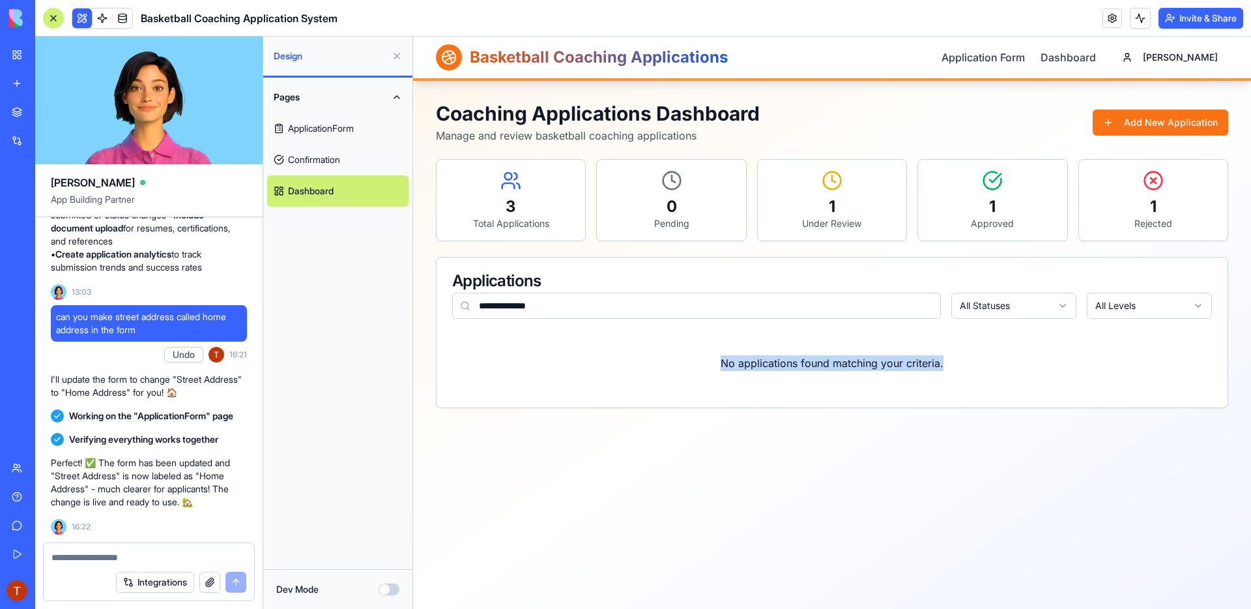
click at [954, 367] on div "No applications found matching your criteria." at bounding box center [832, 362] width 760 height 57
click at [951, 355] on div "No applications found matching your criteria." at bounding box center [832, 362] width 760 height 57
click at [951, 357] on div "No applications found matching your criteria." at bounding box center [832, 362] width 760 height 57
click at [754, 135] on p "Manage and review basketball coaching applications" at bounding box center [598, 136] width 324 height 16
drag, startPoint x: 783, startPoint y: 194, endPoint x: 844, endPoint y: 211, distance: 63.5
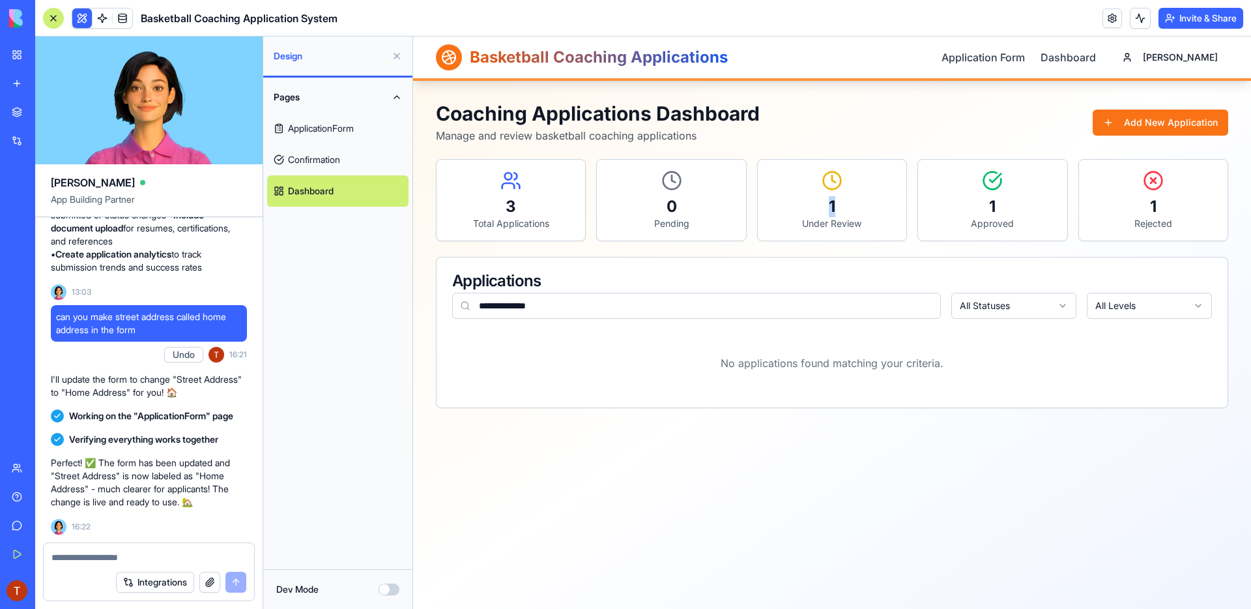
click at [844, 211] on div "1 Under Review" at bounding box center [832, 200] width 149 height 81
click at [856, 212] on div "1" at bounding box center [832, 206] width 128 height 21
drag, startPoint x: 868, startPoint y: 227, endPoint x: 797, endPoint y: 212, distance: 72.6
click at [797, 212] on div "1 Under Review" at bounding box center [832, 200] width 149 height 81
click at [803, 201] on div "1" at bounding box center [832, 206] width 128 height 21
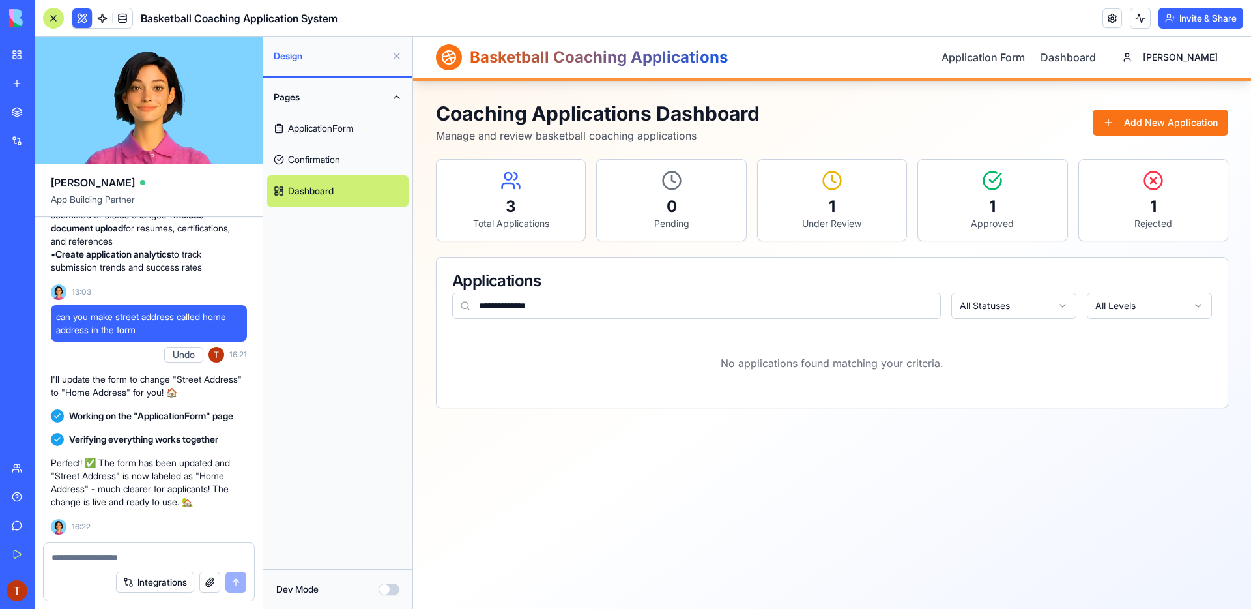
click at [607, 527] on div "**********" at bounding box center [832, 322] width 838 height 572
click at [722, 23] on header "Basketball Coaching Application System Invite & Share" at bounding box center [643, 18] width 1216 height 36
click at [468, 481] on div "**********" at bounding box center [832, 322] width 838 height 572
click at [643, 15] on header "Basketball Coaching Application System Invite & Share" at bounding box center [643, 18] width 1216 height 36
